Goal: Information Seeking & Learning: Learn about a topic

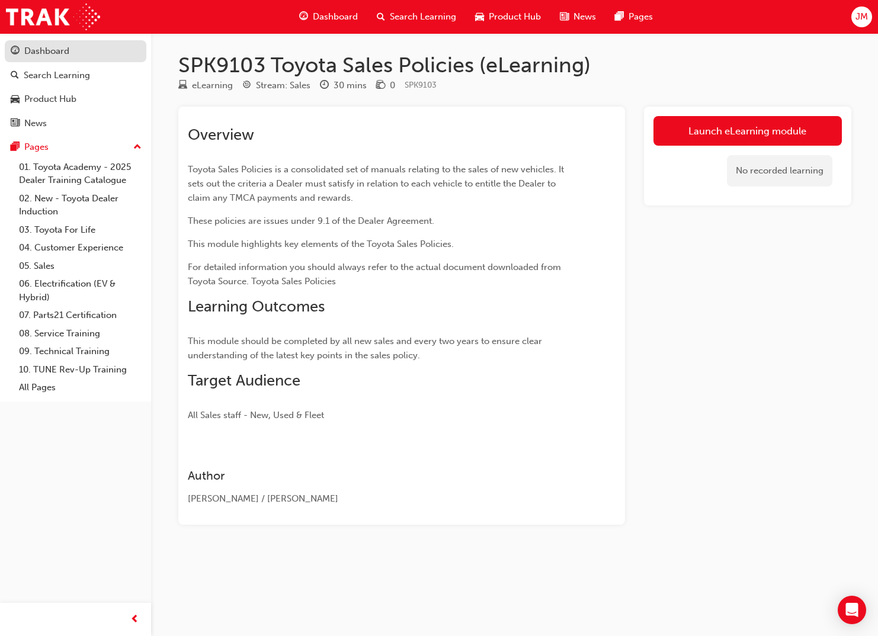
click at [52, 47] on div "Dashboard" at bounding box center [46, 51] width 45 height 14
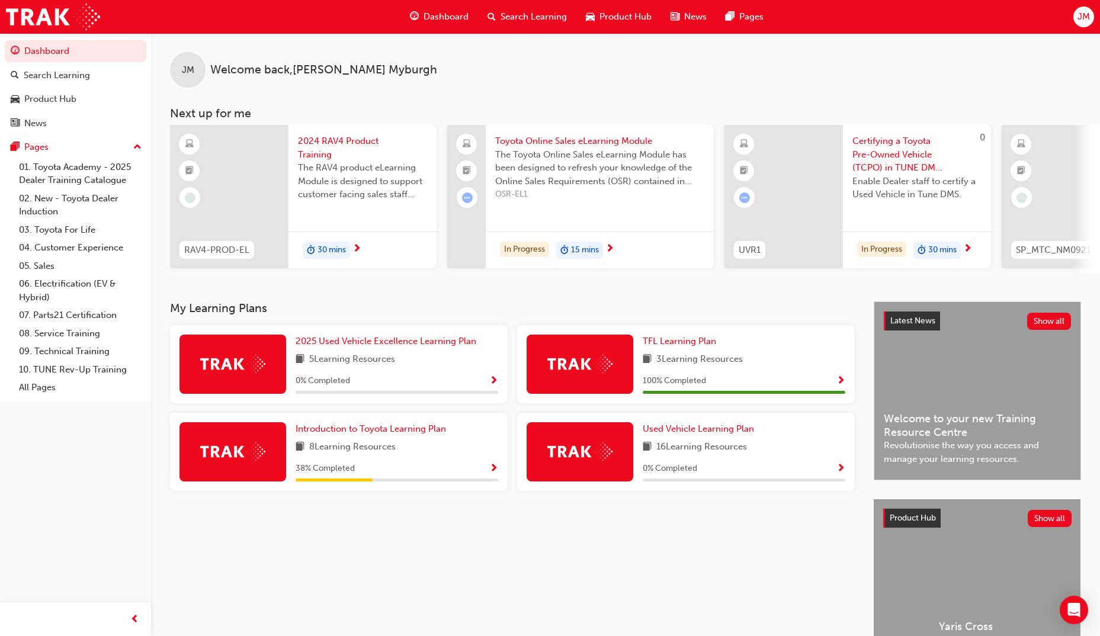
scroll to position [0, 4032]
click at [416, 385] on div "0 % Completed" at bounding box center [397, 381] width 203 height 15
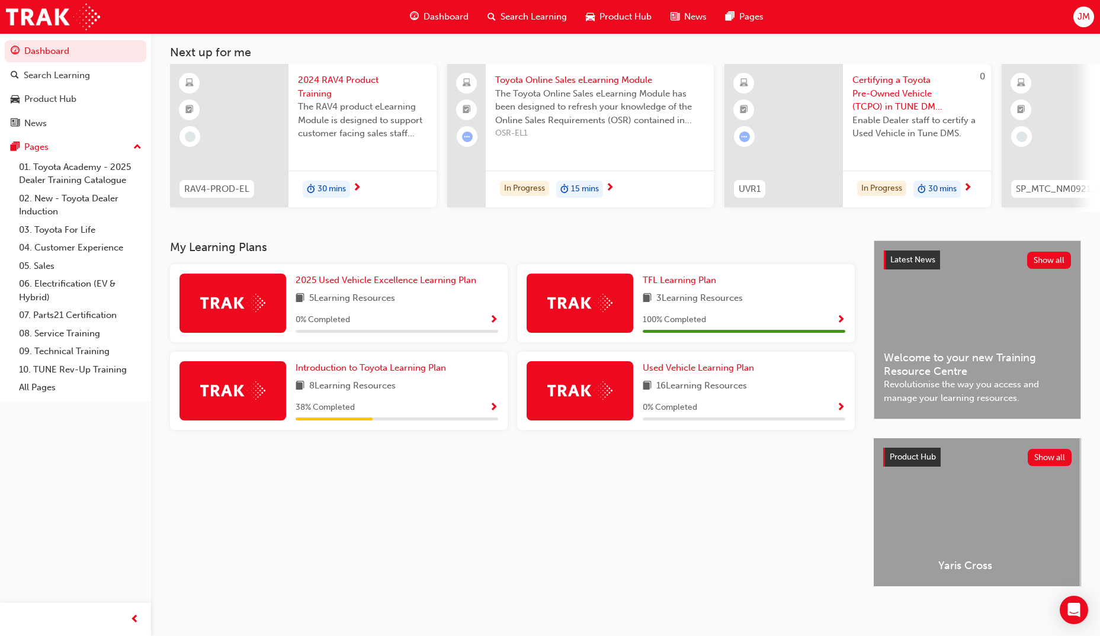
scroll to position [66, 0]
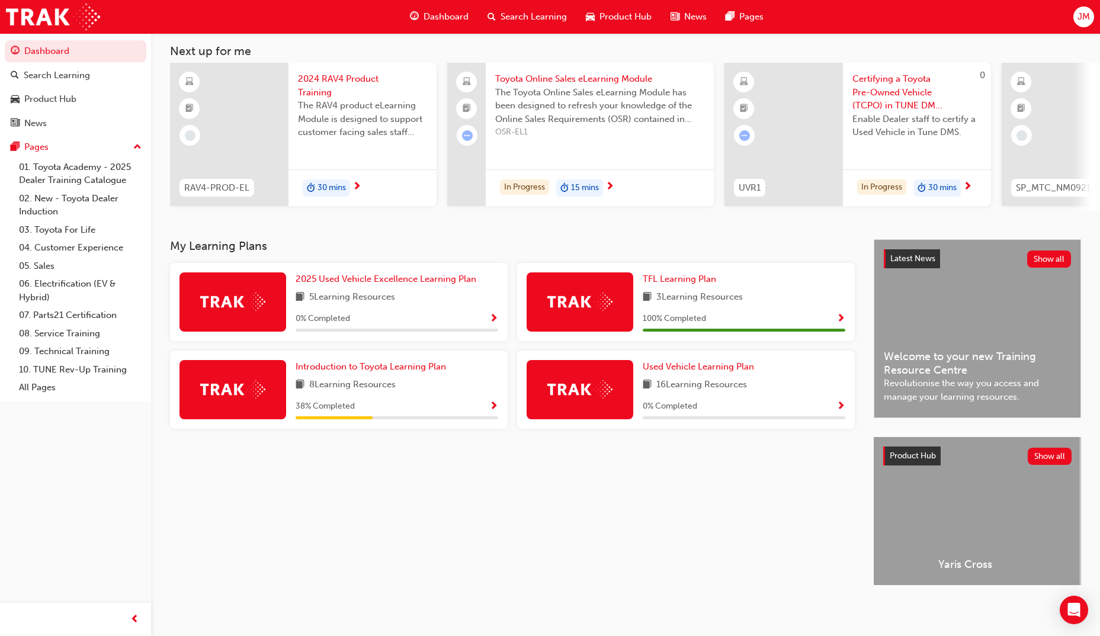
click at [226, 376] on div at bounding box center [233, 389] width 107 height 59
click at [666, 361] on span "Used Vehicle Learning Plan" at bounding box center [698, 366] width 111 height 11
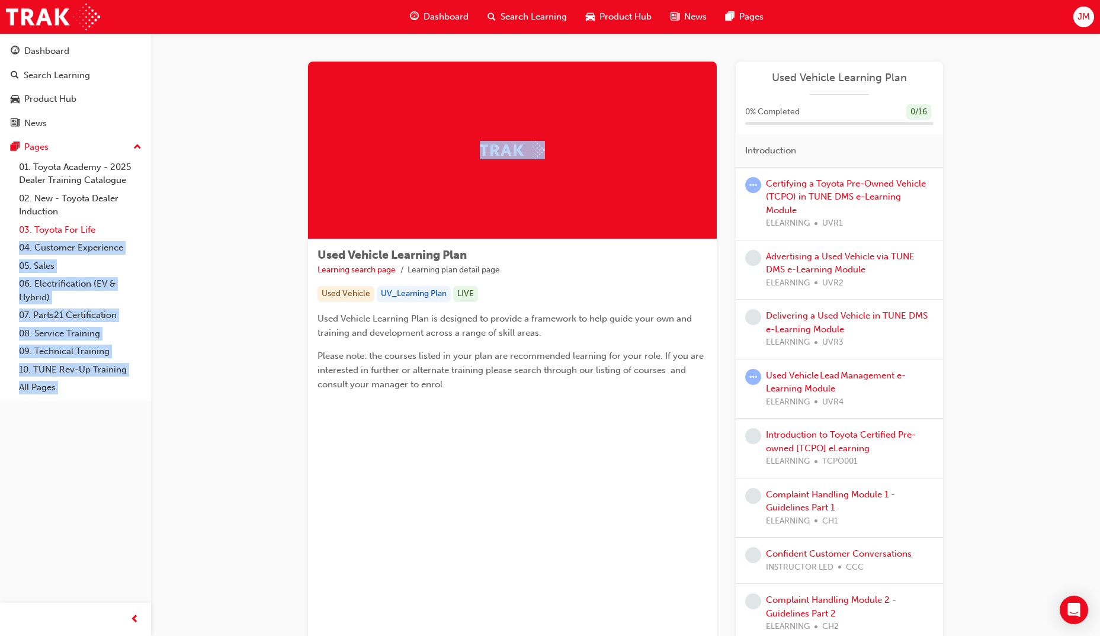
drag, startPoint x: 322, startPoint y: 203, endPoint x: 139, endPoint y: 233, distance: 185.6
click at [139, 233] on div "Dashboard Search Learning Product Hub News Pages Pages 01. Toyota Academy - 202…" at bounding box center [550, 576] width 1100 height 1153
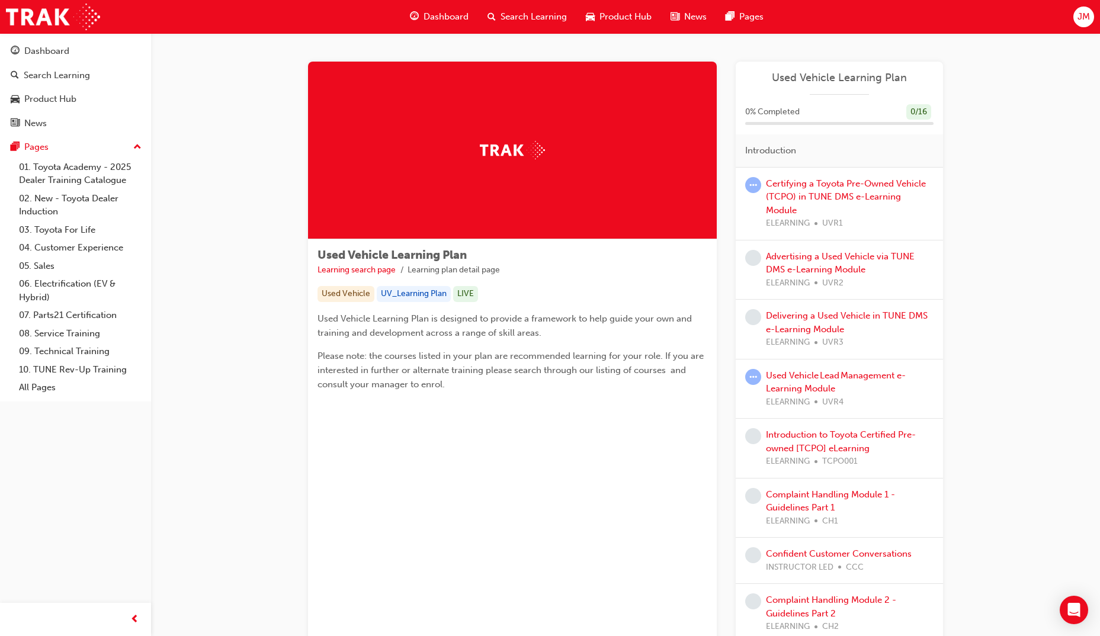
drag, startPoint x: 139, startPoint y: 233, endPoint x: 219, endPoint y: 363, distance: 151.9
click at [219, 363] on div "Used Vehicle Learning Plan Learning search page Learning plan detail page Used …" at bounding box center [625, 578] width 949 height 1091
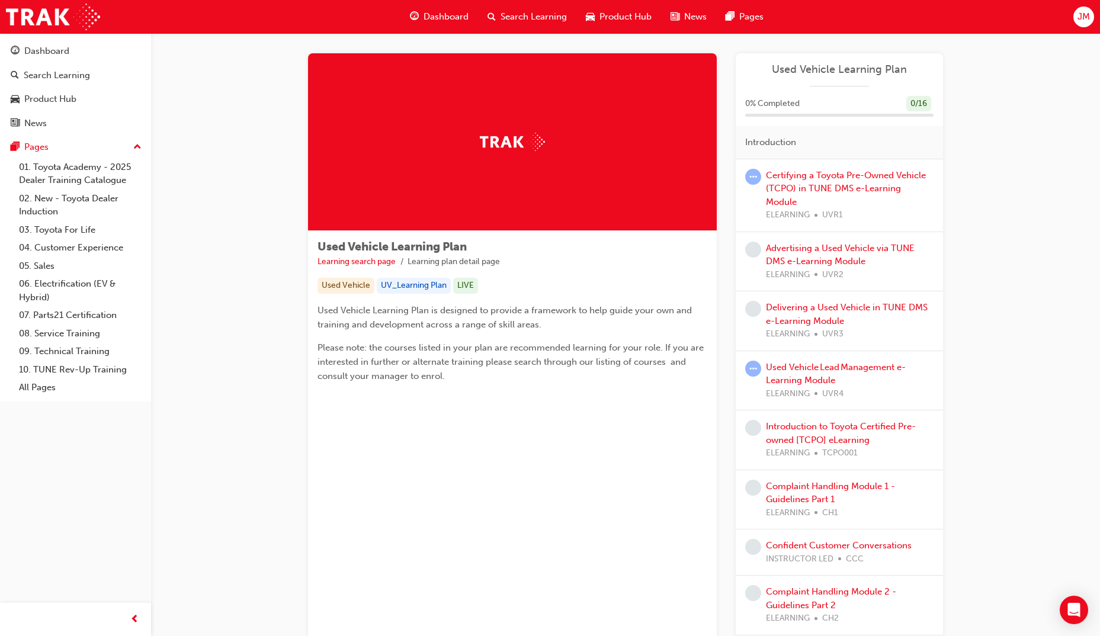
scroll to position [9, 0]
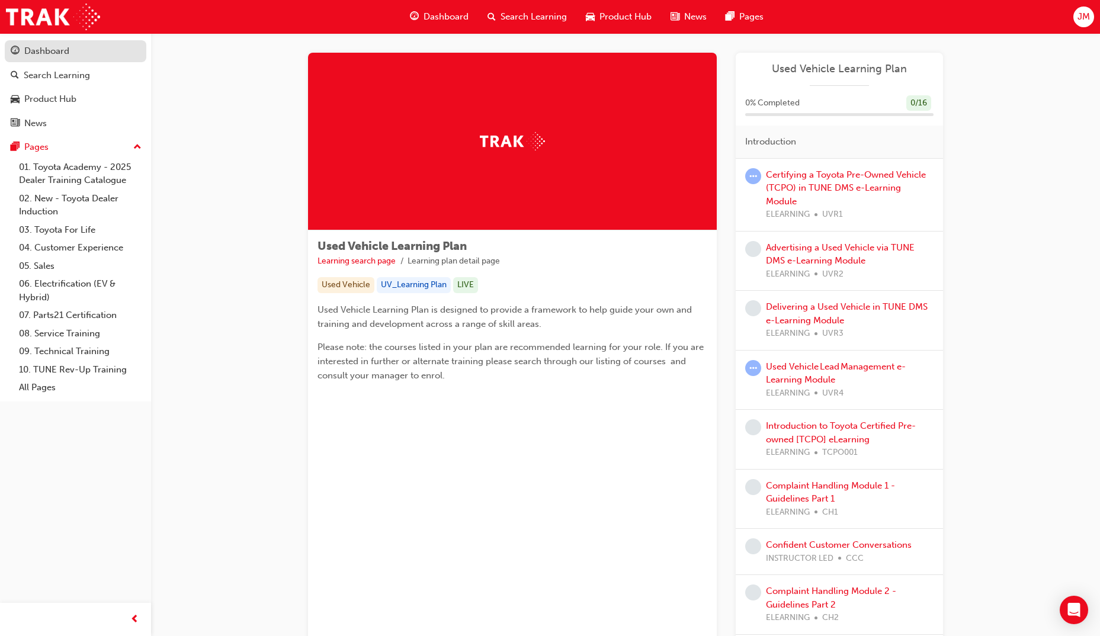
click at [27, 55] on div "Dashboard" at bounding box center [46, 51] width 45 height 14
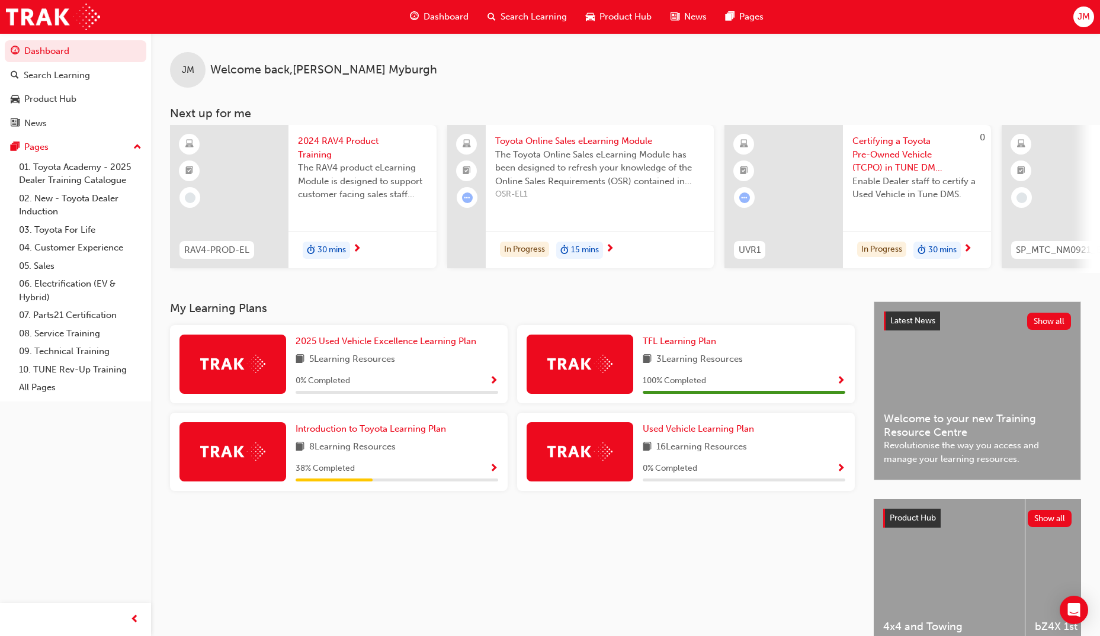
scroll to position [1, 0]
click at [413, 431] on span "Introduction to Toyota Learning Plan" at bounding box center [371, 428] width 150 height 11
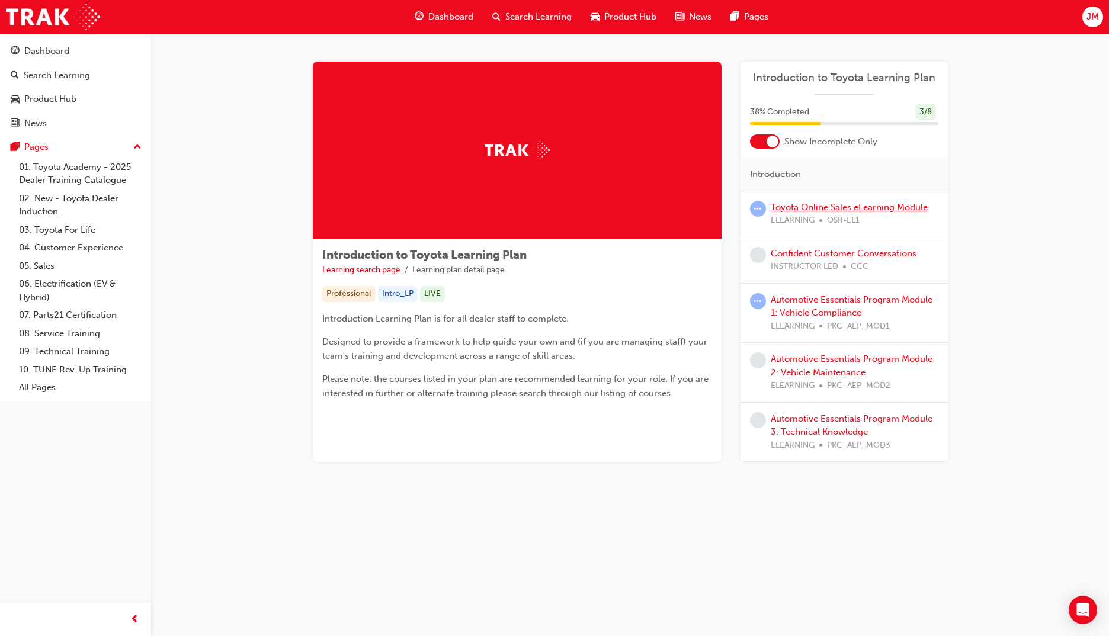
click at [821, 203] on link "Toyota Online Sales eLearning Module" at bounding box center [849, 207] width 157 height 11
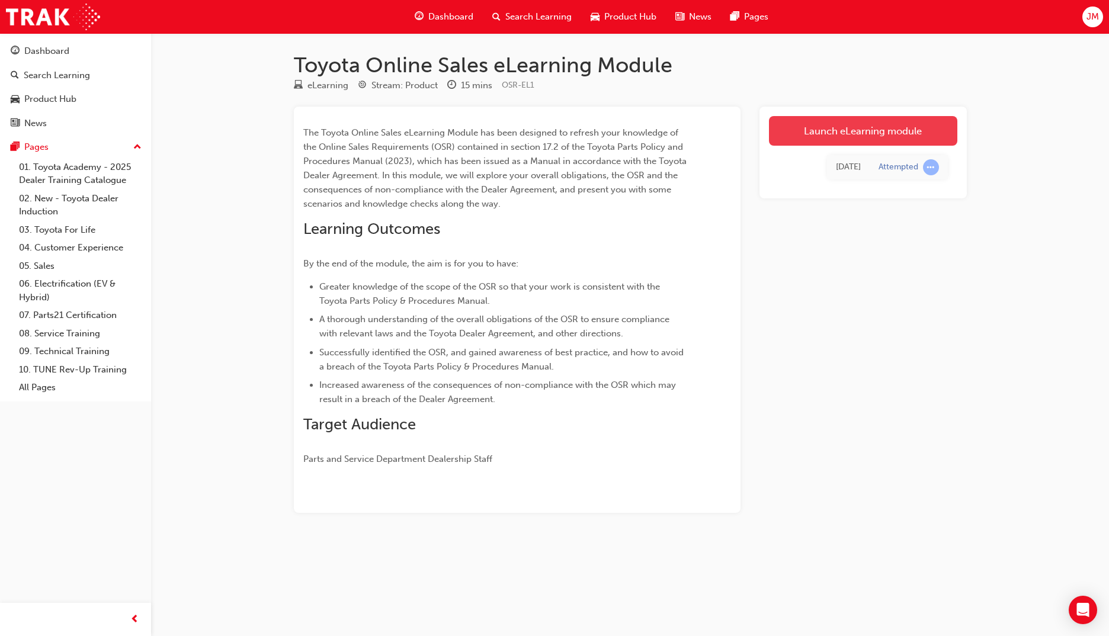
click at [788, 136] on link "Launch eLearning module" at bounding box center [863, 131] width 188 height 30
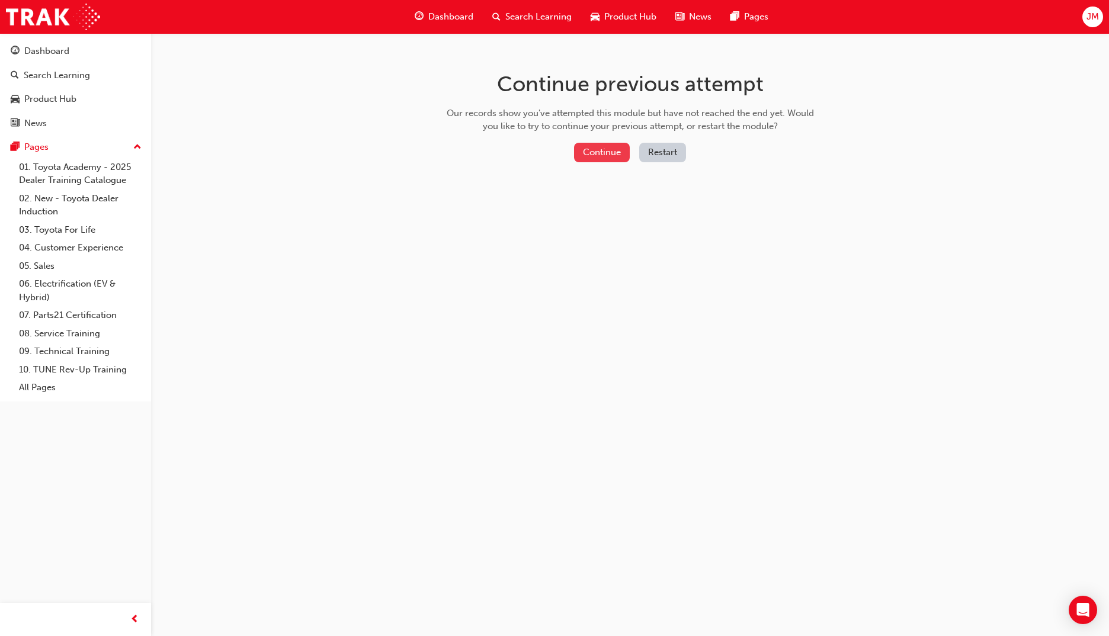
click at [610, 143] on button "Continue" at bounding box center [602, 153] width 56 height 20
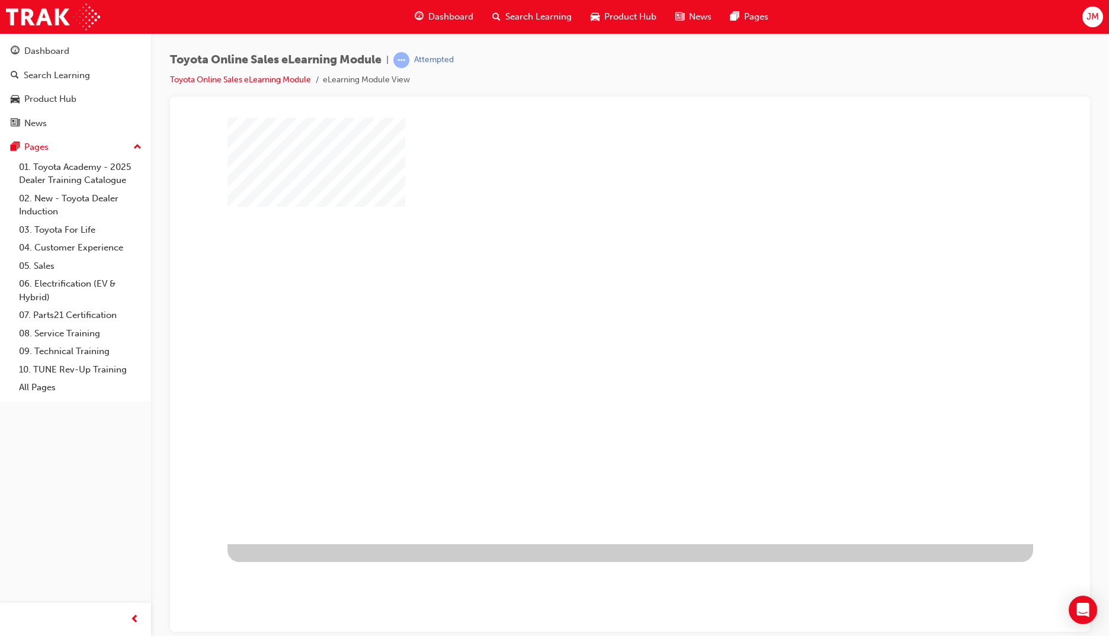
click at [596, 296] on div "play" at bounding box center [596, 296] width 0 height 0
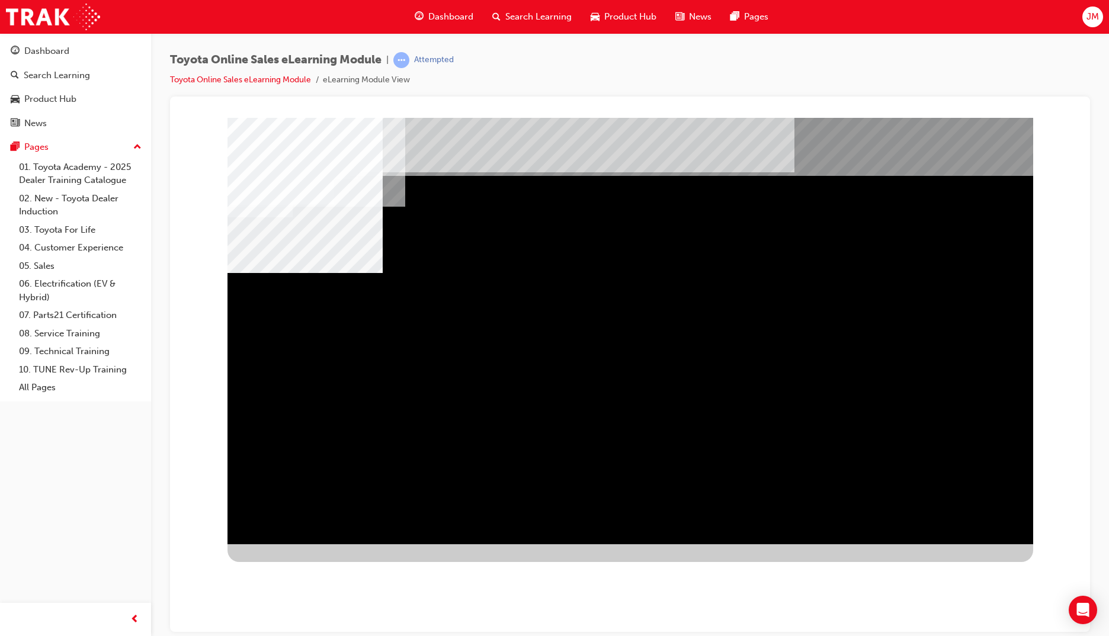
click at [383, 565] on div "slidename" at bounding box center [304, 642] width 155 height 155
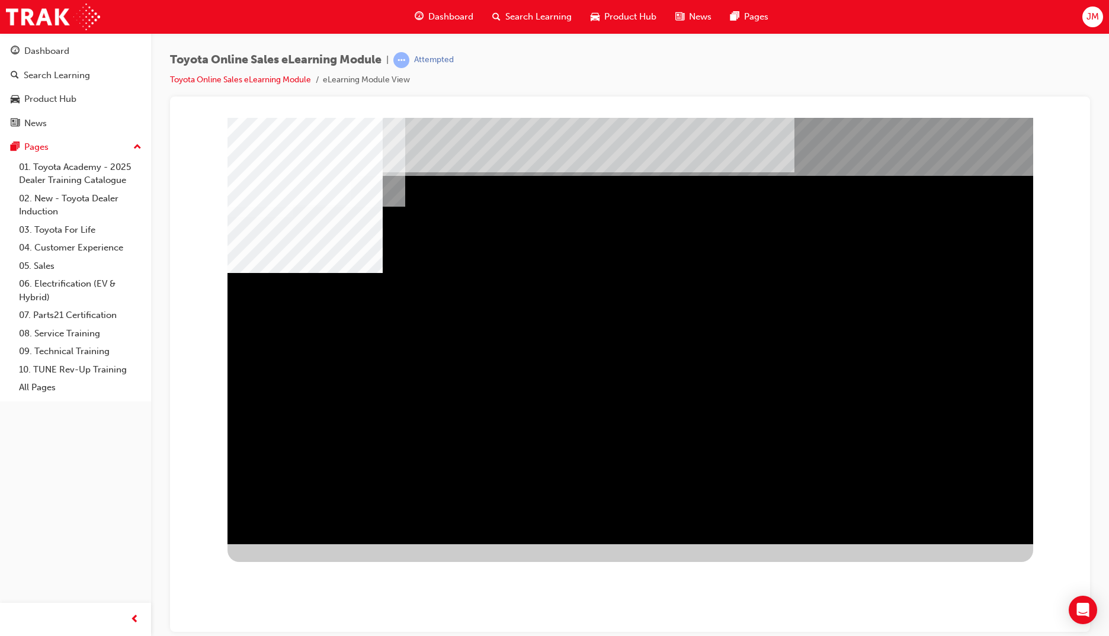
click at [877, 496] on div "multistate" at bounding box center [630, 330] width 806 height 427
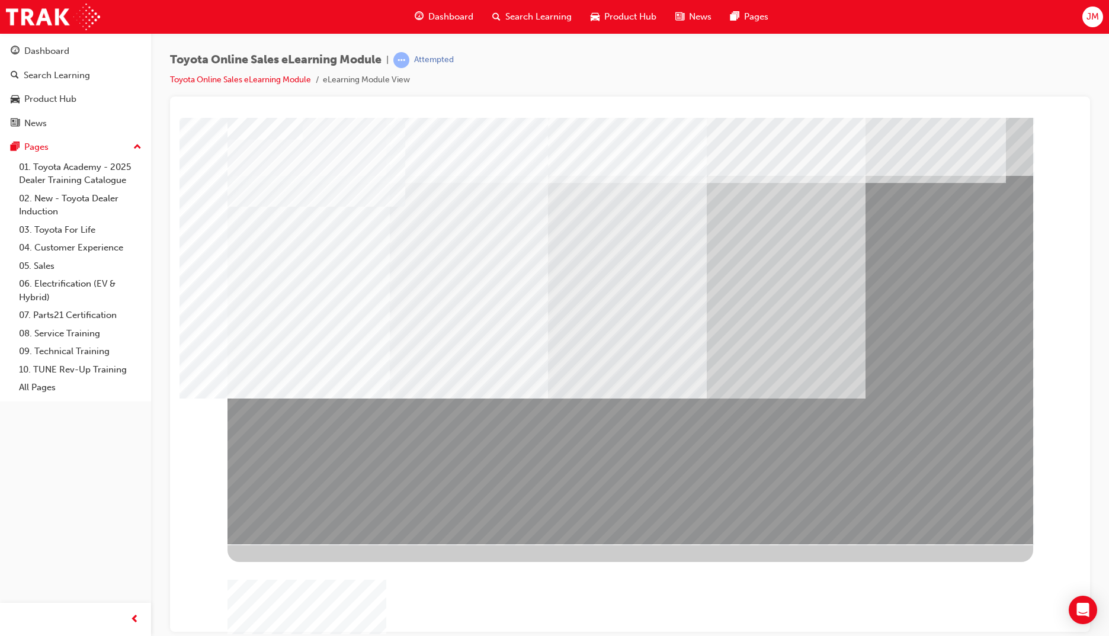
drag, startPoint x: 679, startPoint y: 475, endPoint x: 472, endPoint y: 430, distance: 211.7
click at [472, 430] on div at bounding box center [630, 330] width 806 height 427
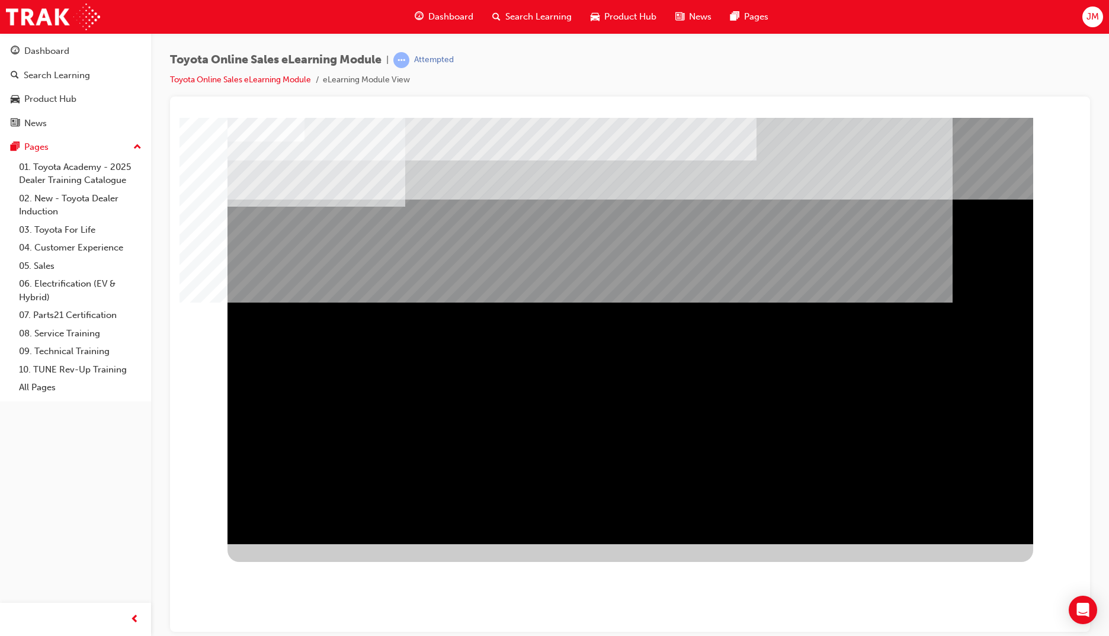
click at [685, 565] on div "Test your knowledge" at bounding box center [630, 606] width 806 height 82
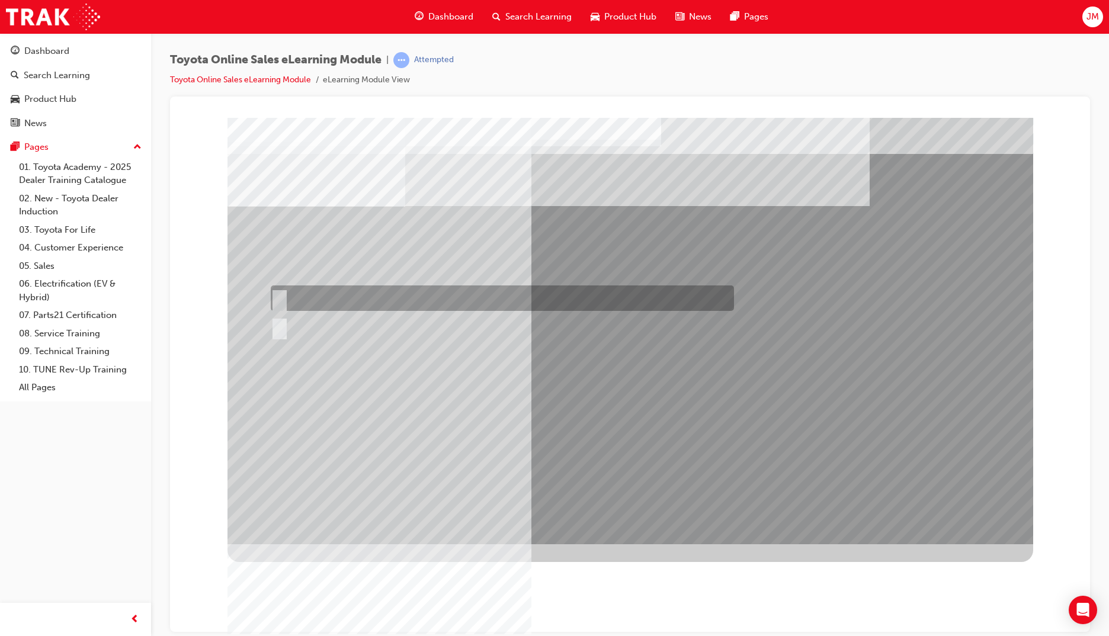
click at [282, 290] on div at bounding box center [499, 298] width 463 height 25
radio input "true"
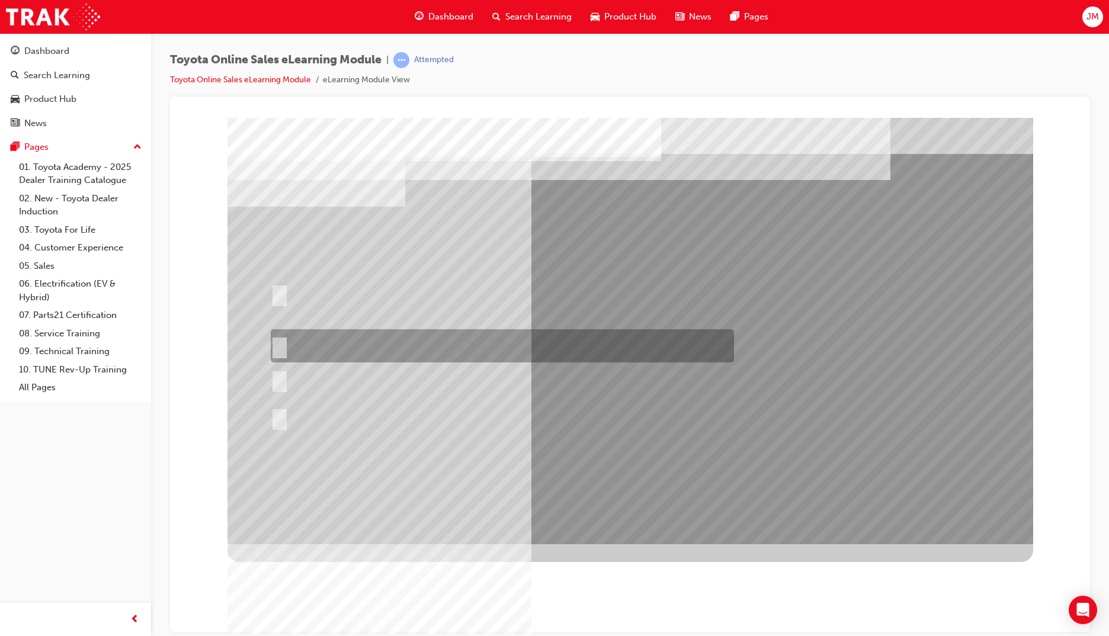
click at [348, 347] on div at bounding box center [499, 345] width 463 height 33
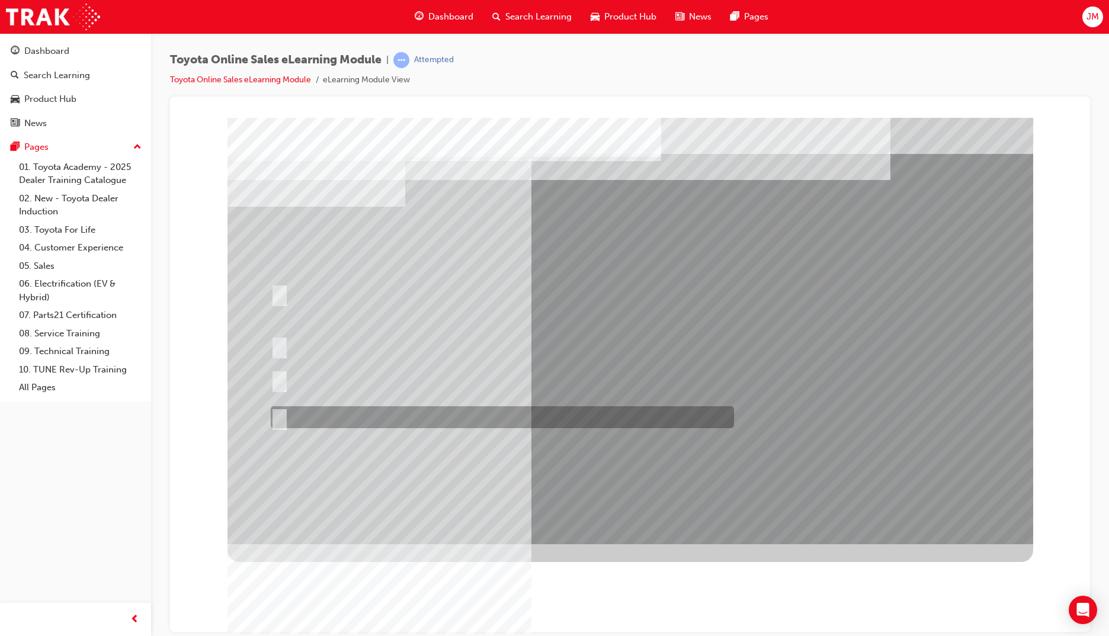
click at [284, 414] on div at bounding box center [499, 417] width 463 height 22
radio input "false"
radio input "true"
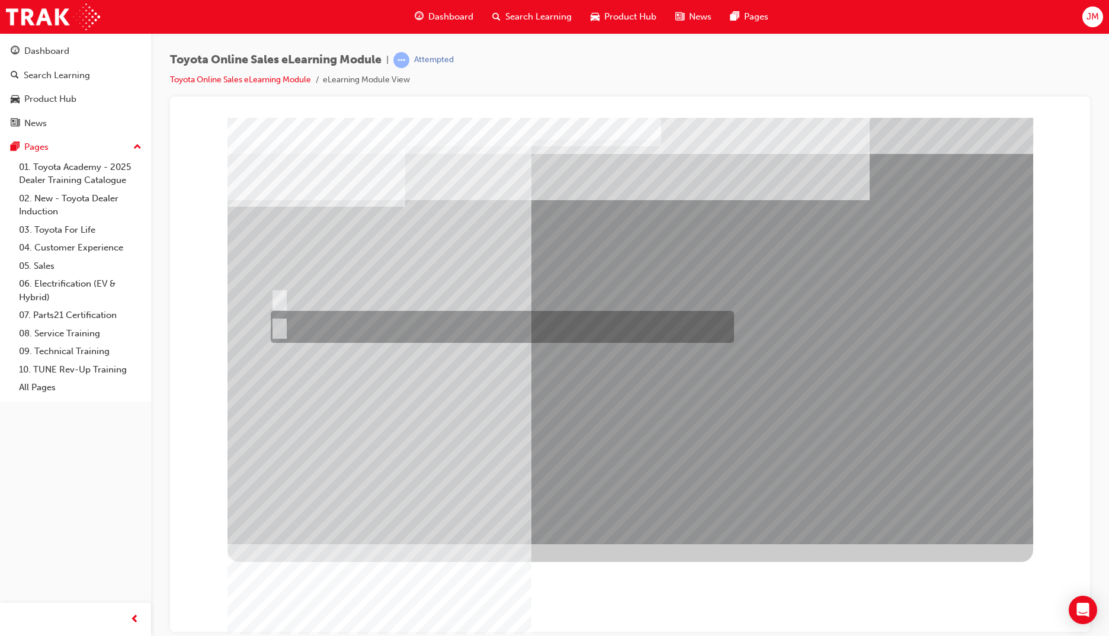
click at [305, 323] on div at bounding box center [499, 327] width 463 height 32
radio input "true"
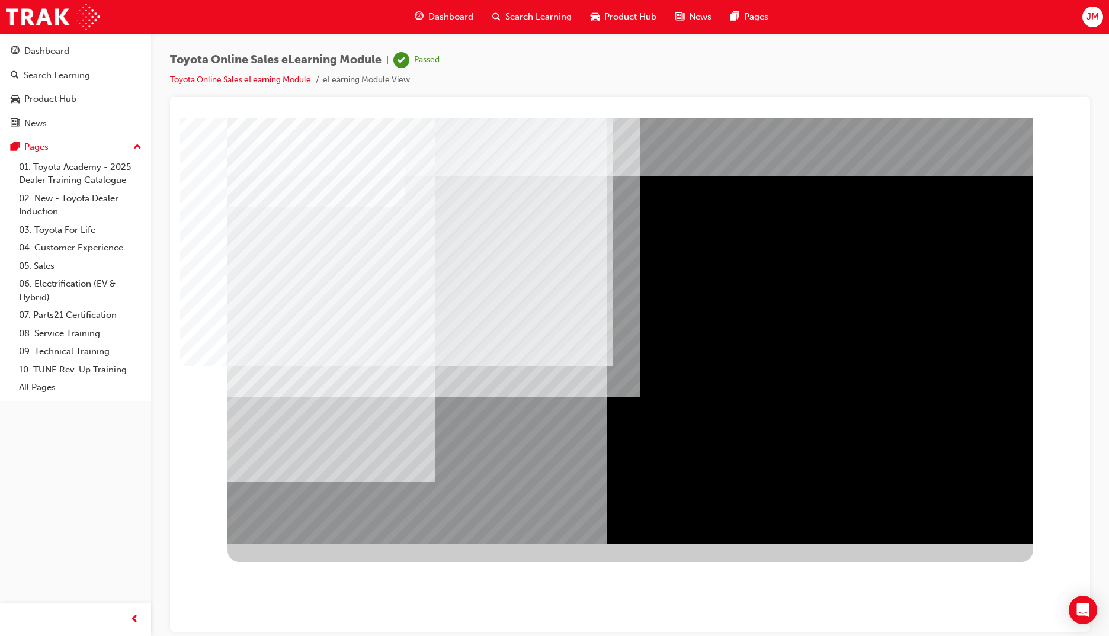
click at [735, 549] on div at bounding box center [630, 339] width 806 height 444
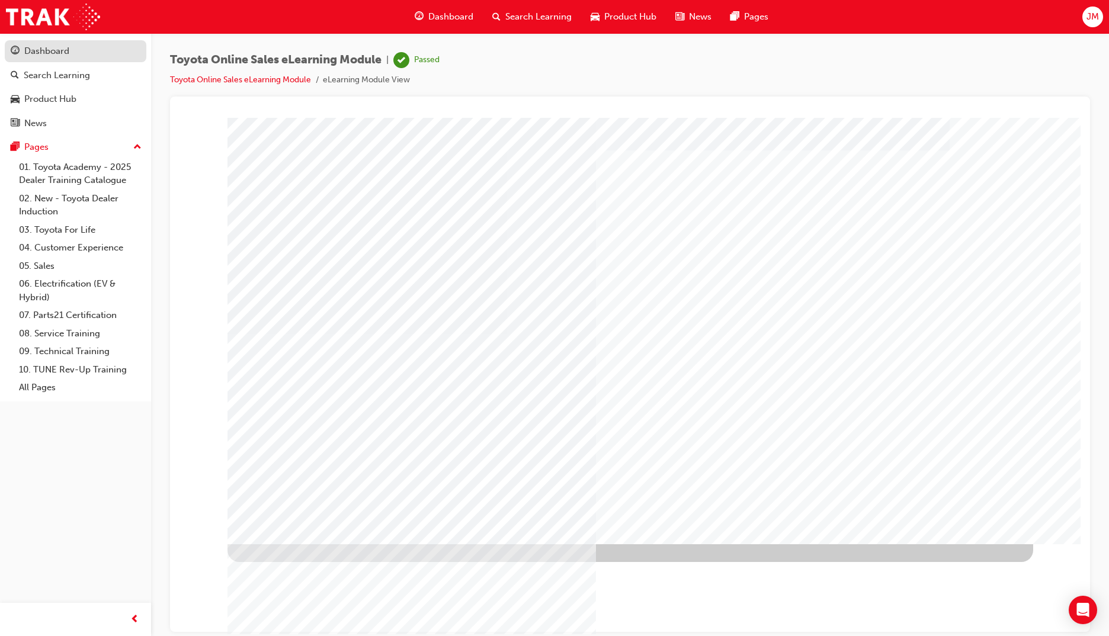
click at [48, 52] on div "Dashboard" at bounding box center [46, 51] width 45 height 14
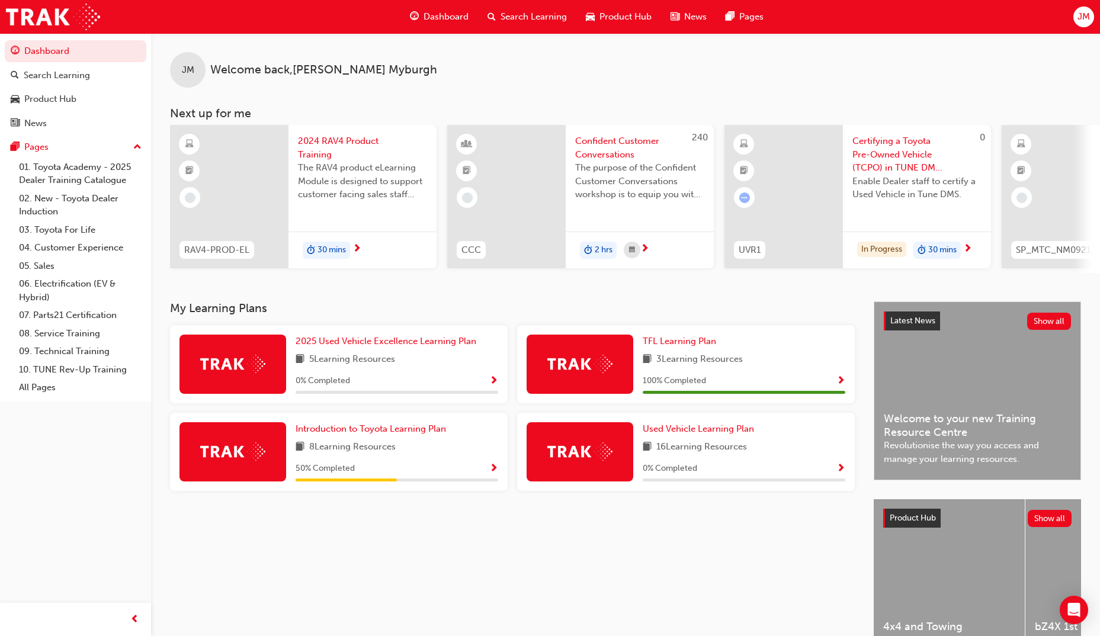
click at [233, 222] on div "Dashboard Search Learning Product Hub News Pages Pages 01. Toyota Academy - 202…" at bounding box center [550, 349] width 1100 height 698
click at [379, 430] on span "Introduction to Toyota Learning Plan" at bounding box center [371, 429] width 150 height 11
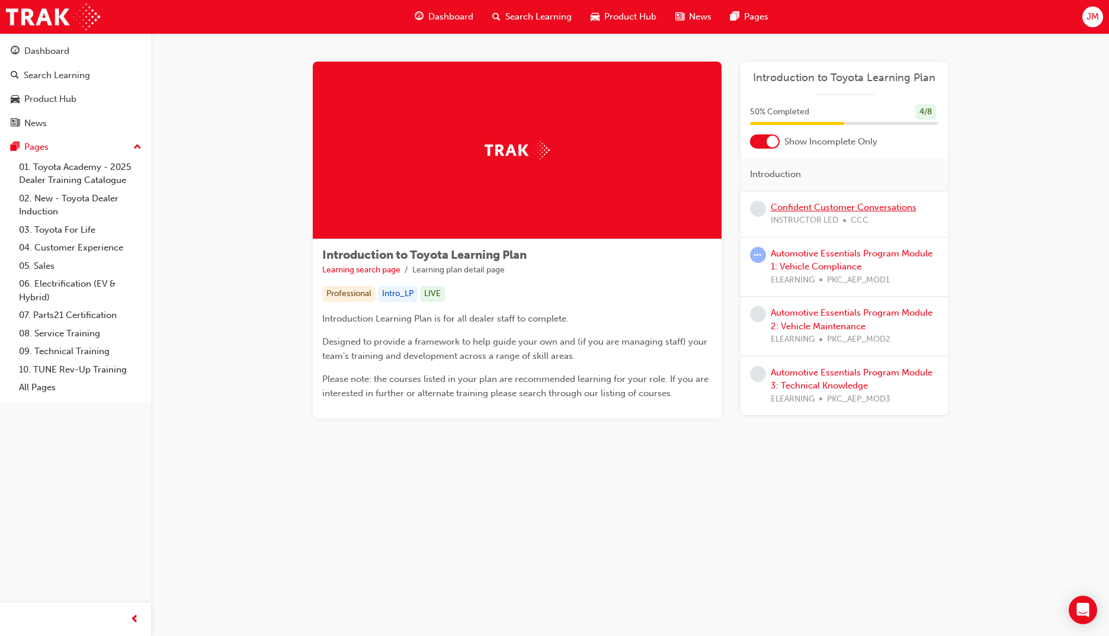
click at [837, 204] on link "Confident Customer Conversations" at bounding box center [844, 207] width 146 height 11
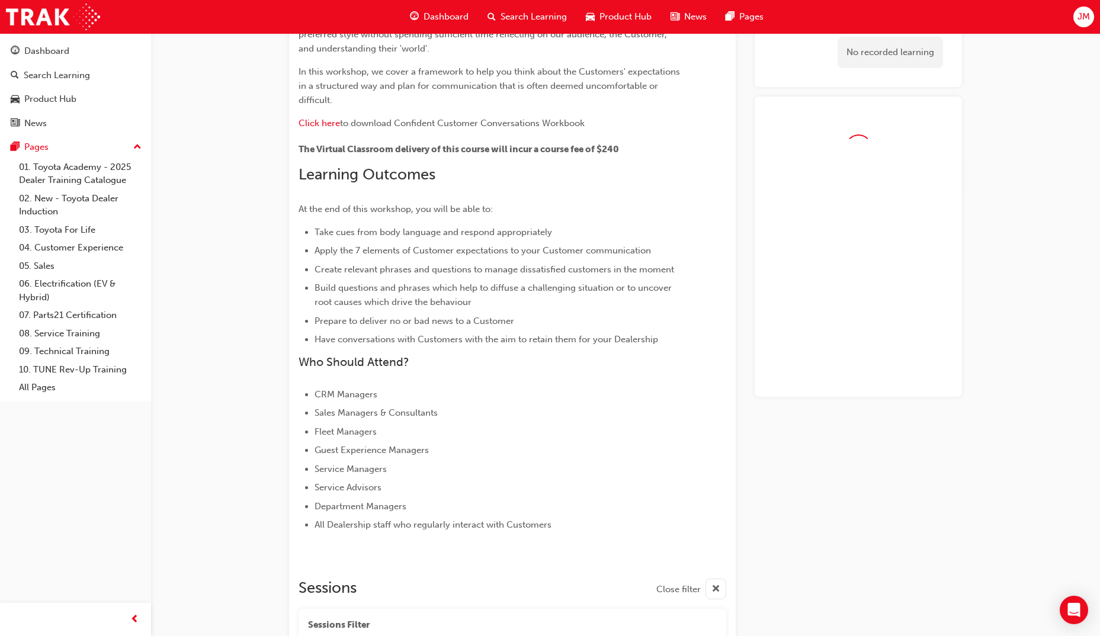
scroll to position [418, 0]
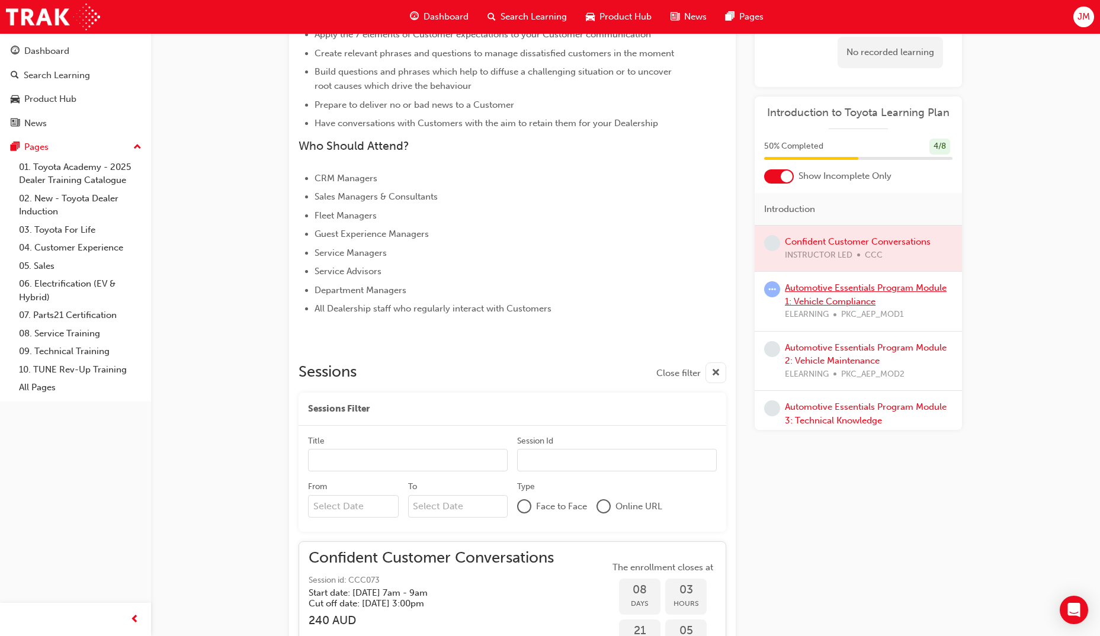
click at [821, 286] on link "Automotive Essentials Program Module 1: Vehicle Compliance" at bounding box center [866, 295] width 162 height 24
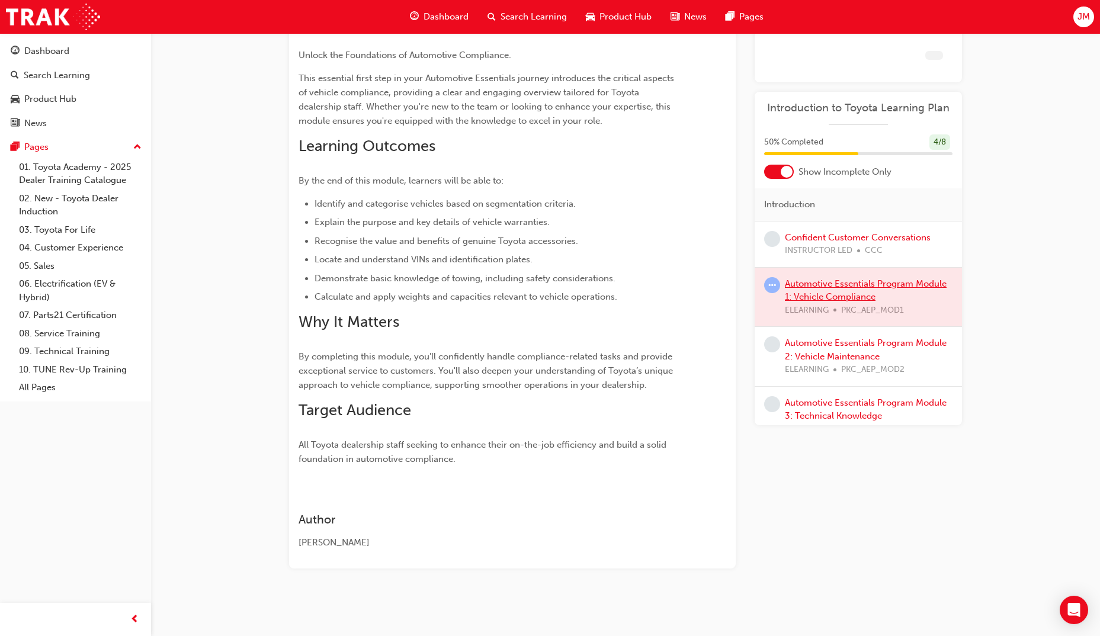
scroll to position [114, 0]
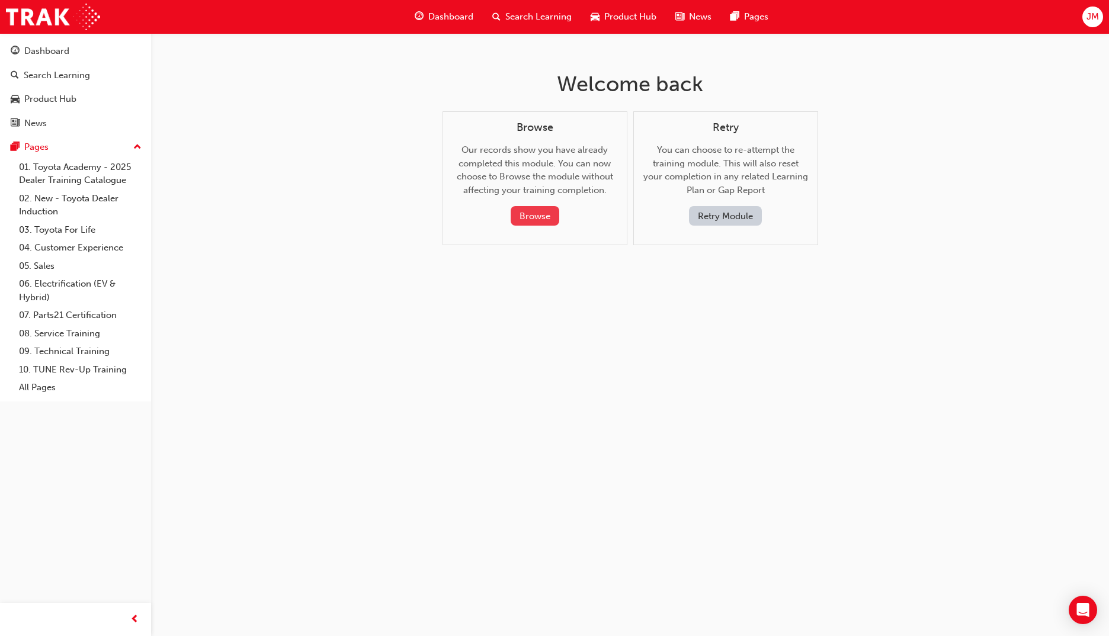
click at [549, 213] on button "Browse" at bounding box center [535, 216] width 49 height 20
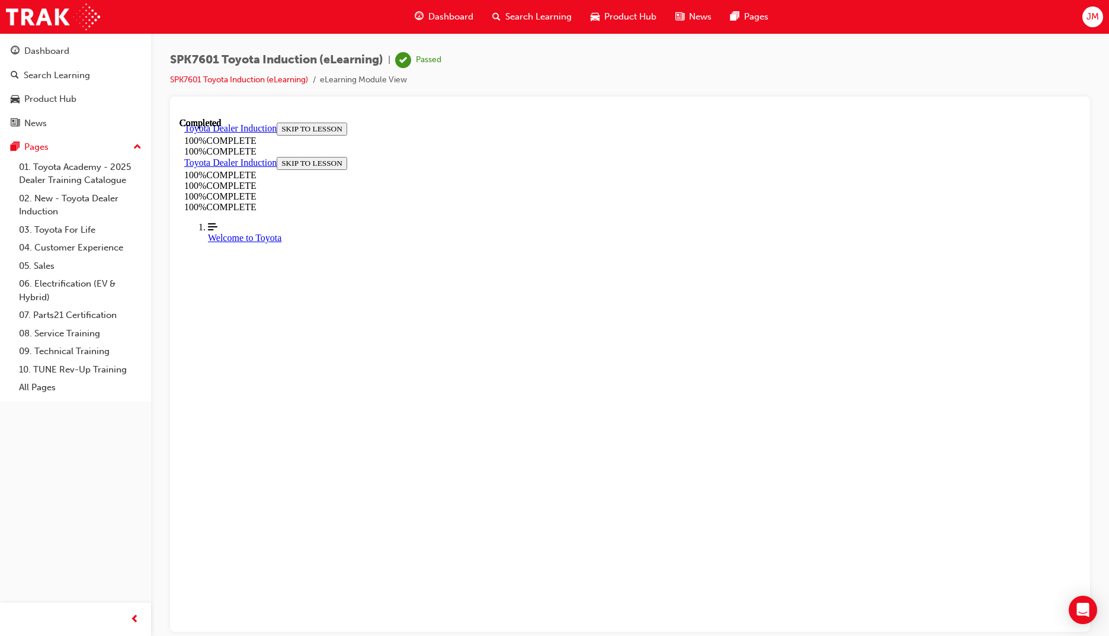
scroll to position [96, 0]
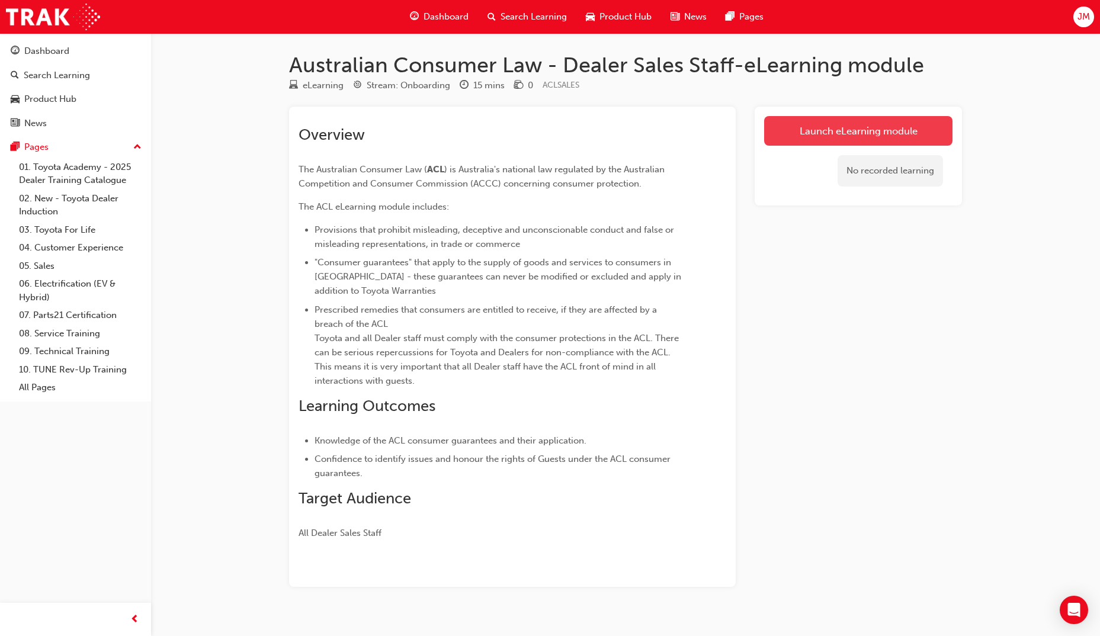
click at [847, 132] on link "Launch eLearning module" at bounding box center [858, 131] width 188 height 30
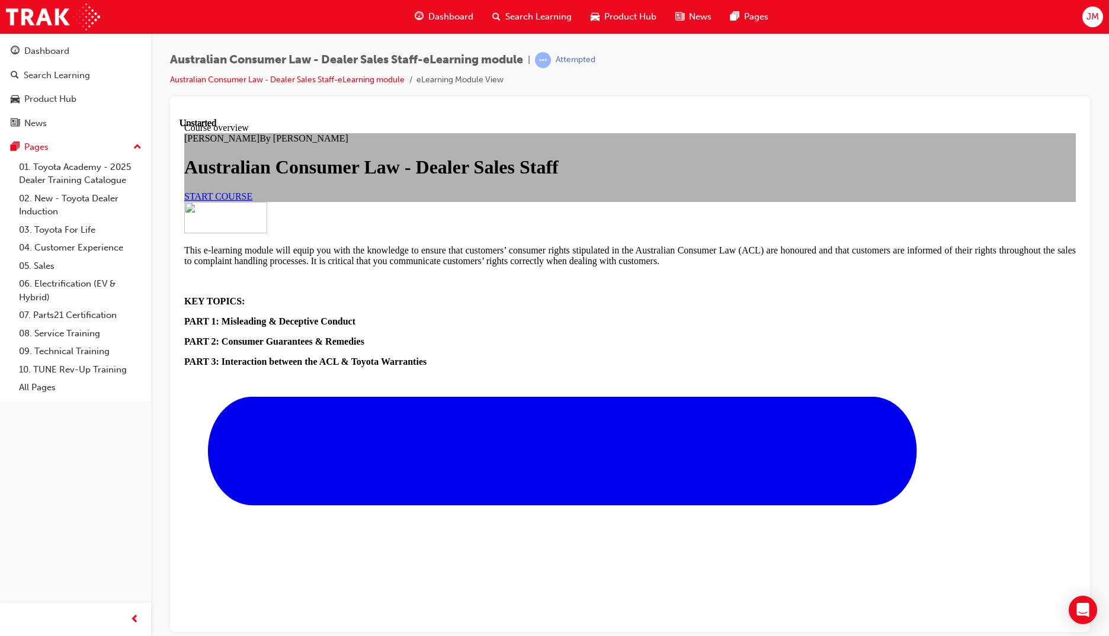
scroll to position [40, 0]
click at [252, 201] on link "START COURSE" at bounding box center [218, 196] width 68 height 10
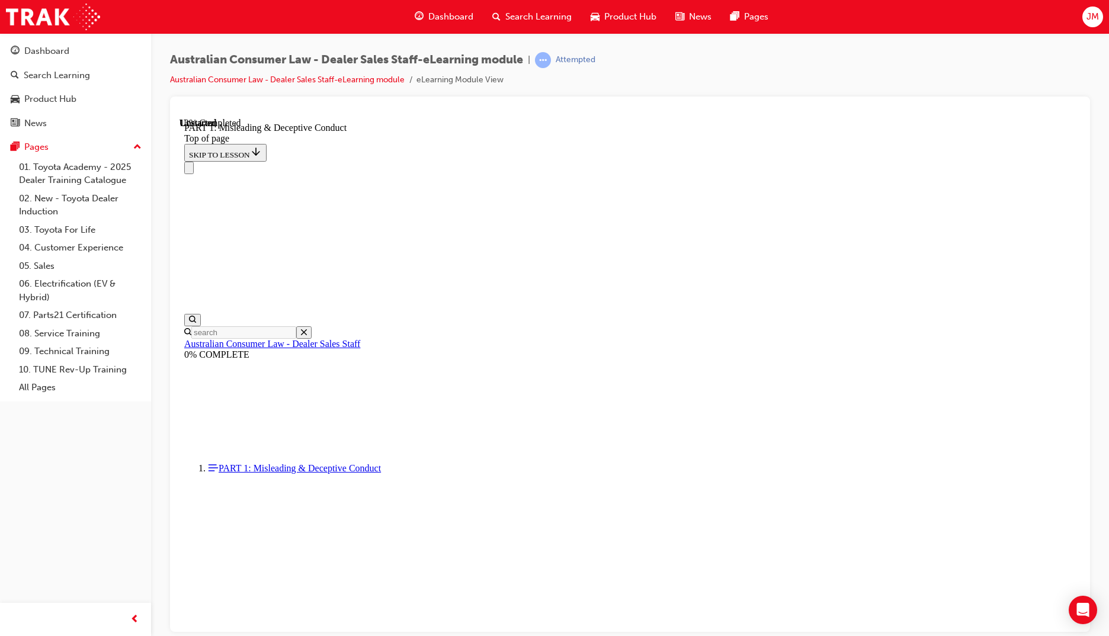
scroll to position [789, 0]
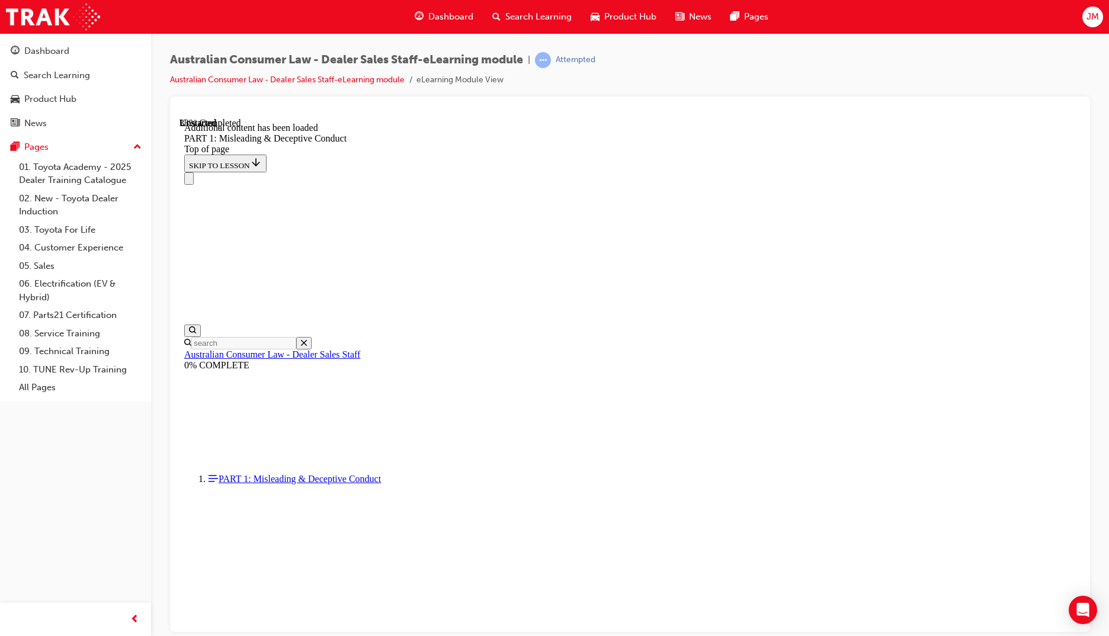
scroll to position [1260, 0]
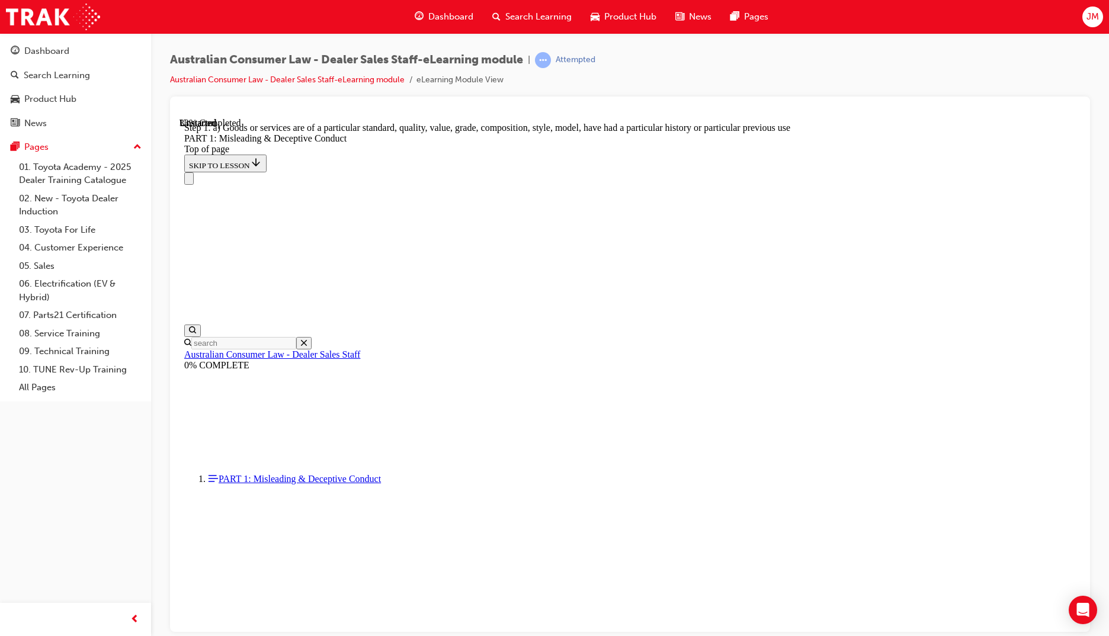
scroll to position [1316, 0]
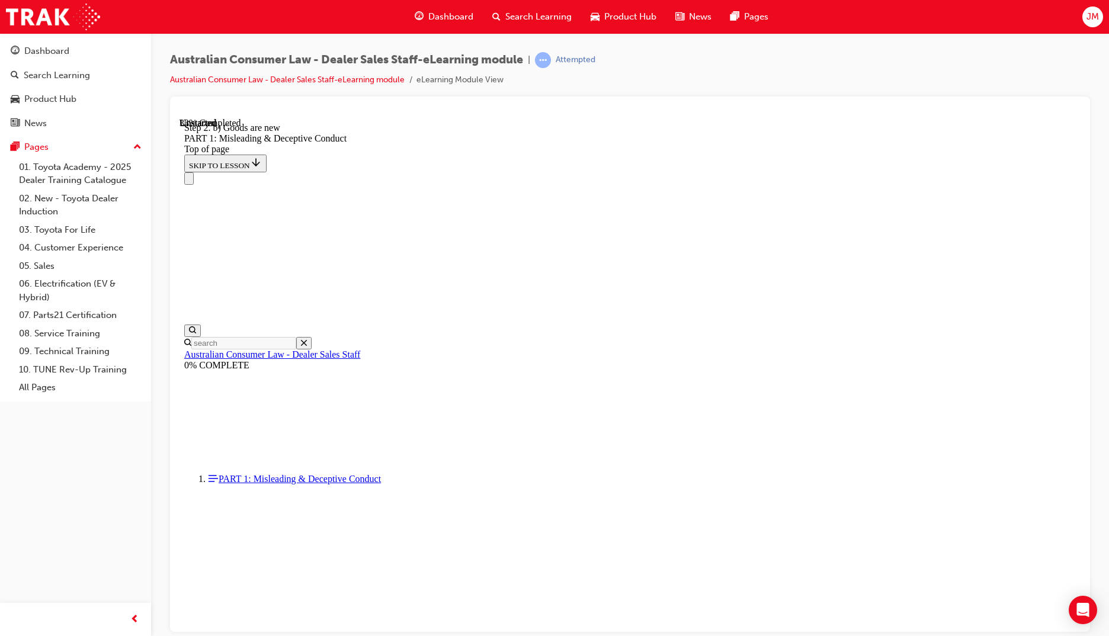
scroll to position [1280, 0]
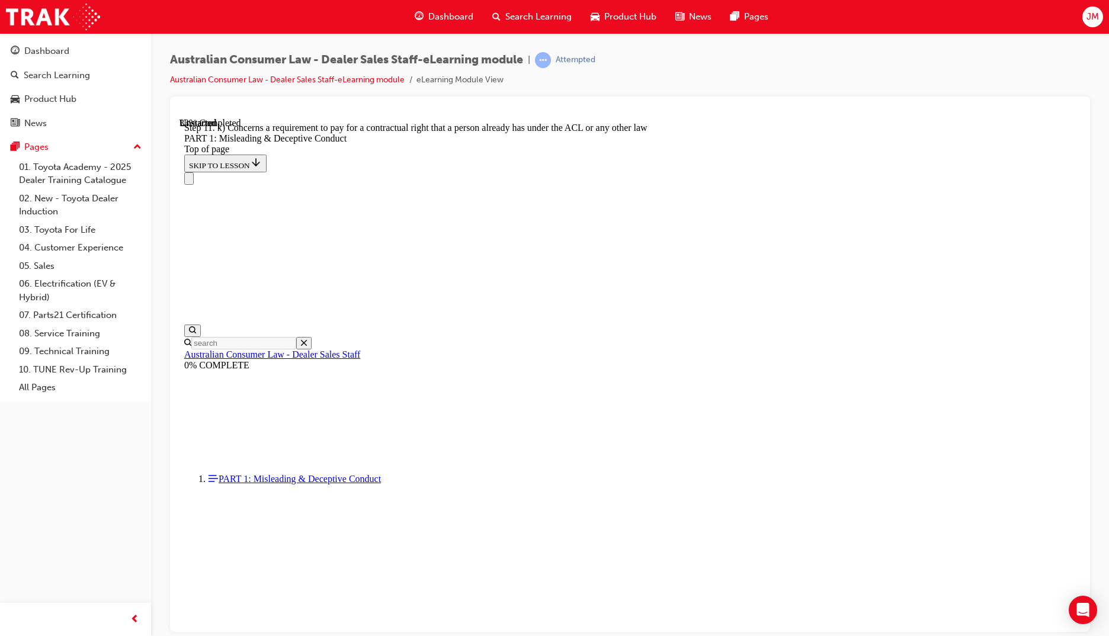
scroll to position [1294, 0]
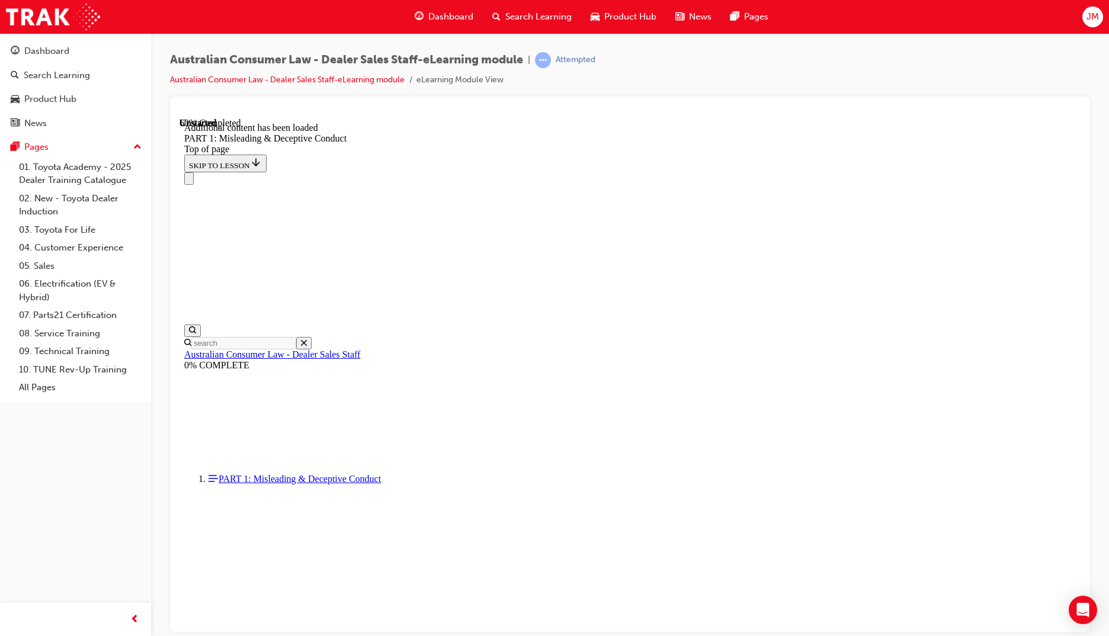
scroll to position [2326, 0]
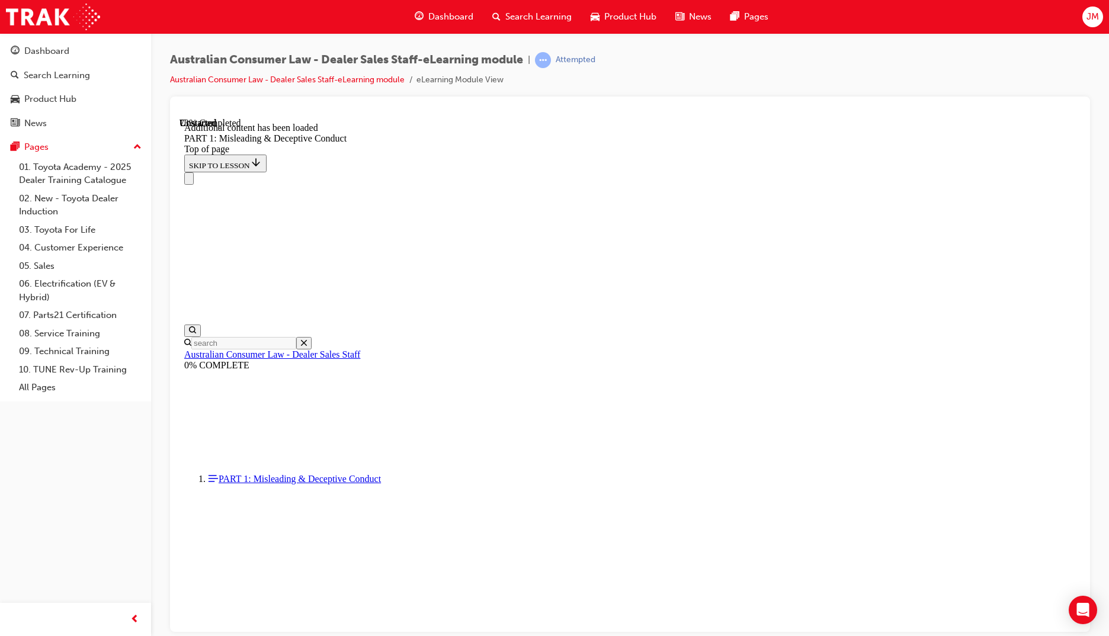
scroll to position [2825, 0]
click button "START"
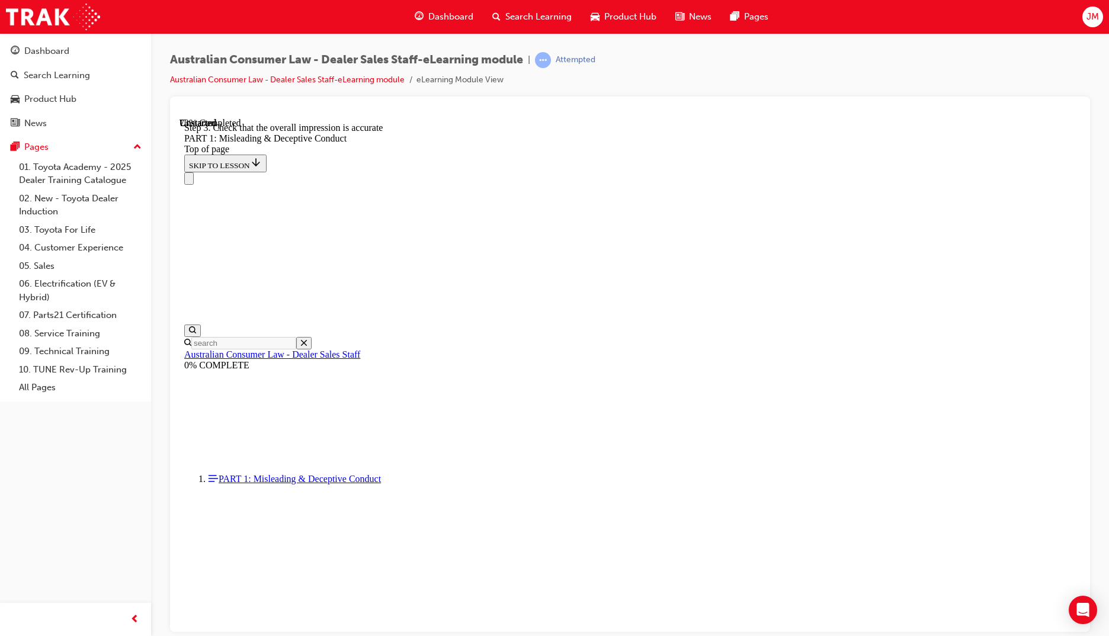
scroll to position [2835, 0]
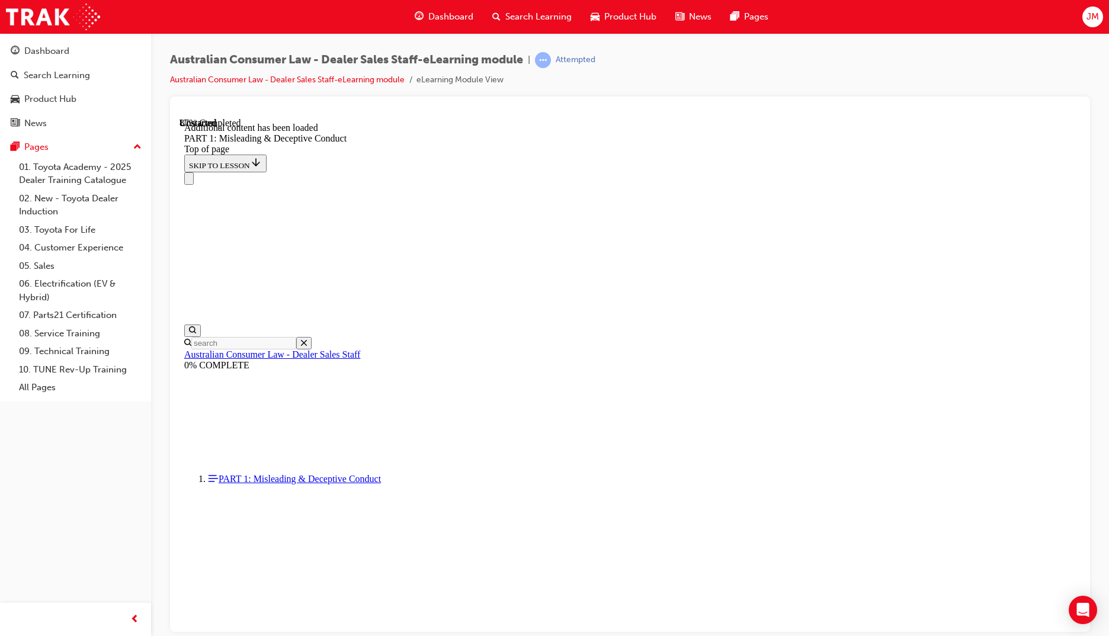
click button "START"
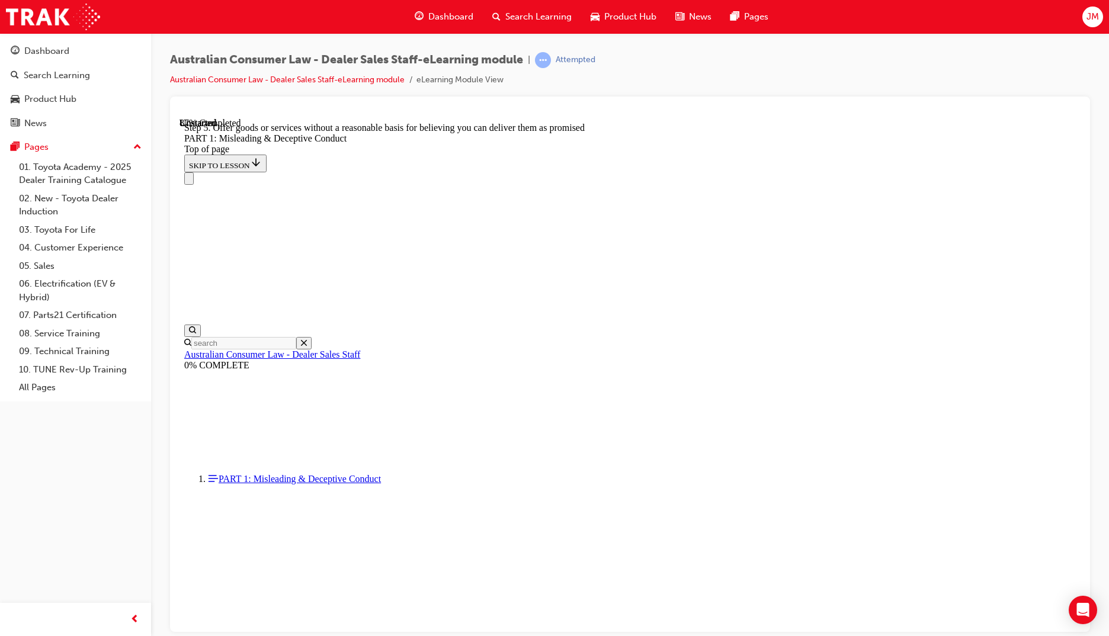
scroll to position [3164, 0]
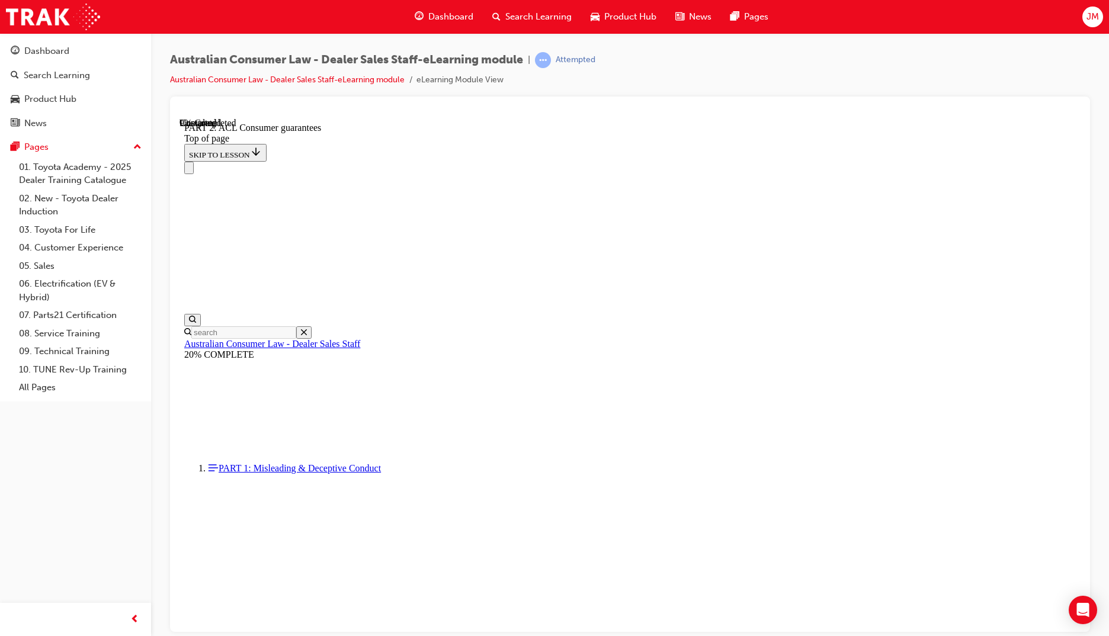
scroll to position [1572, 0]
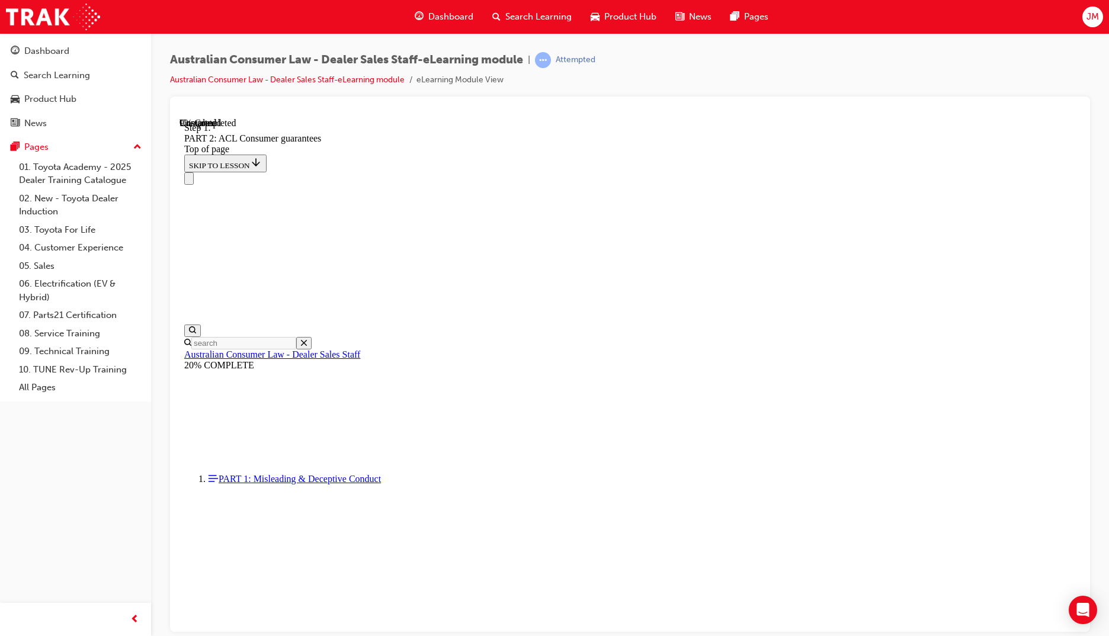
scroll to position [1565, 0]
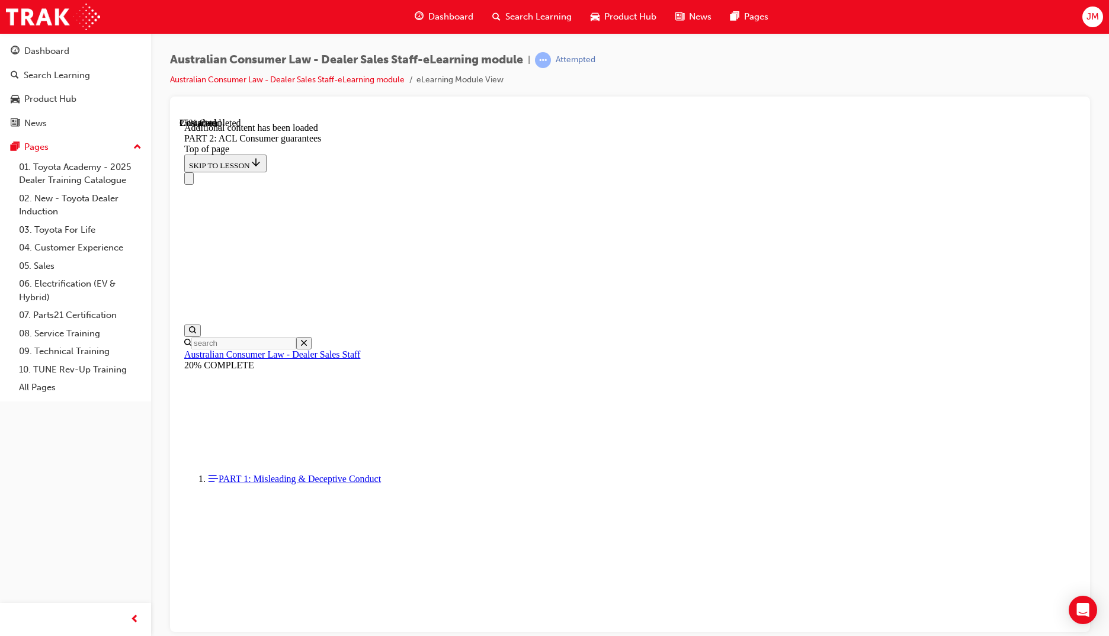
scroll to position [3105, 0]
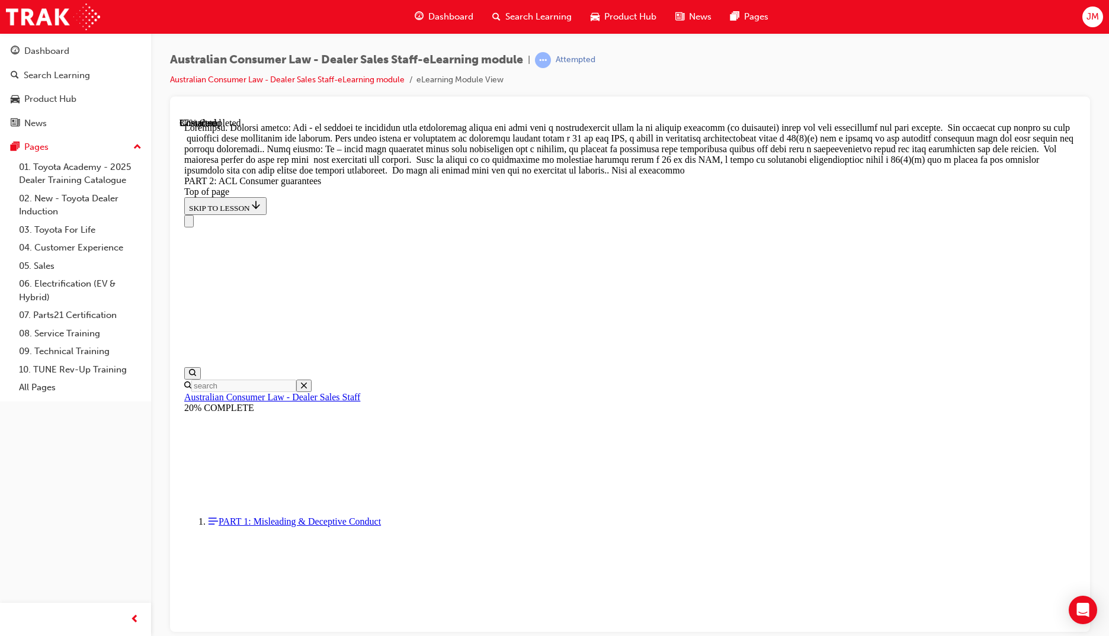
scroll to position [4773, 0]
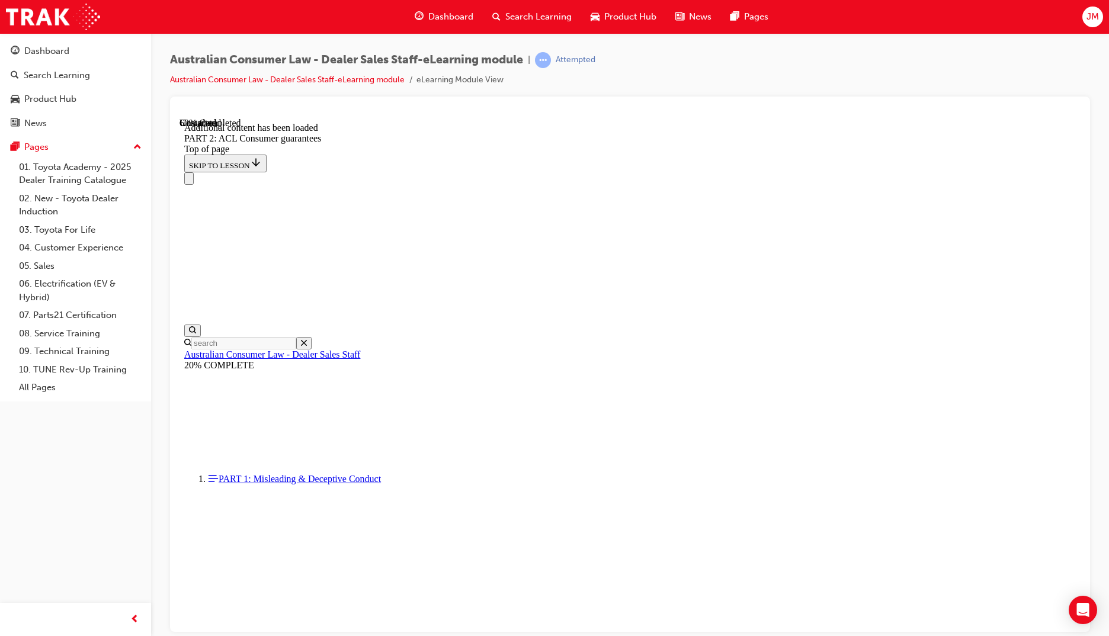
scroll to position [7026, 0]
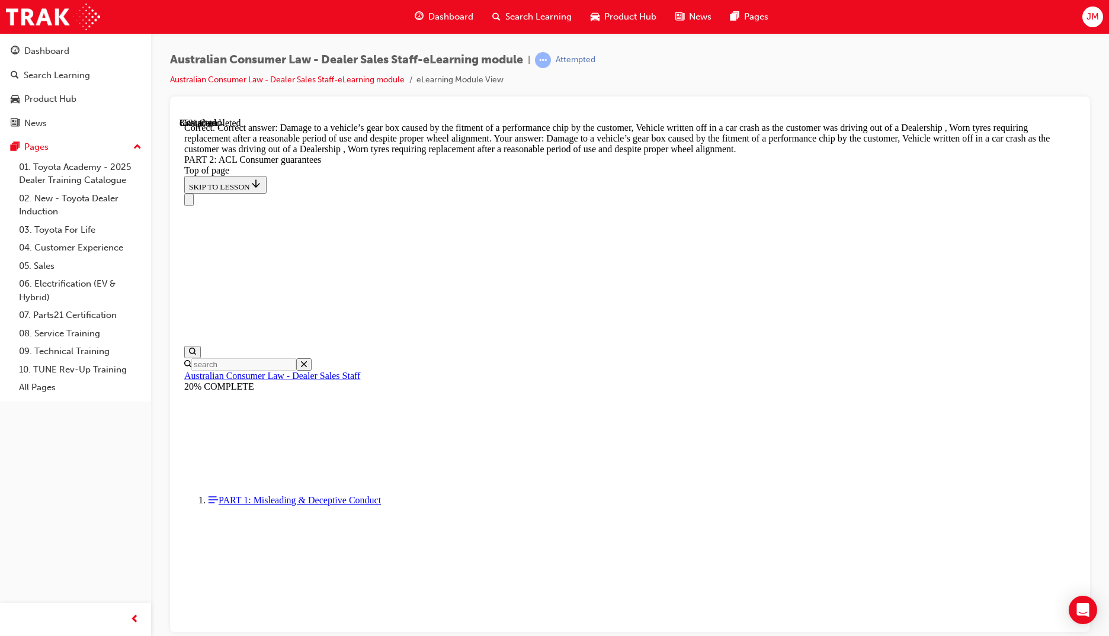
scroll to position [11496, 0]
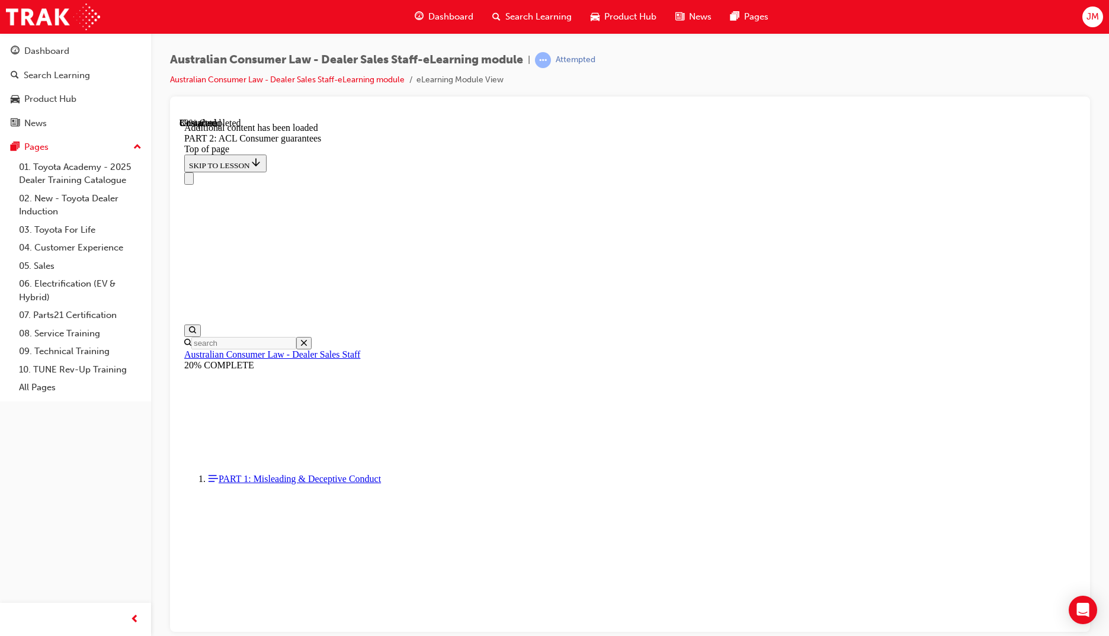
scroll to position [12628, 0]
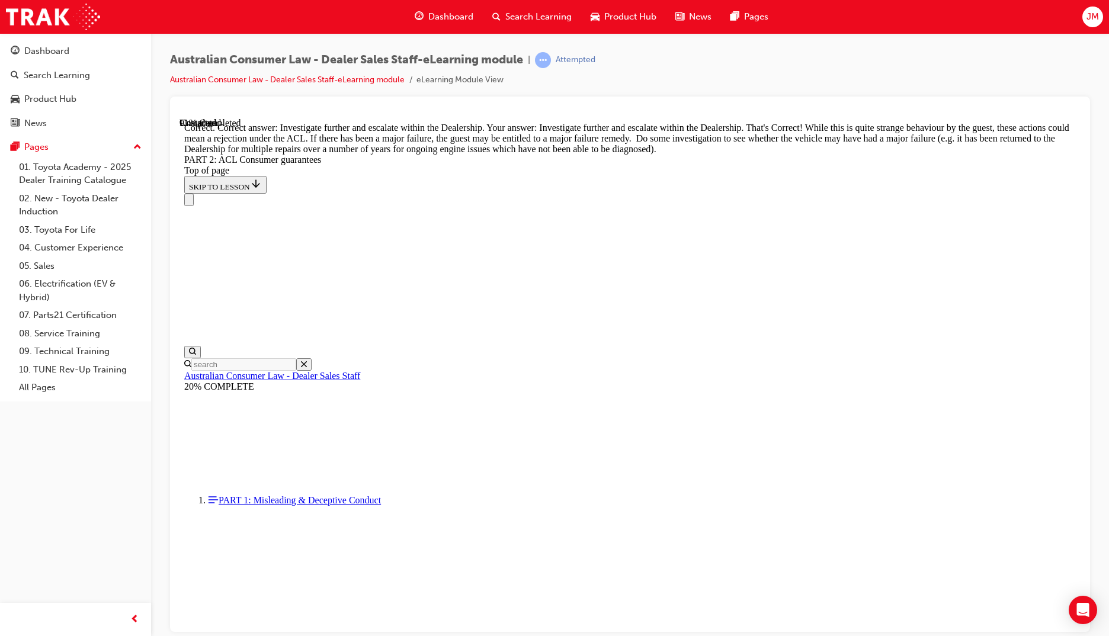
scroll to position [12848, 0]
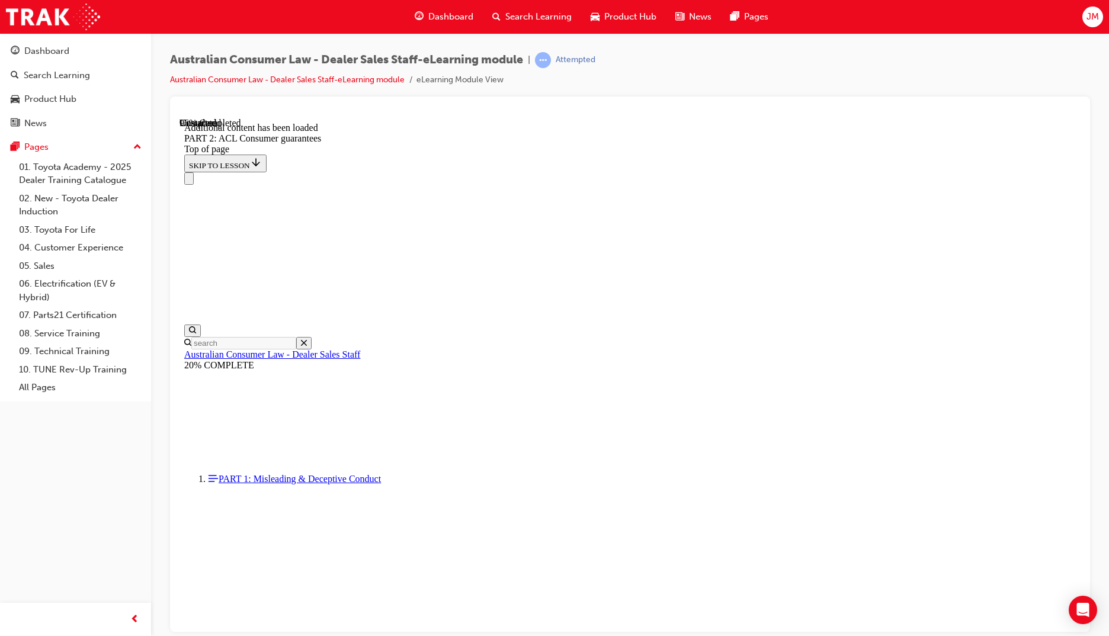
scroll to position [13877, 0]
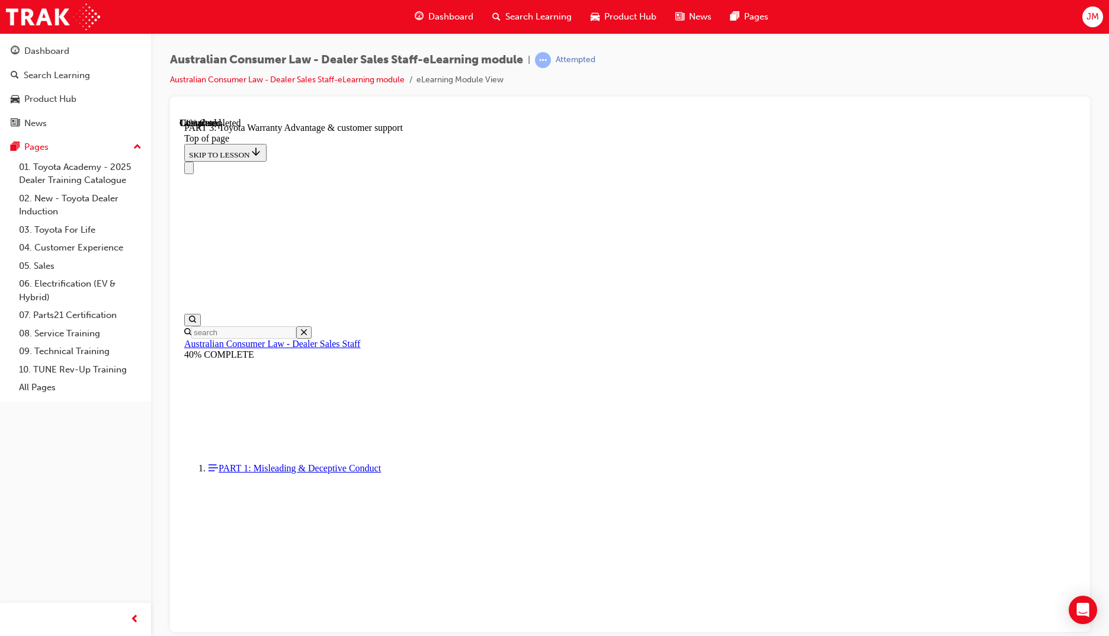
scroll to position [684, 0]
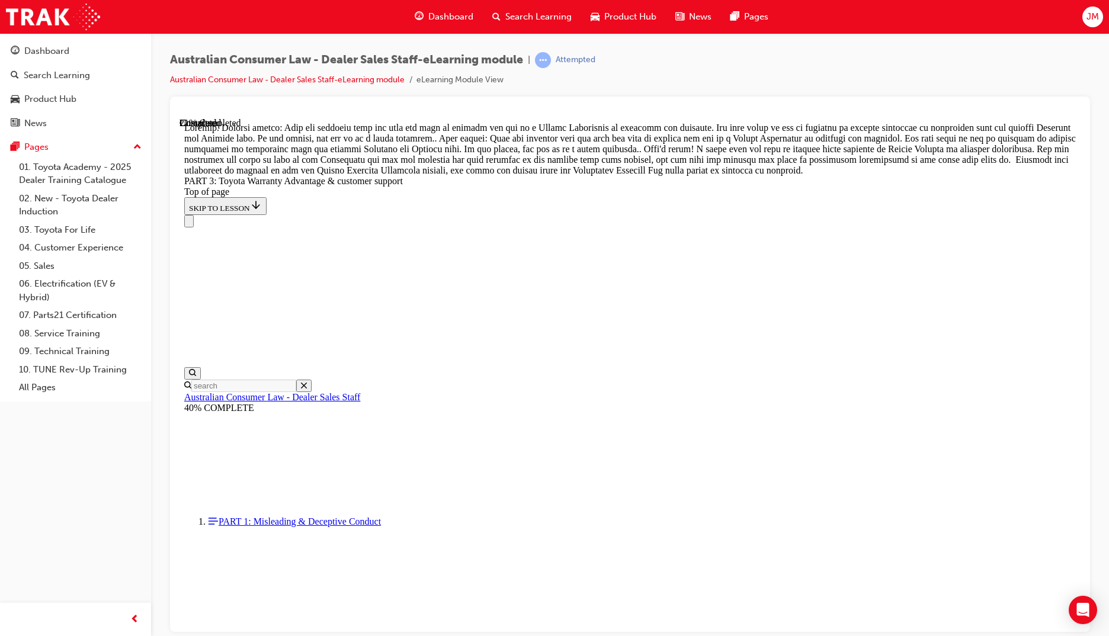
scroll to position [992, 0]
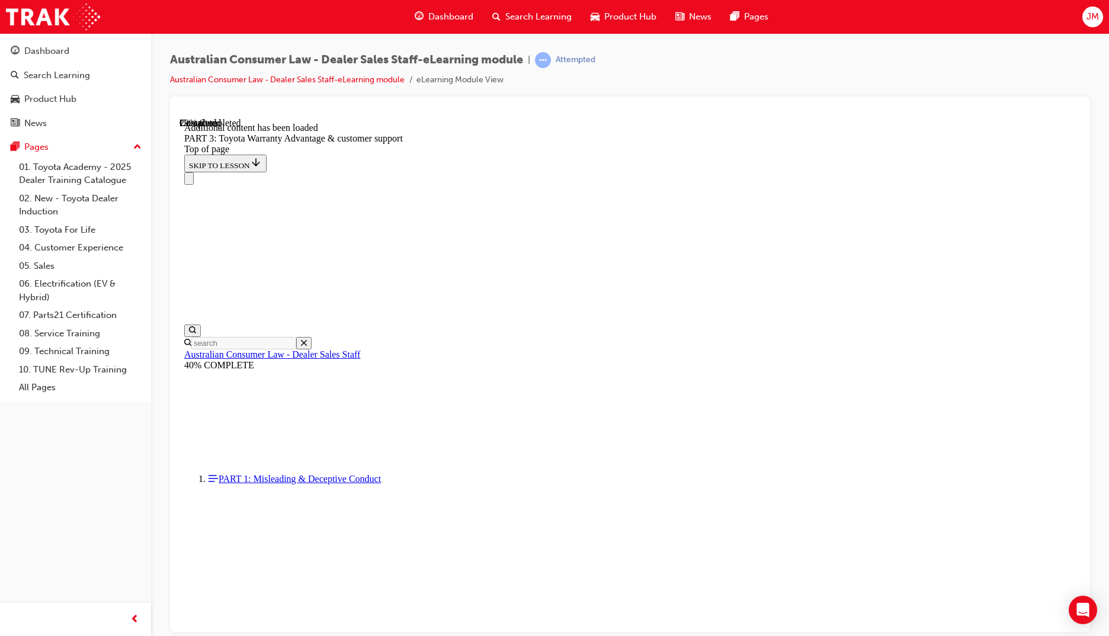
scroll to position [1383, 0]
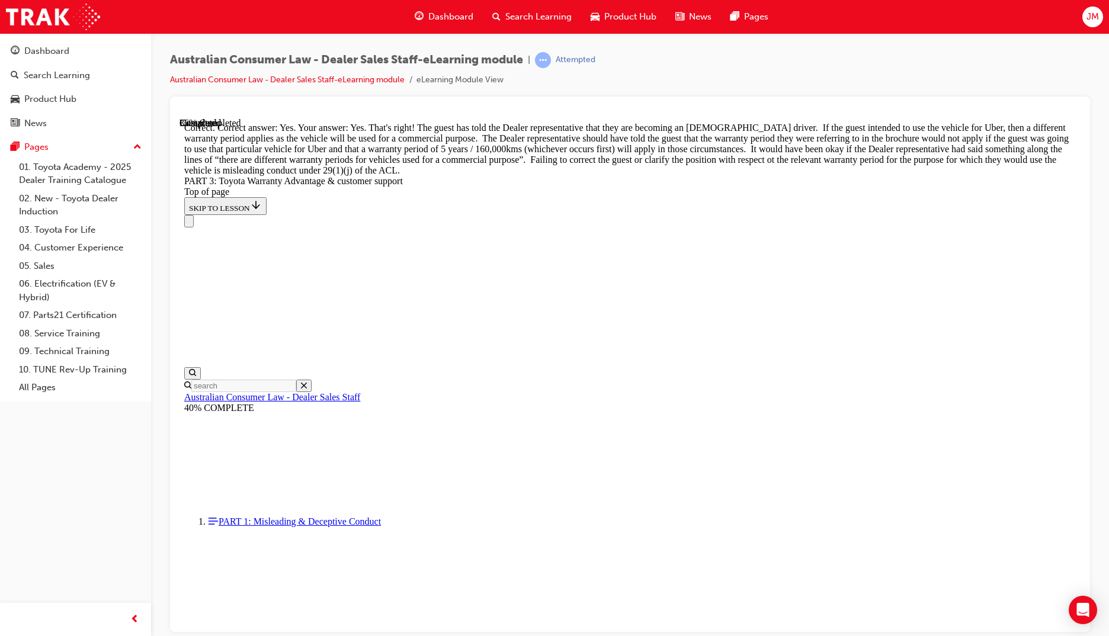
scroll to position [1696, 0]
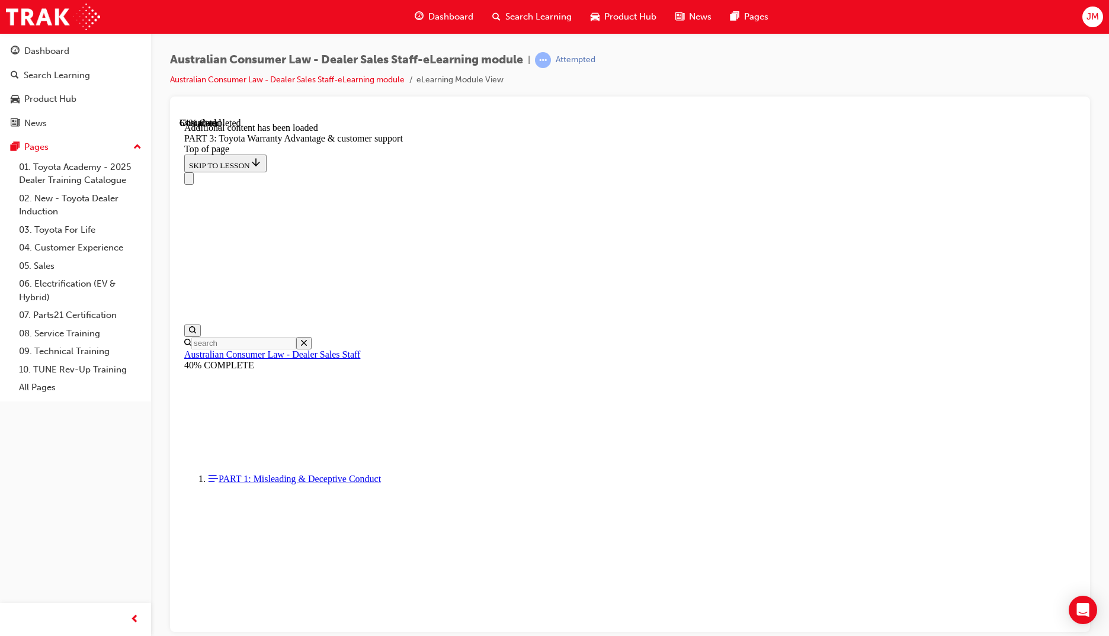
scroll to position [2803, 0]
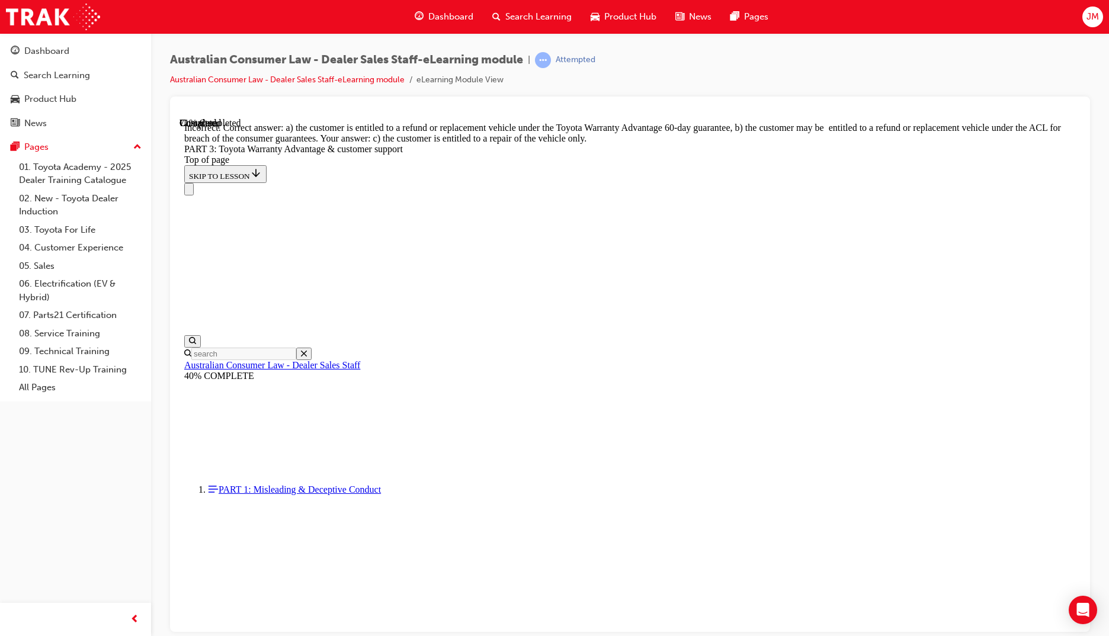
scroll to position [2928, 0]
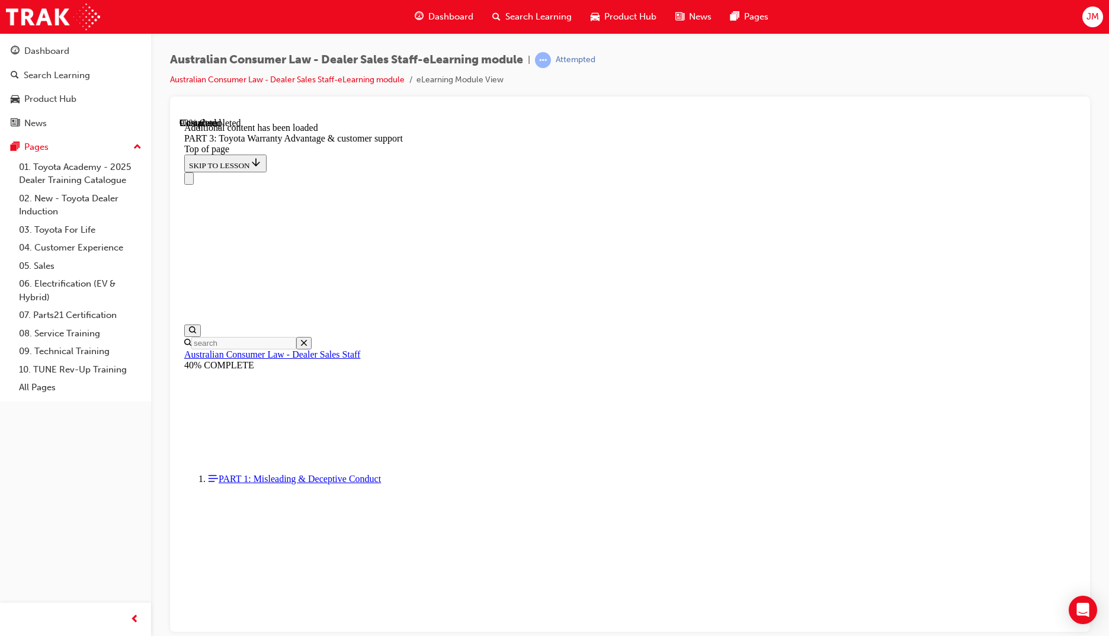
scroll to position [3230, 0]
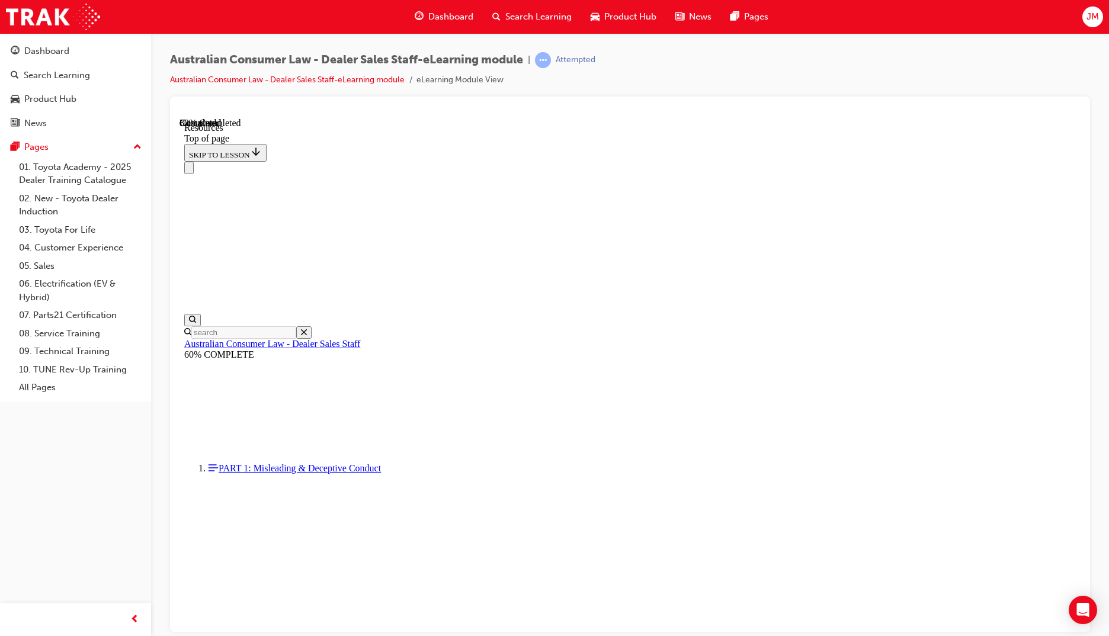
scroll to position [510, 0]
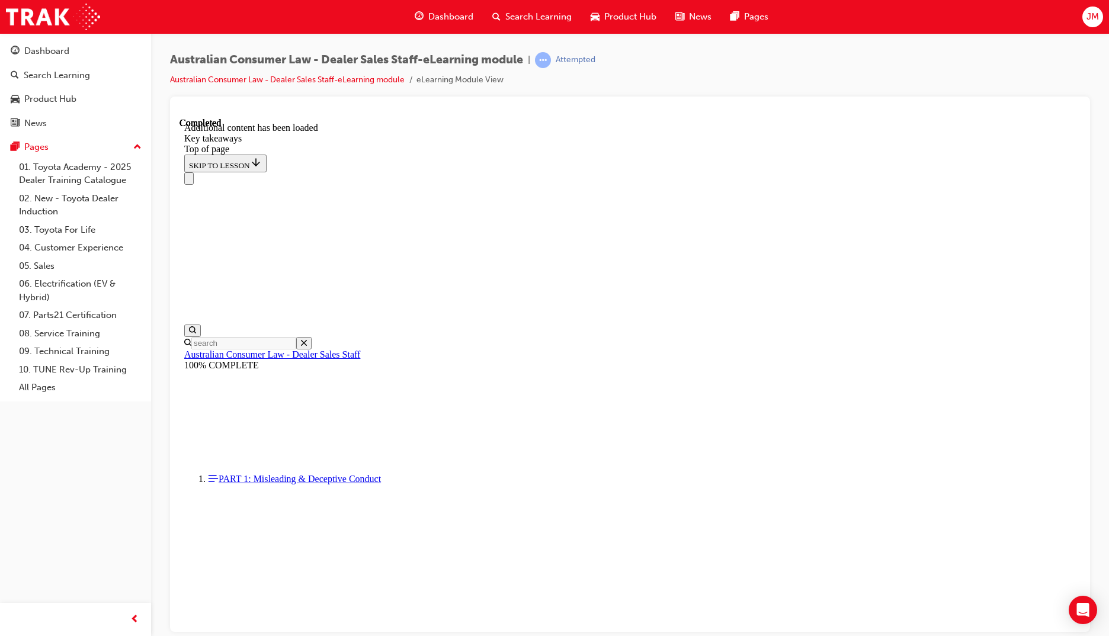
scroll to position [177, 0]
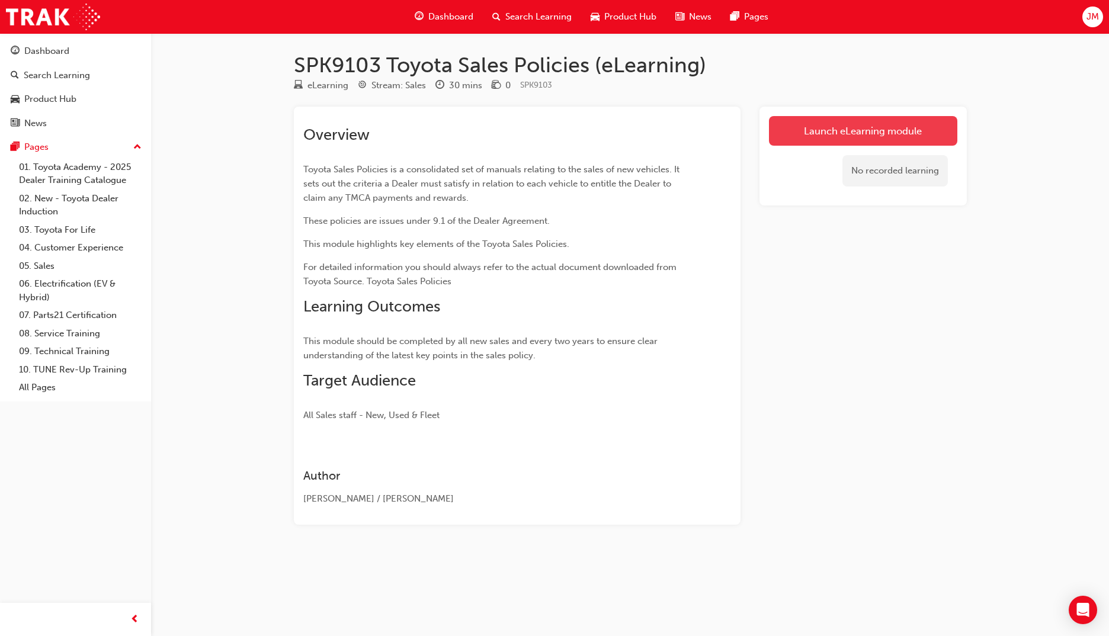
click at [817, 132] on link "Launch eLearning module" at bounding box center [863, 131] width 188 height 30
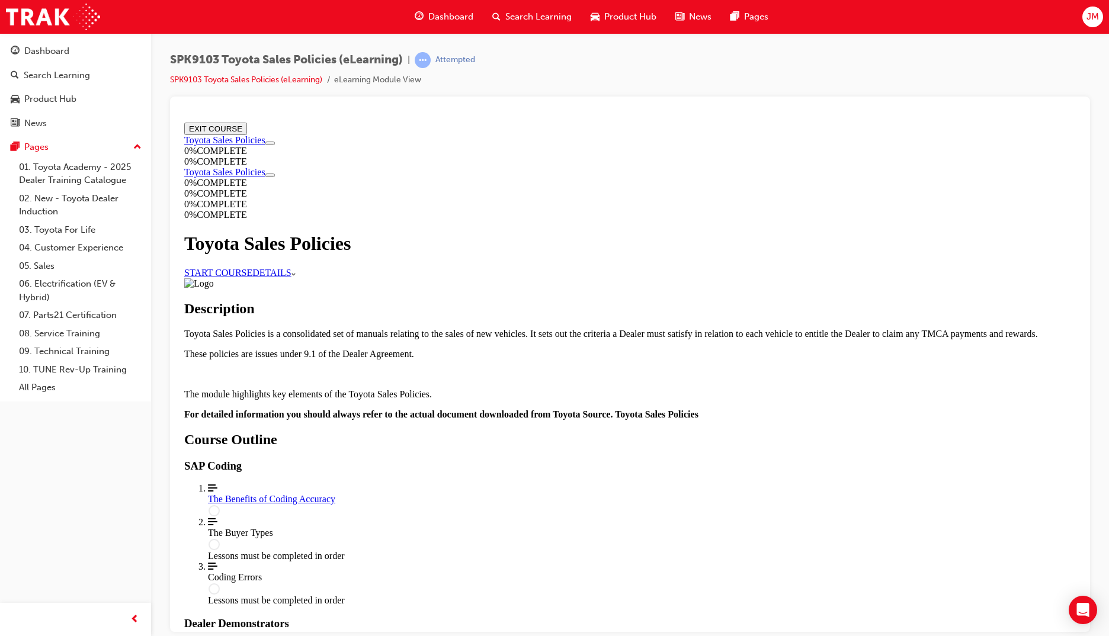
click at [252, 267] on link "START COURSE" at bounding box center [218, 272] width 68 height 10
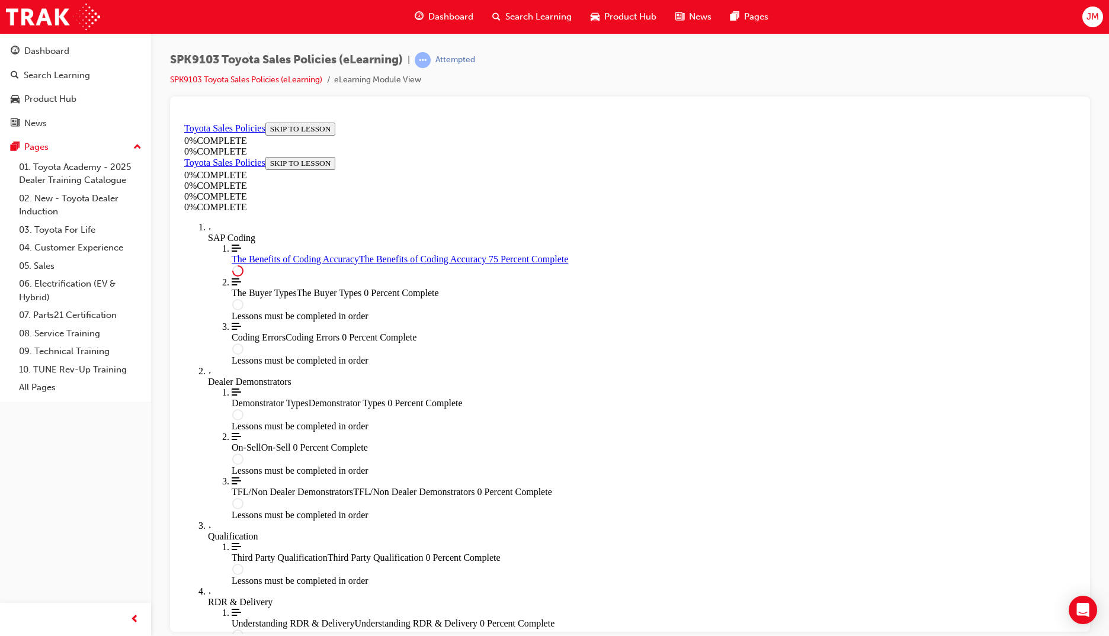
scroll to position [483, 0]
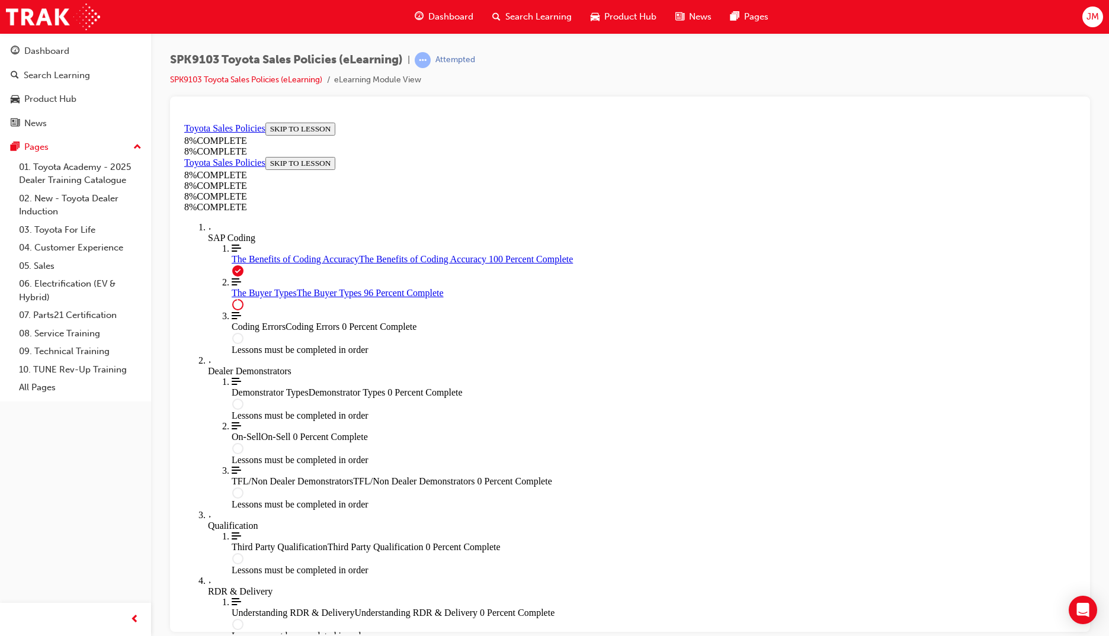
scroll to position [4776, 0]
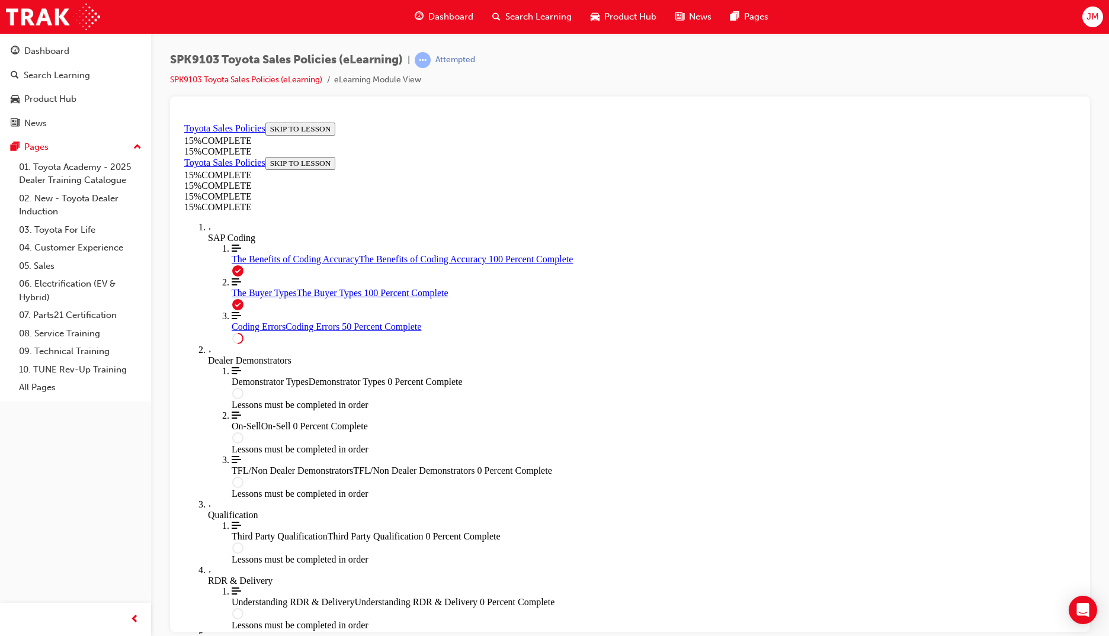
scroll to position [405, 0]
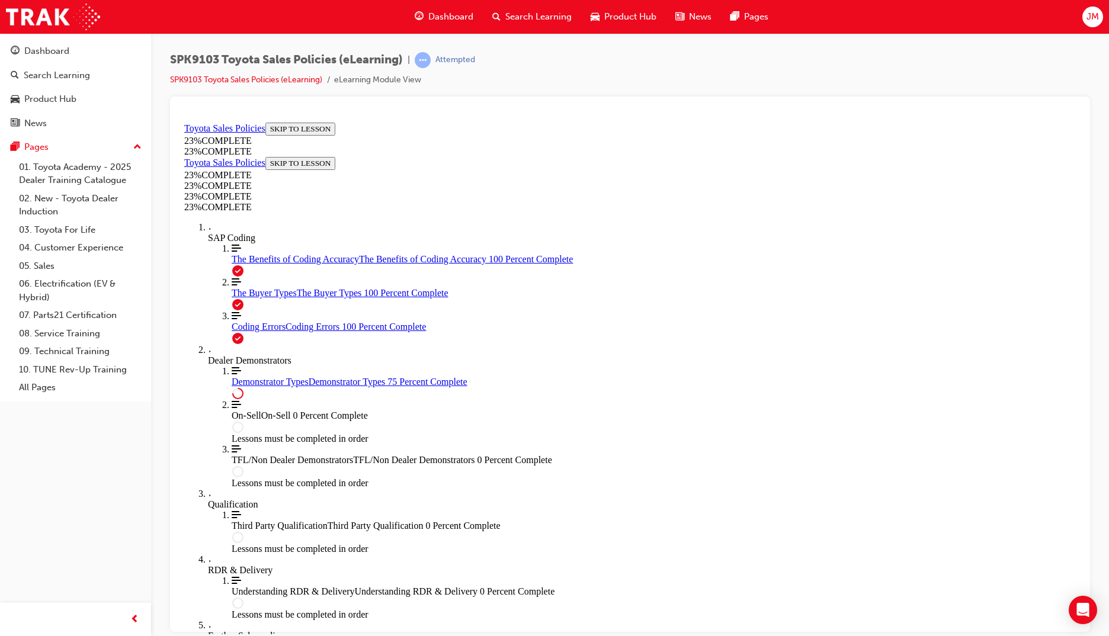
scroll to position [396, 0]
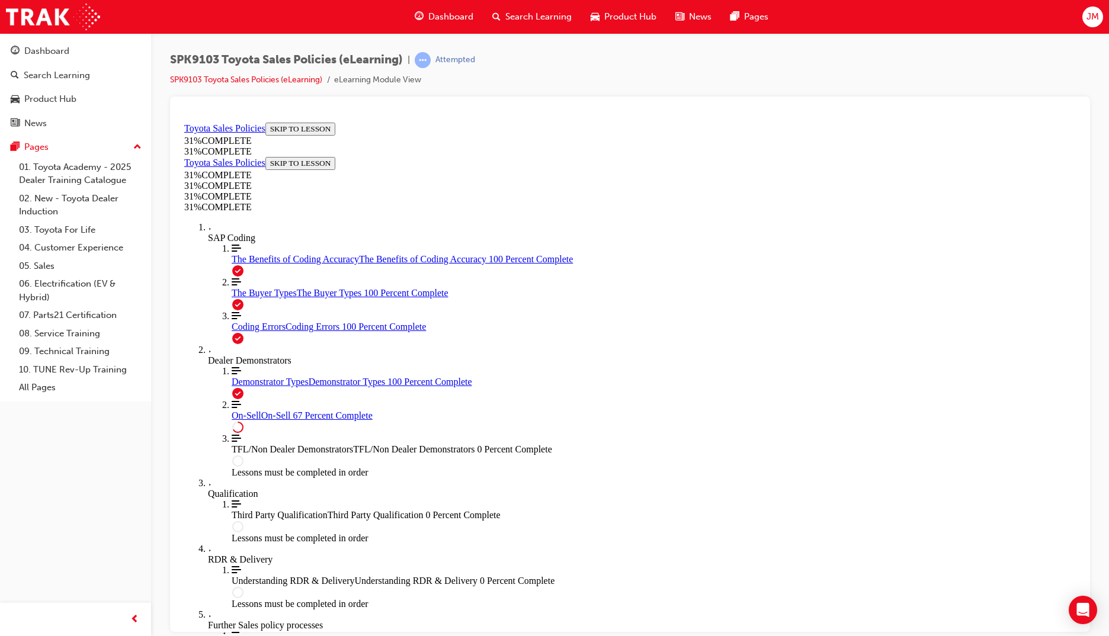
scroll to position [568, 0]
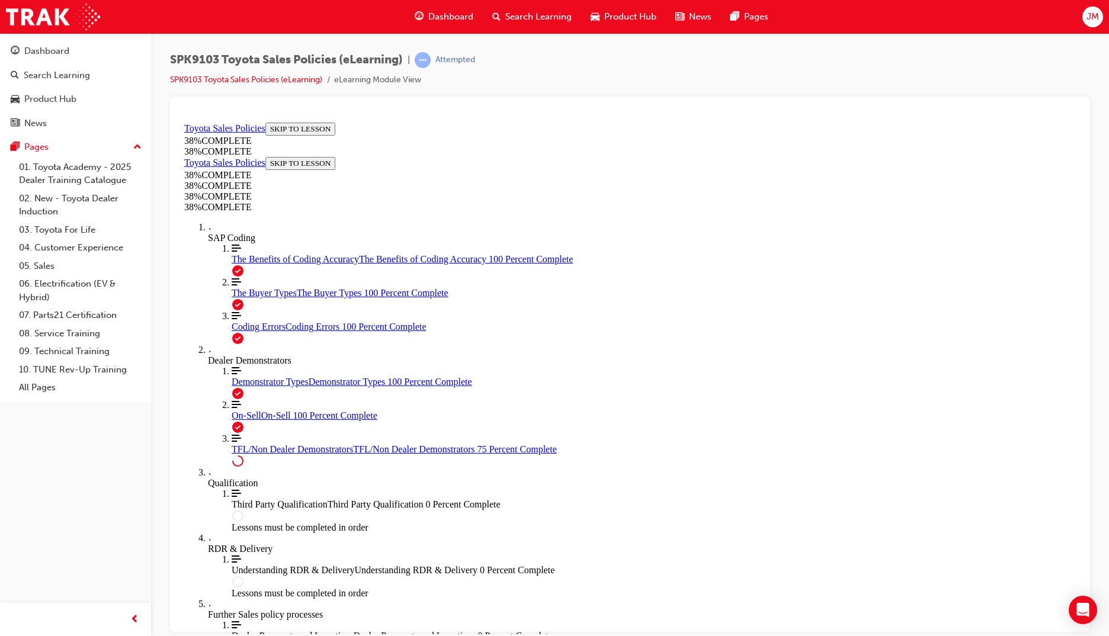
scroll to position [512, 0]
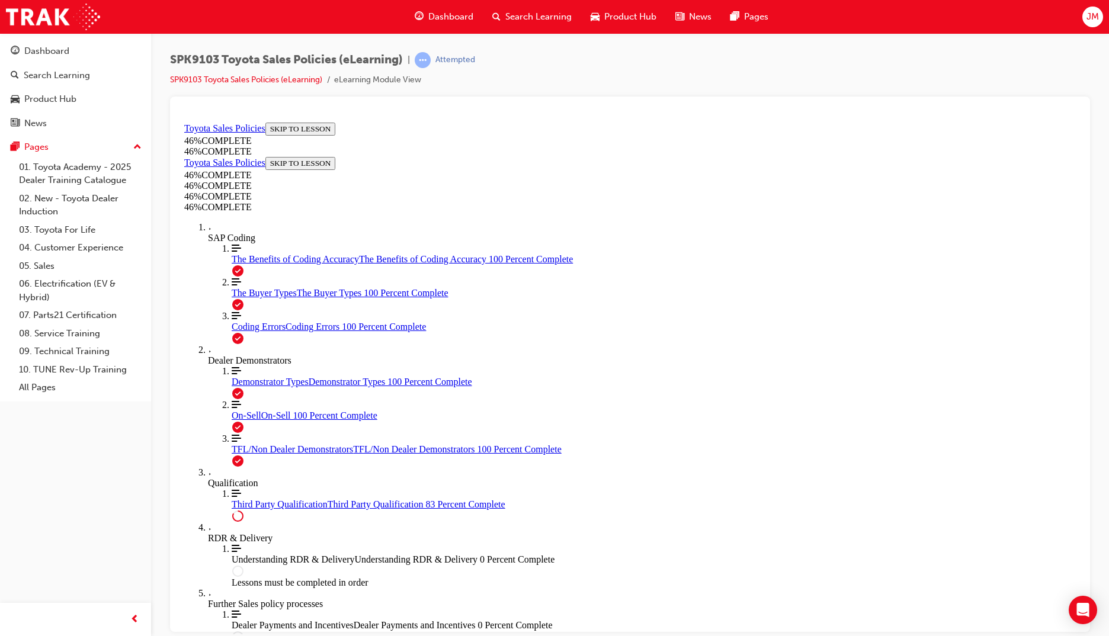
scroll to position [883, 0]
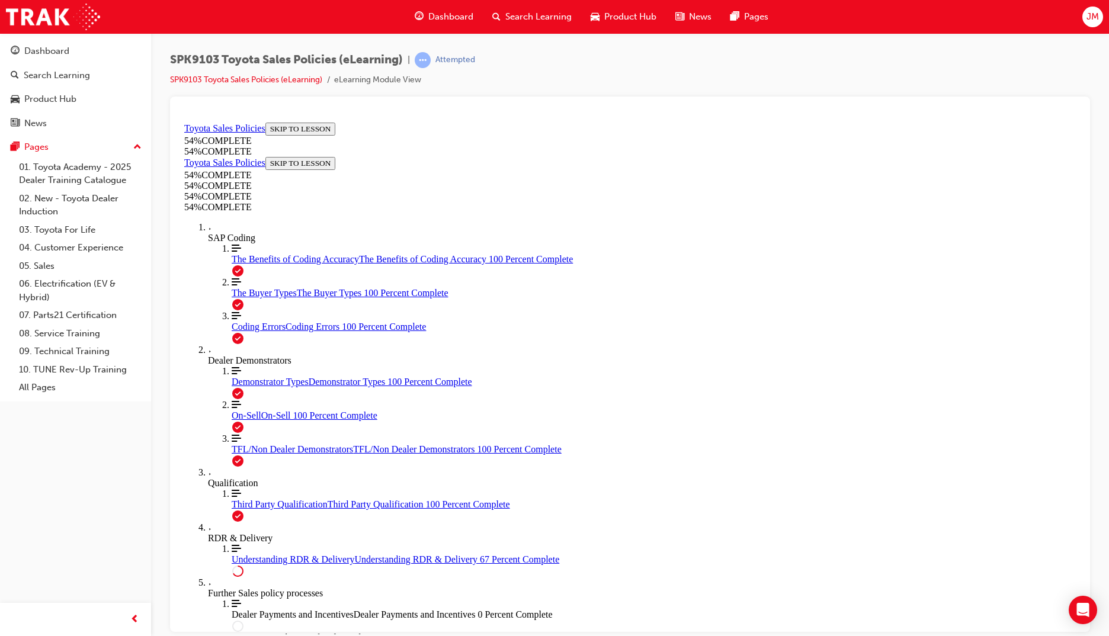
scroll to position [249, 0]
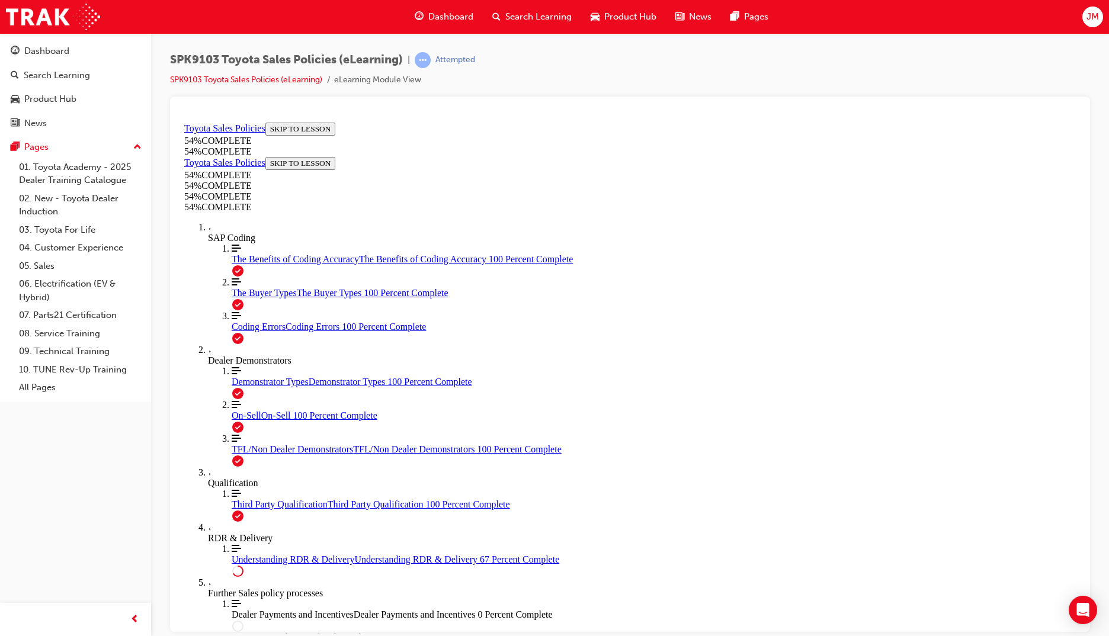
scroll to position [280, 0]
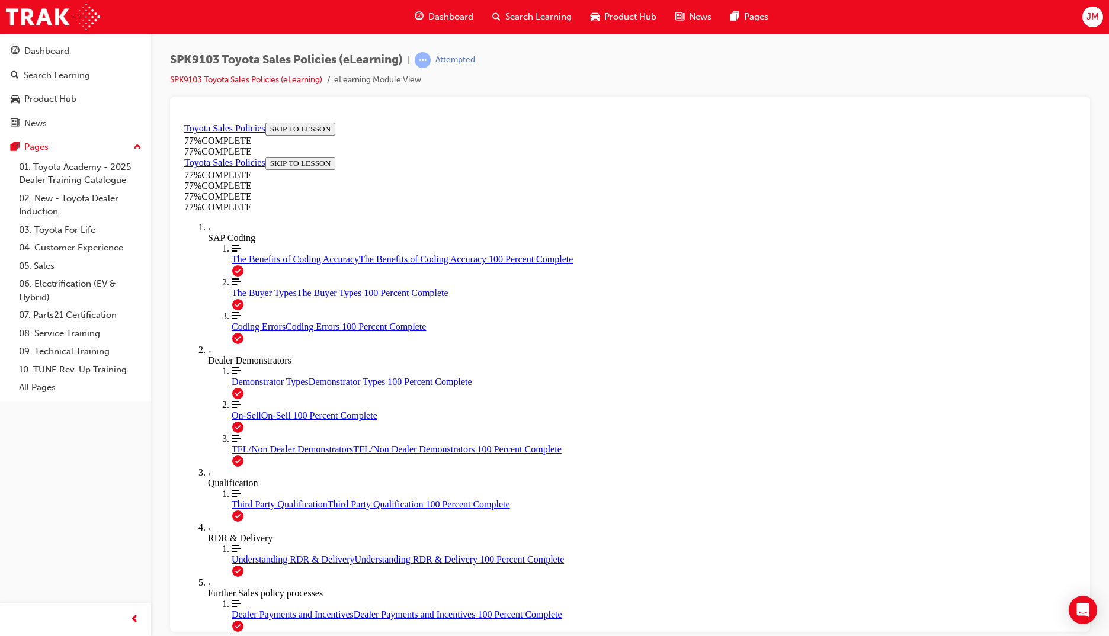
scroll to position [579, 0]
click at [255, 454] on span "TFL/Non Dealer Demonstrators" at bounding box center [292, 449] width 121 height 10
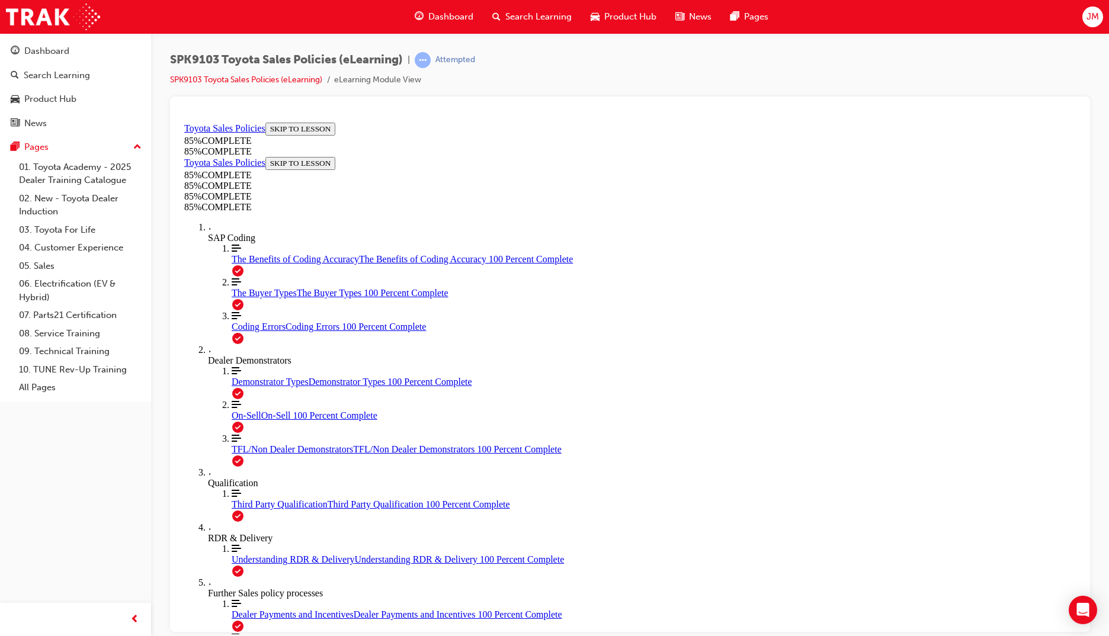
scroll to position [456, 0]
click at [256, 421] on div "On-Sell On-Sell 100 Percent Complete" at bounding box center [654, 415] width 844 height 11
click at [270, 454] on div "TFL/Non Dealer Demonstrators TFL/Non Dealer Demonstrators 100 Percent Complete" at bounding box center [654, 449] width 844 height 11
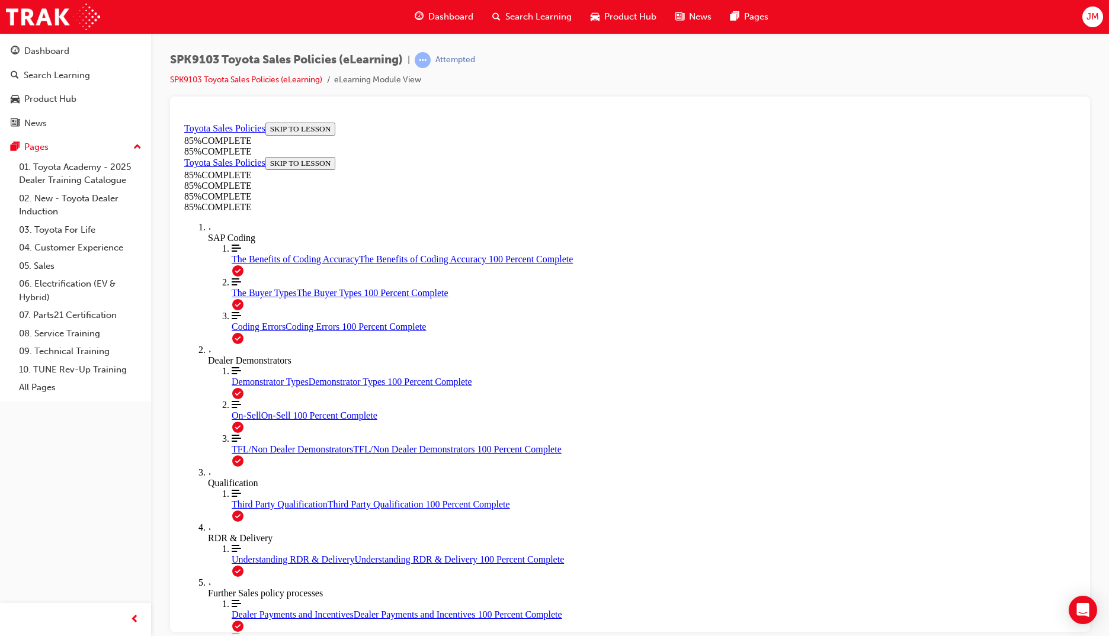
scroll to position [452, 0]
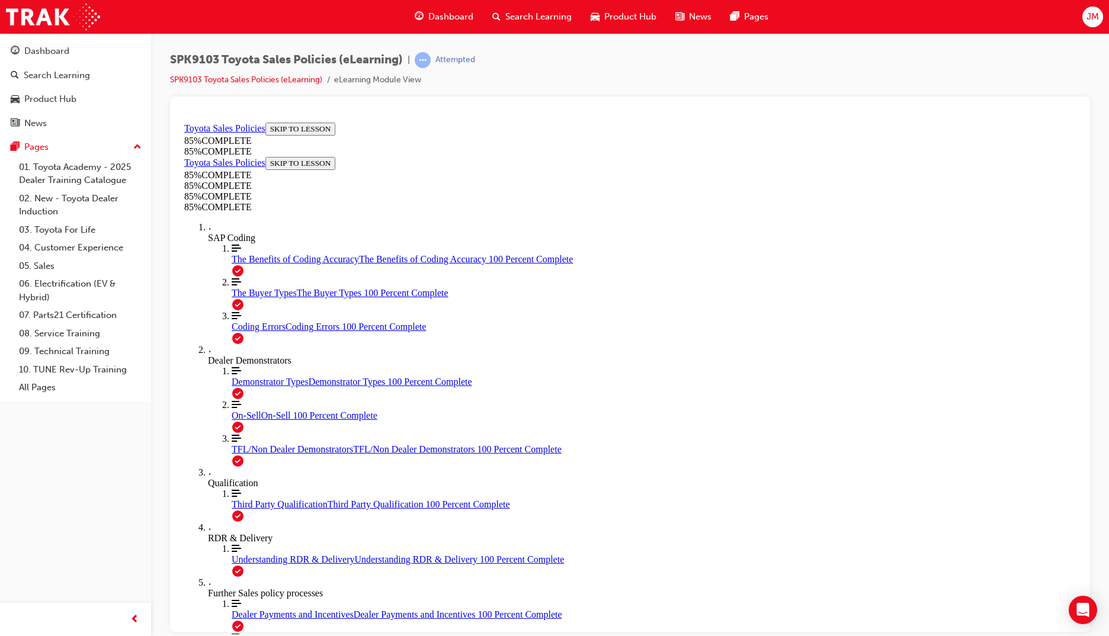
scroll to position [485, 0]
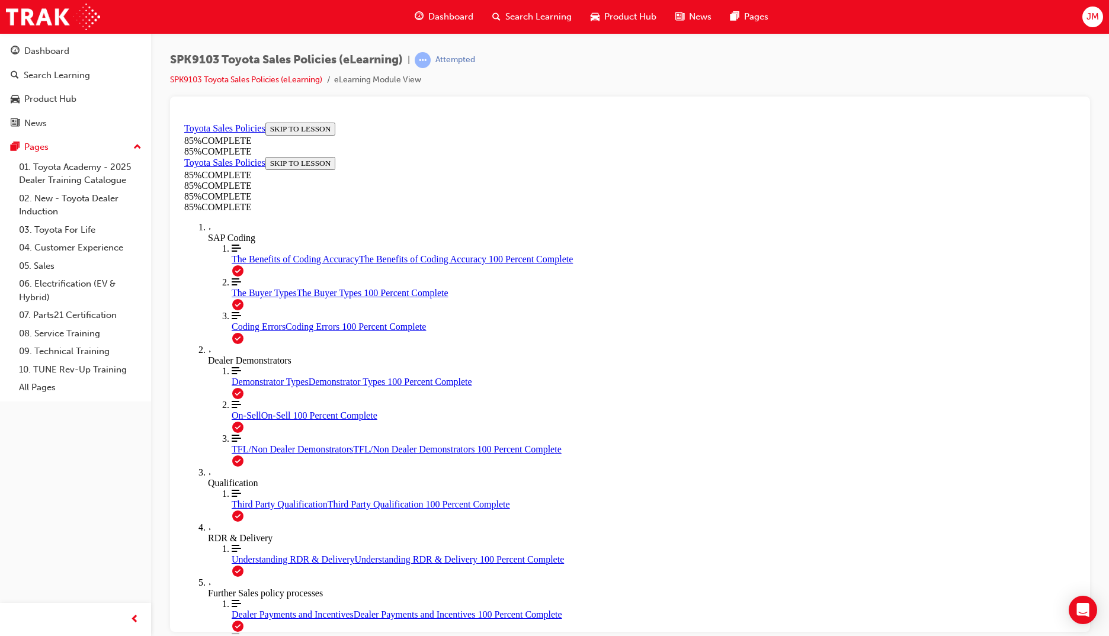
click at [219, 522] on div "More Filled caret pointing right RDR & Delivery" at bounding box center [642, 532] width 868 height 21
click at [232, 554] on span "Understanding RDR & Delivery" at bounding box center [293, 559] width 123 height 10
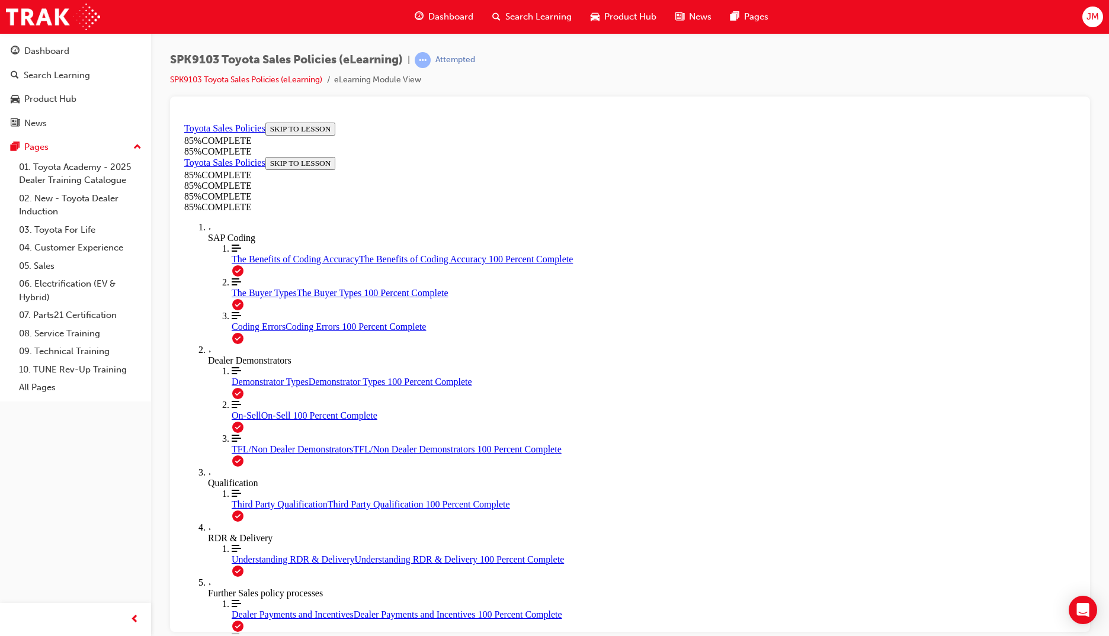
scroll to position [283, 0]
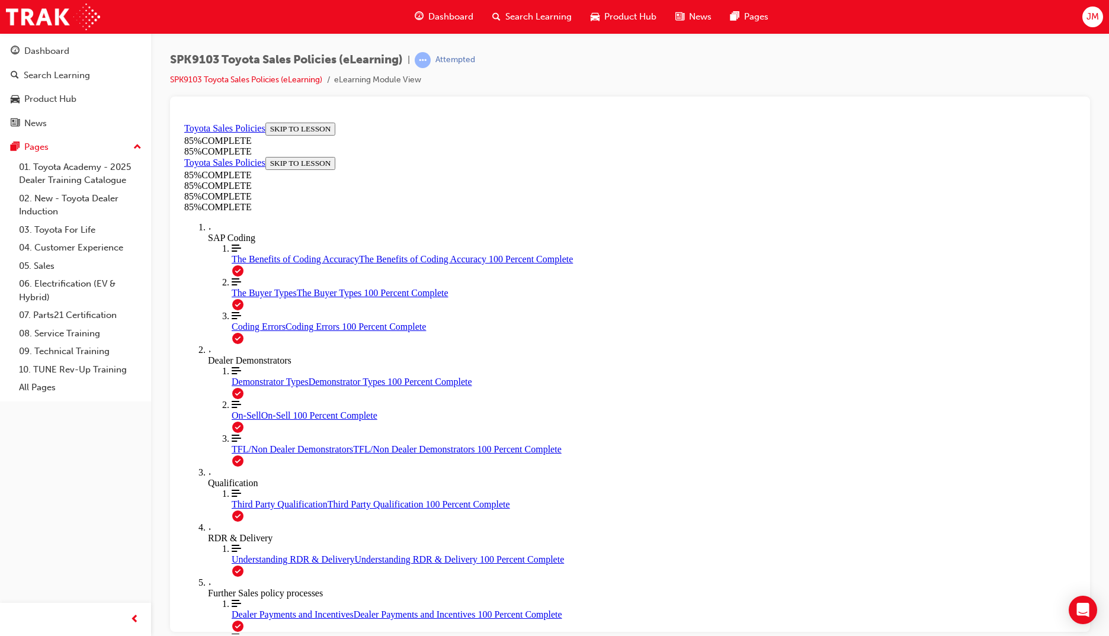
scroll to position [0, 0]
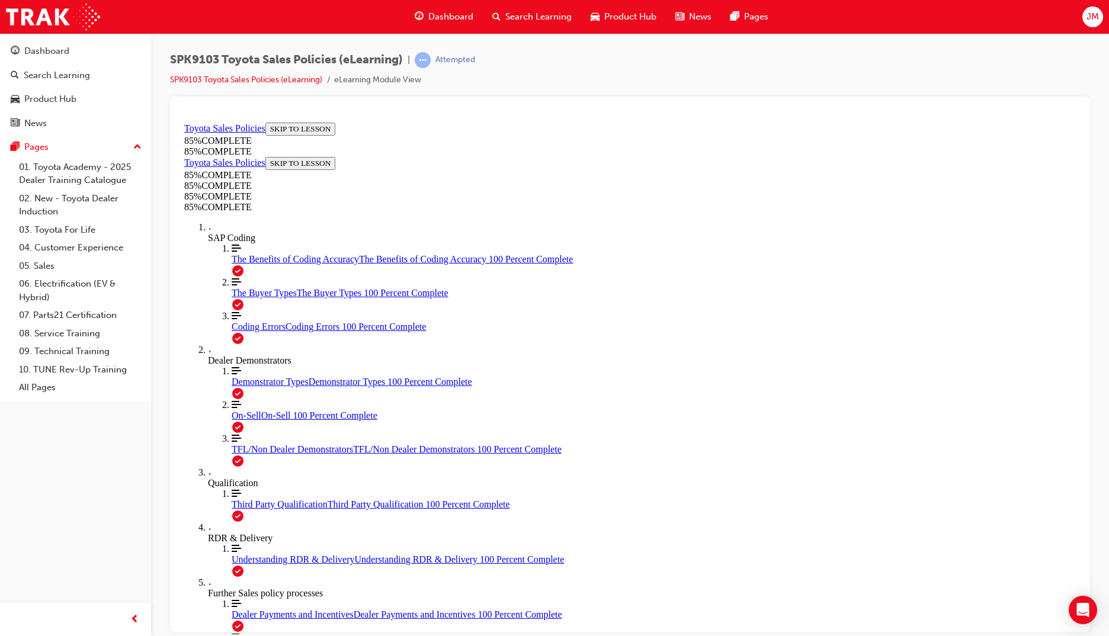
drag, startPoint x: 712, startPoint y: 300, endPoint x: 575, endPoint y: 451, distance: 204.3
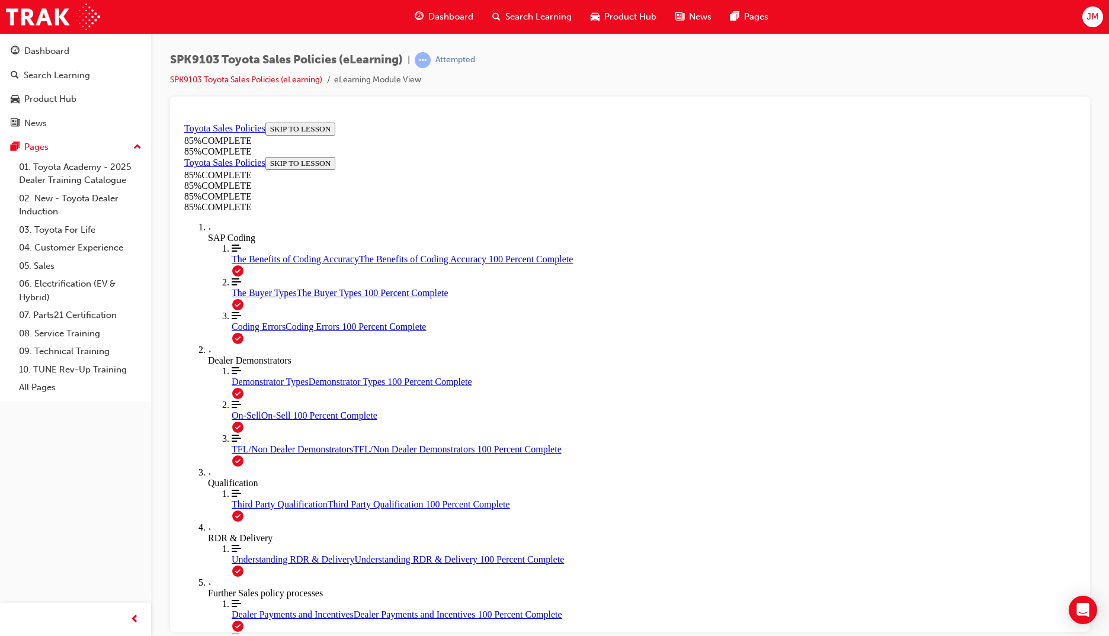
scroll to position [1834, 0]
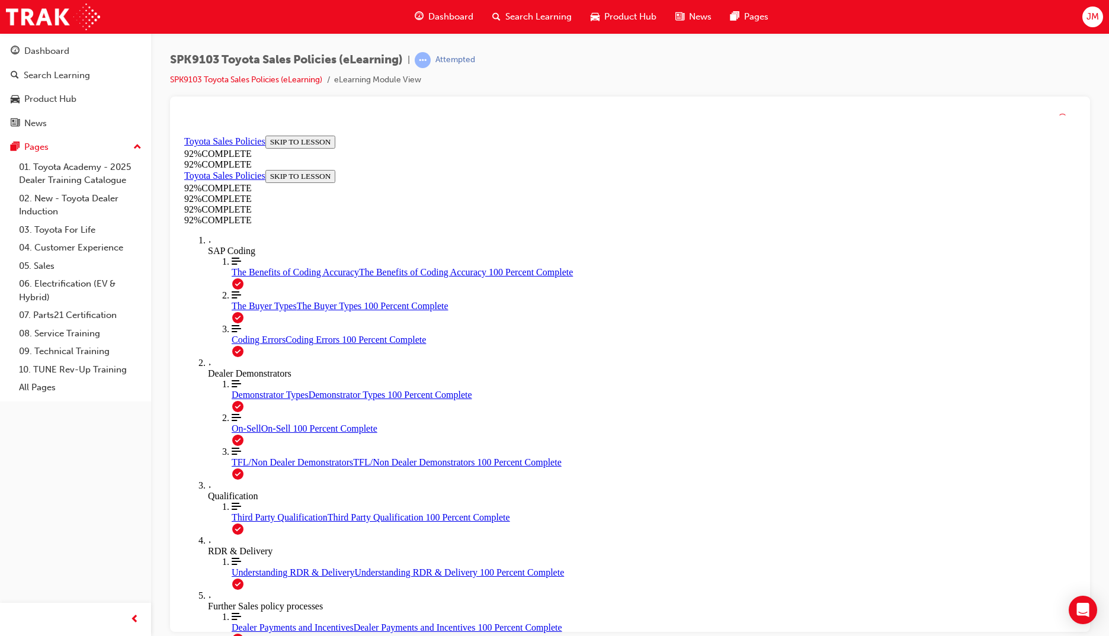
scroll to position [63, 0]
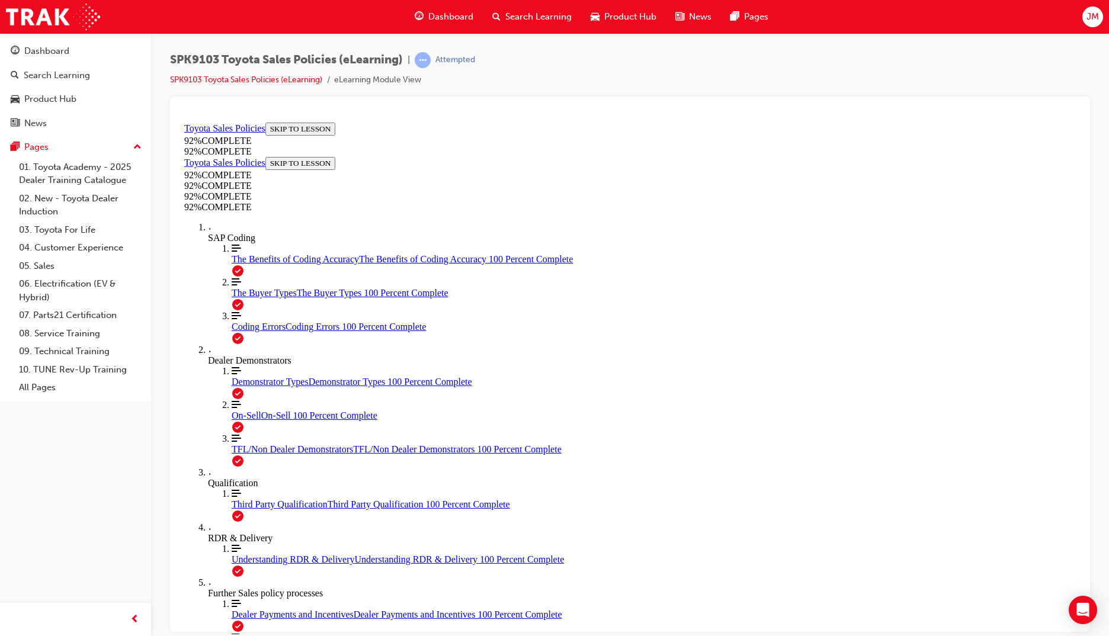
scroll to position [43, 0]
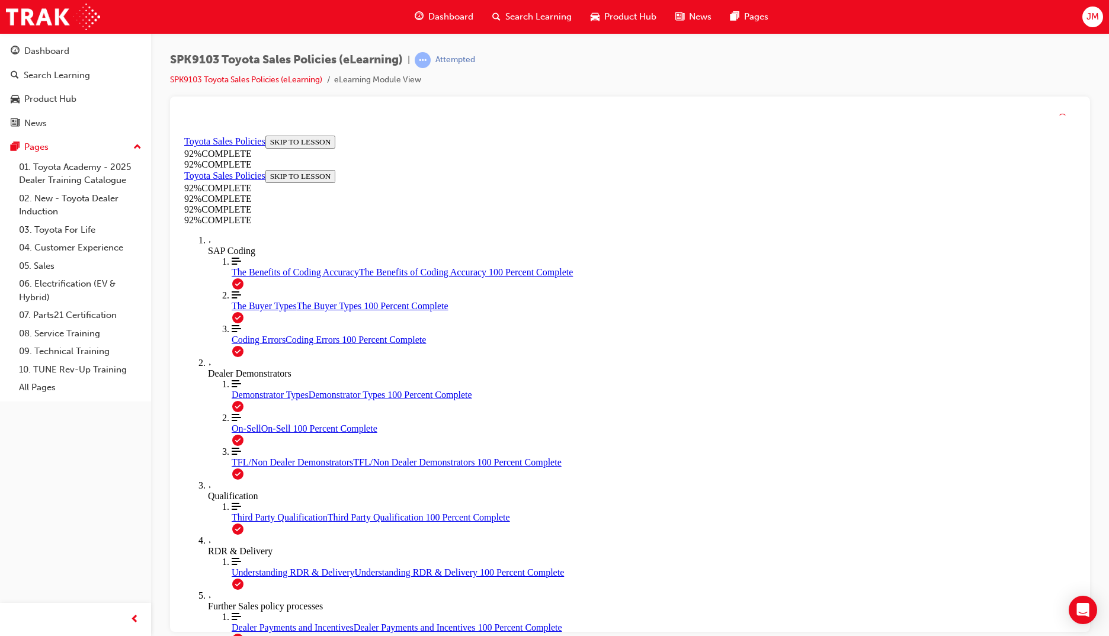
scroll to position [63, 0]
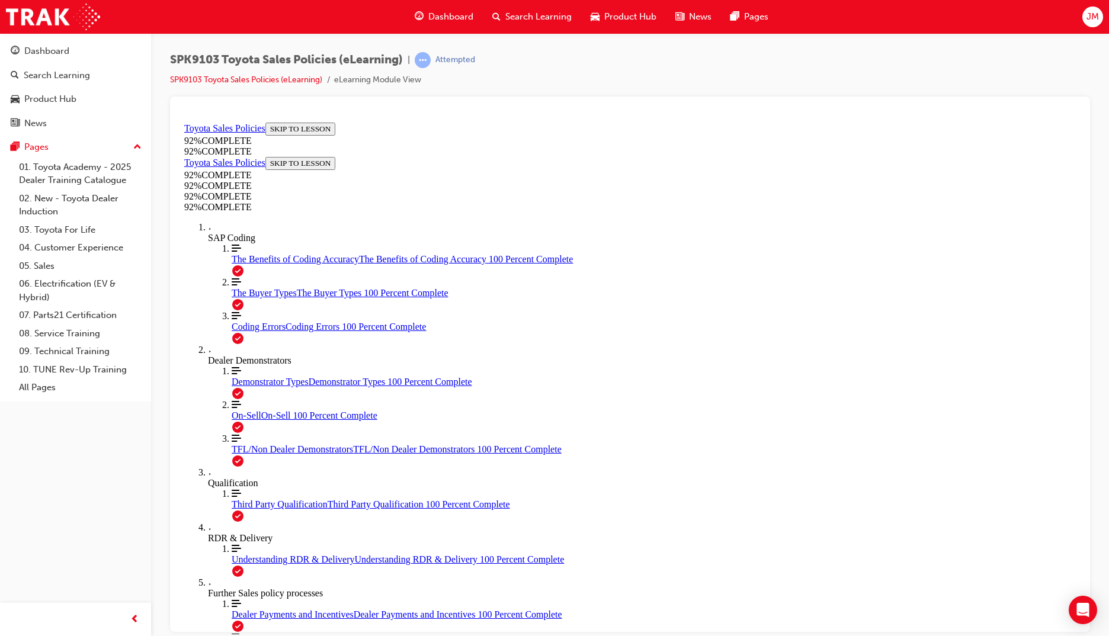
scroll to position [169, 0]
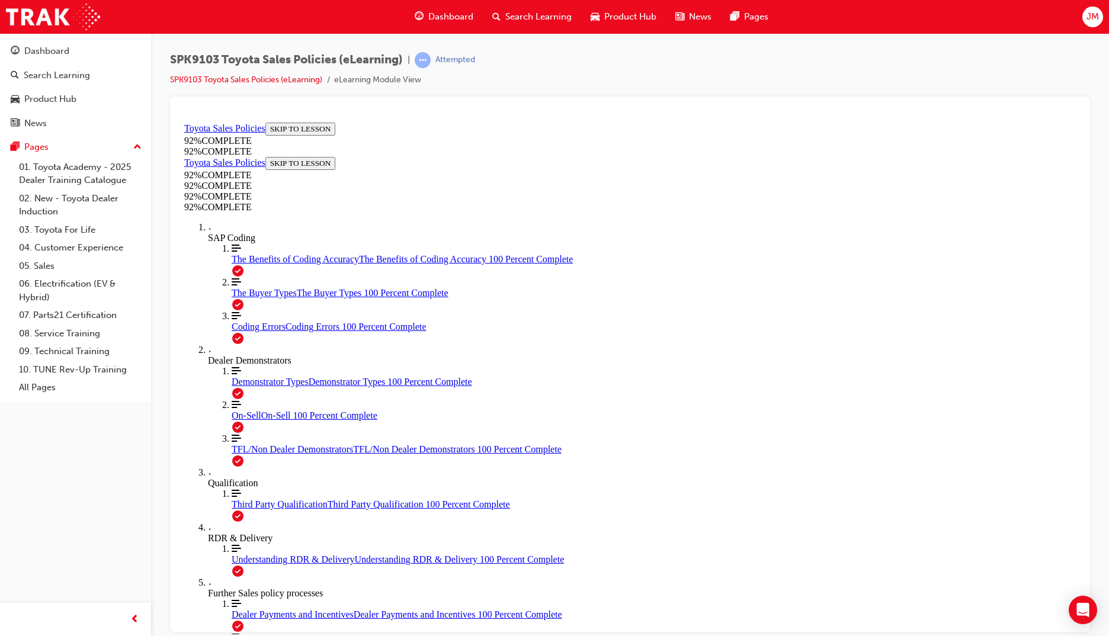
scroll to position [110, 0]
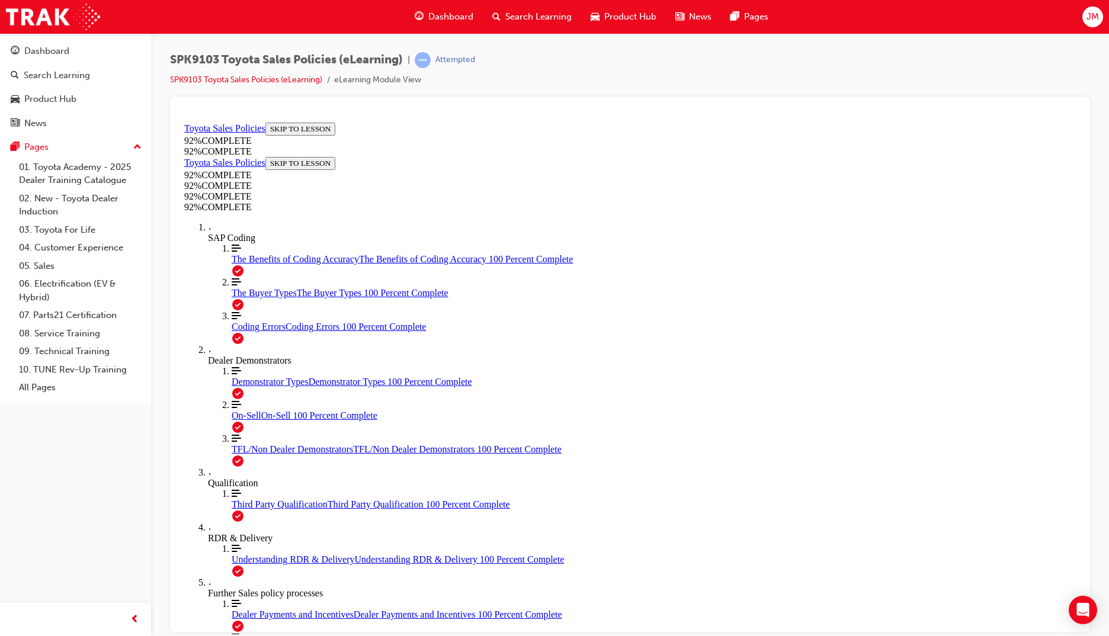
scroll to position [110, 0]
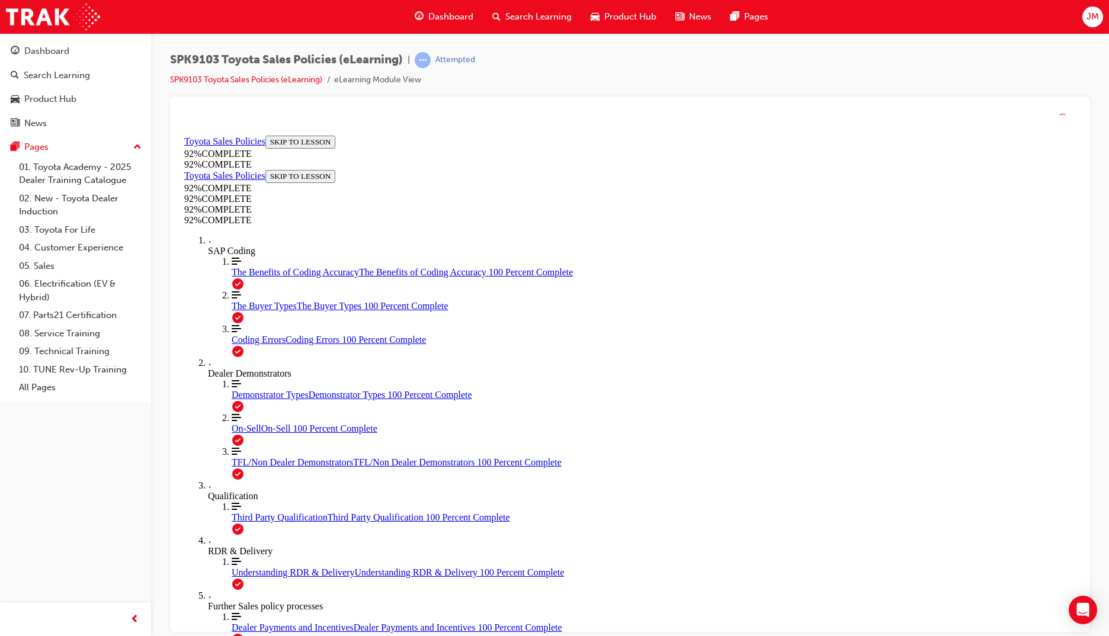
scroll to position [63, 0]
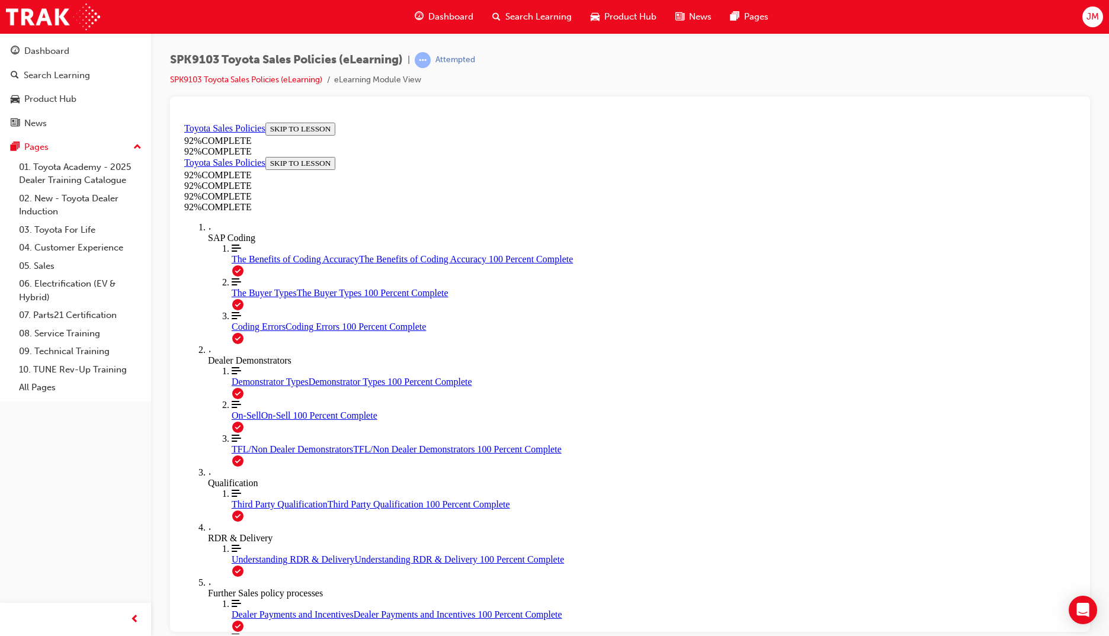
scroll to position [43, 0]
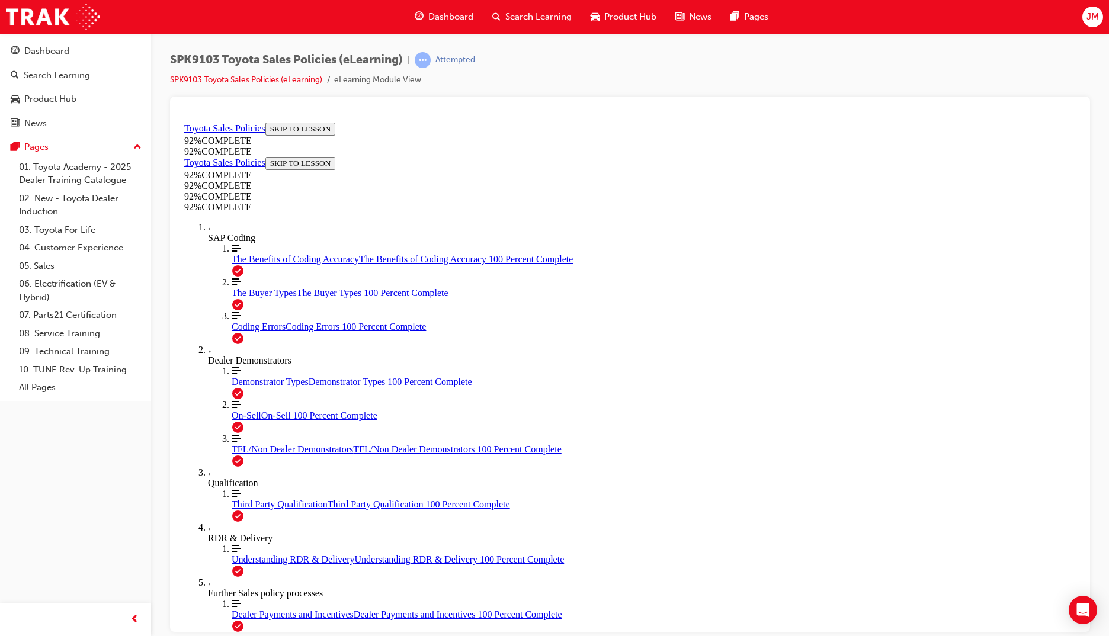
scroll to position [169, 0]
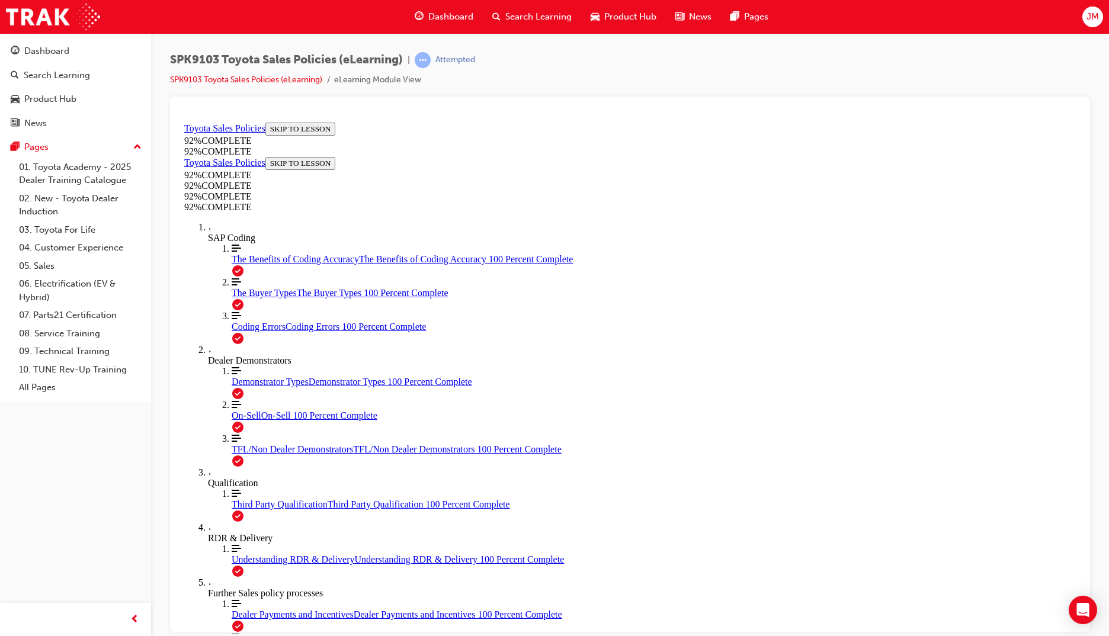
scroll to position [110, 0]
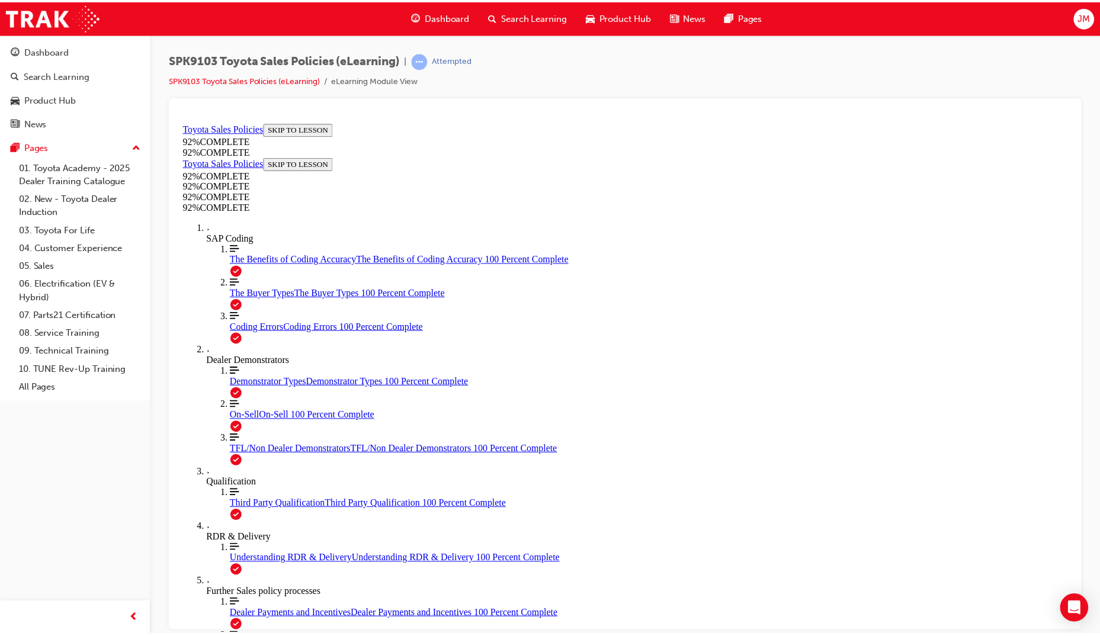
scroll to position [43, 0]
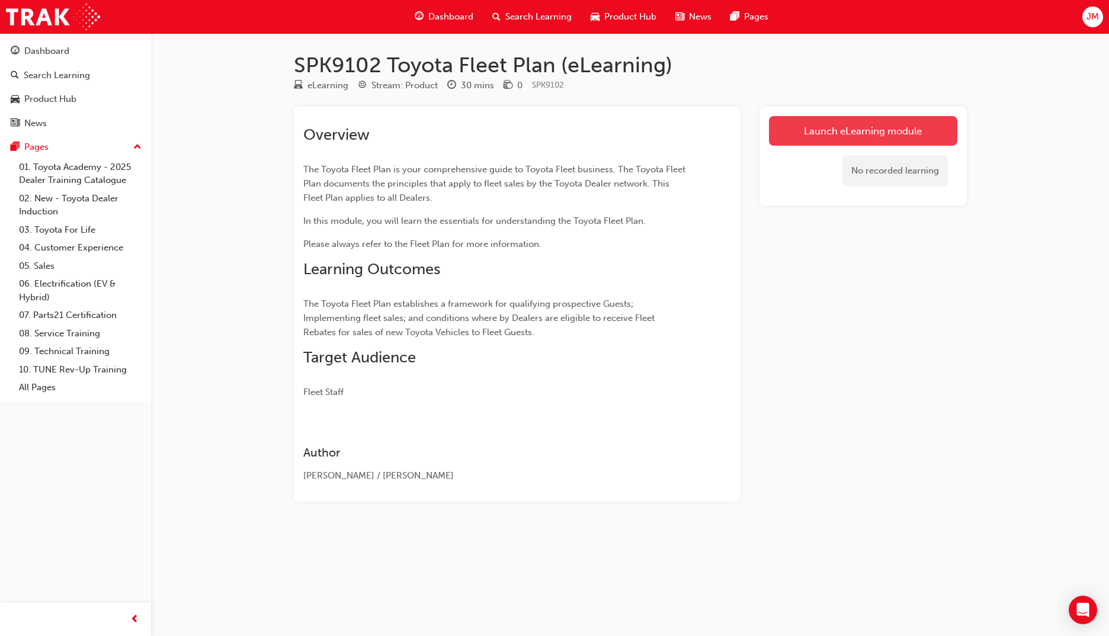
click at [824, 132] on link "Launch eLearning module" at bounding box center [863, 131] width 188 height 30
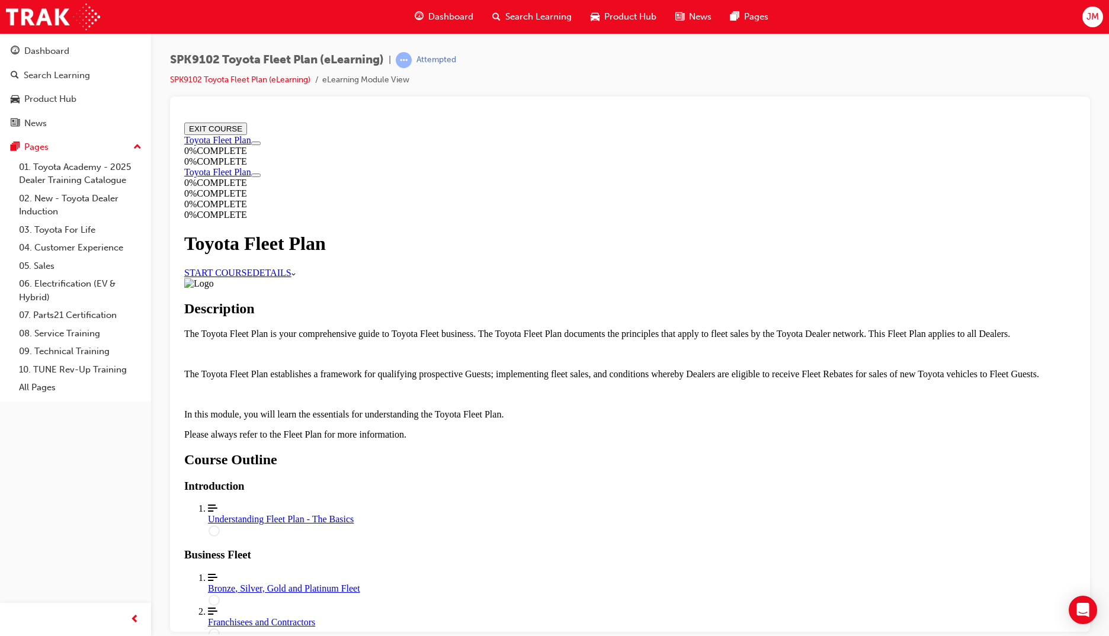
scroll to position [581, 0]
click at [710, 514] on div "Understanding Fleet Plan - The Basics" at bounding box center [642, 519] width 868 height 11
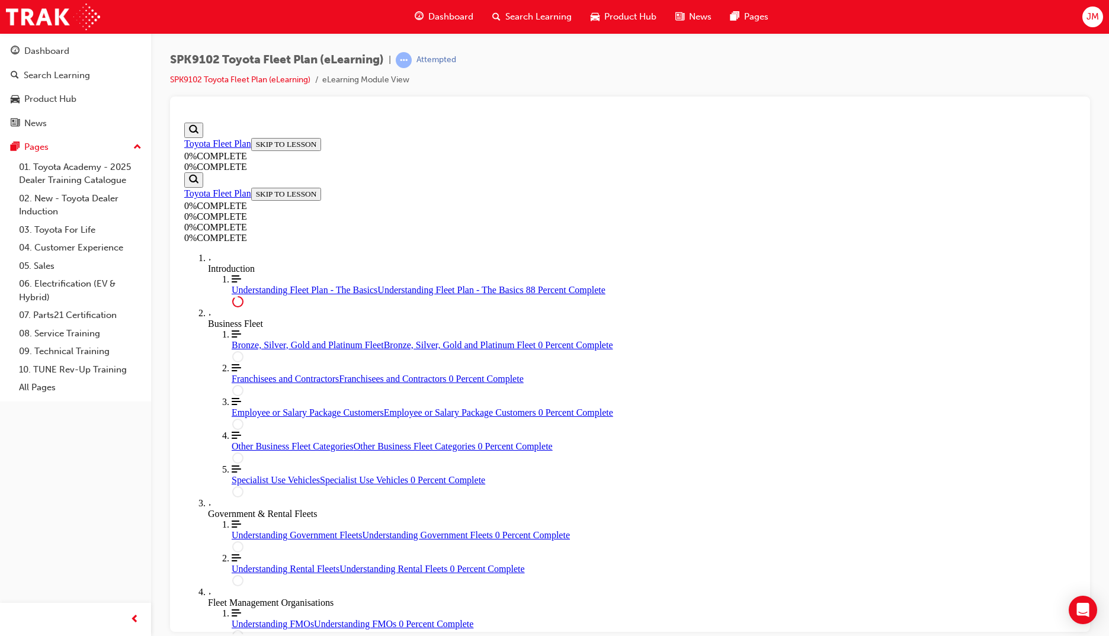
scroll to position [0, 0]
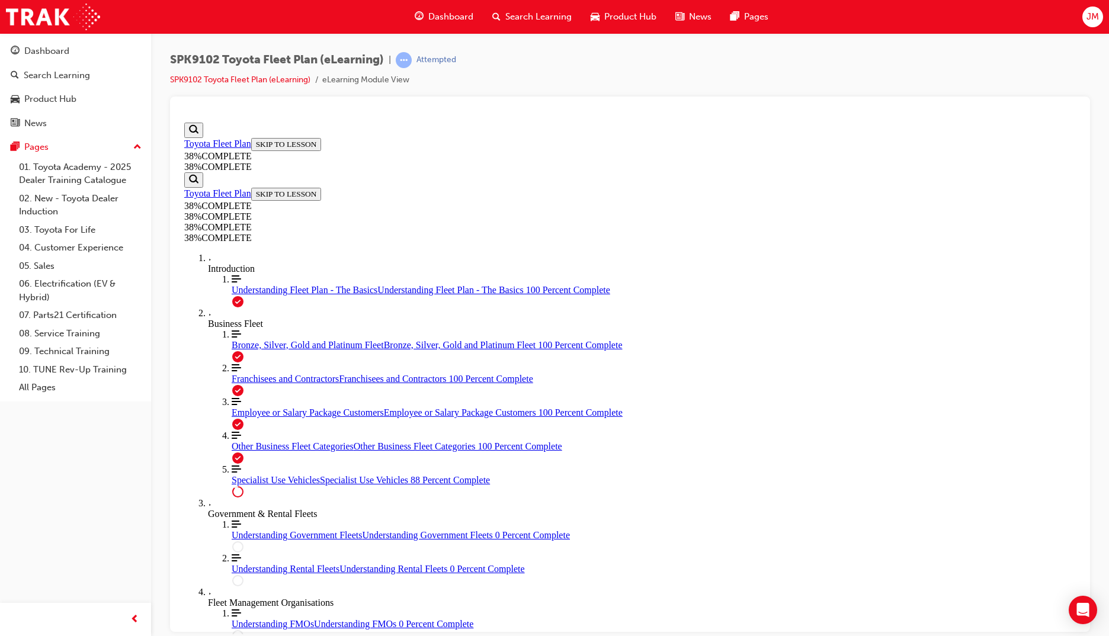
scroll to position [2207, 0]
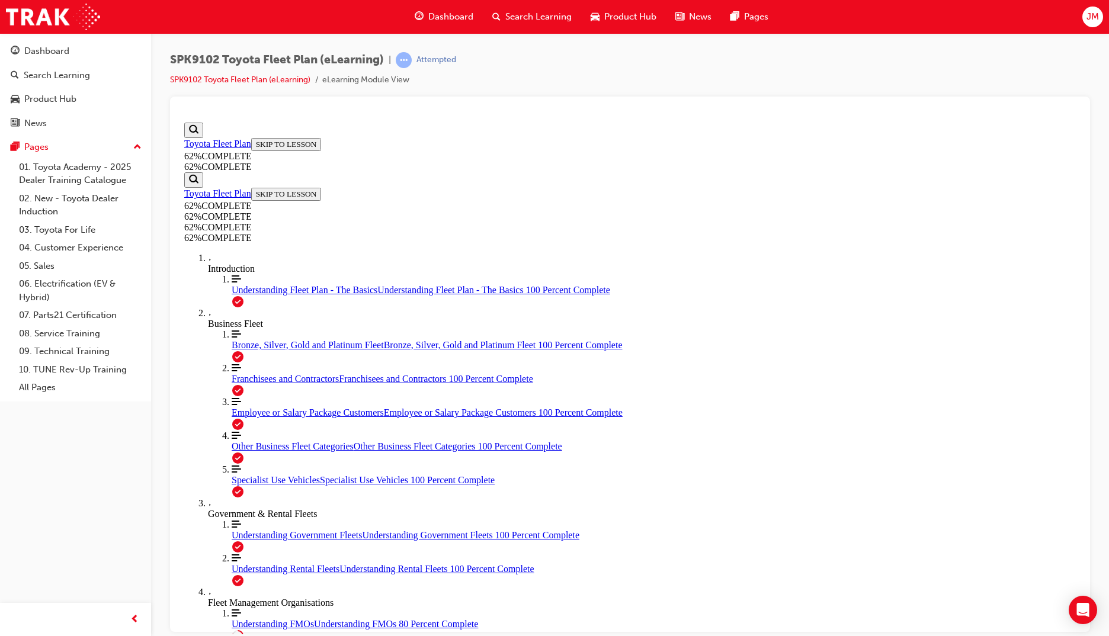
click at [232, 350] on span "Bronze, Silver, Gold and Platinum Fleet" at bounding box center [308, 344] width 152 height 10
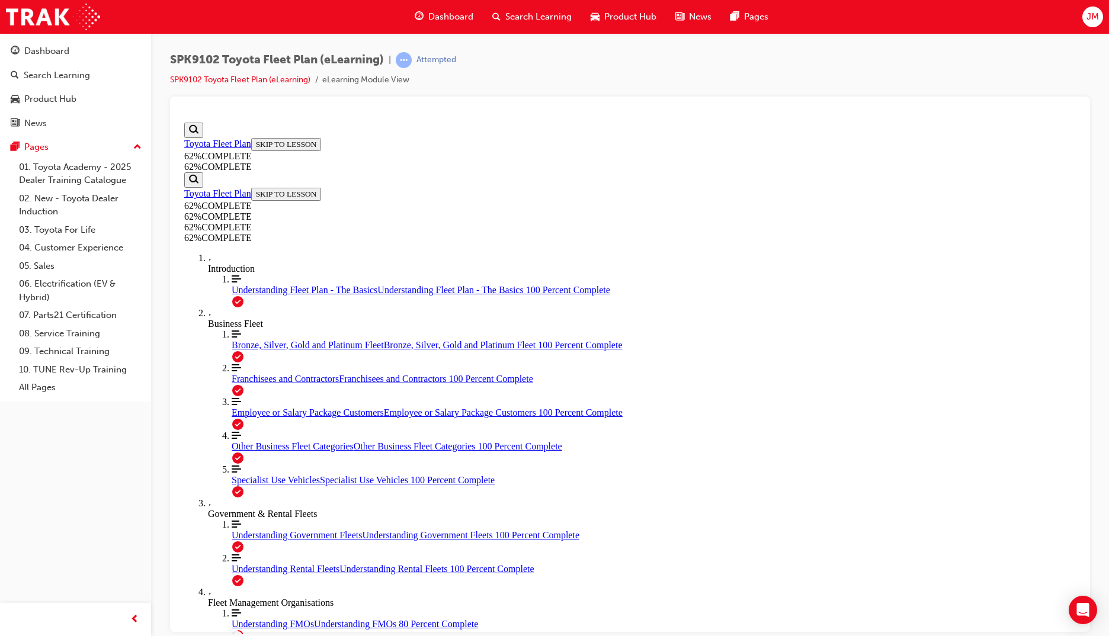
scroll to position [43, 0]
drag, startPoint x: 585, startPoint y: 388, endPoint x: 800, endPoint y: 383, distance: 215.7
drag, startPoint x: 617, startPoint y: 434, endPoint x: 700, endPoint y: 431, distance: 83.0
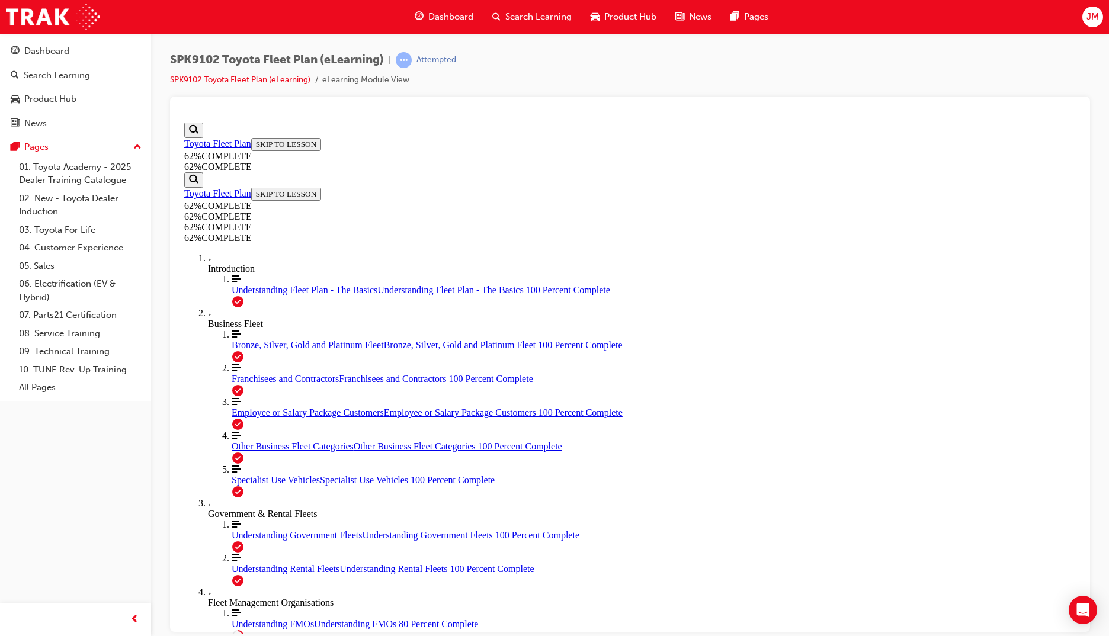
drag, startPoint x: 637, startPoint y: 505, endPoint x: 698, endPoint y: 499, distance: 61.3
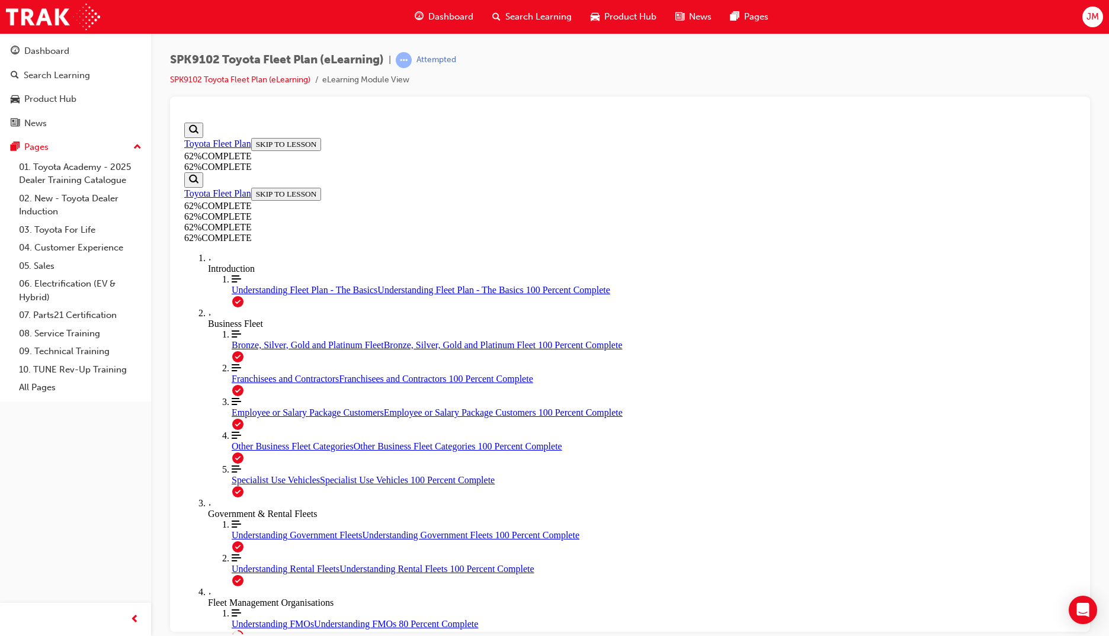
scroll to position [43, 0]
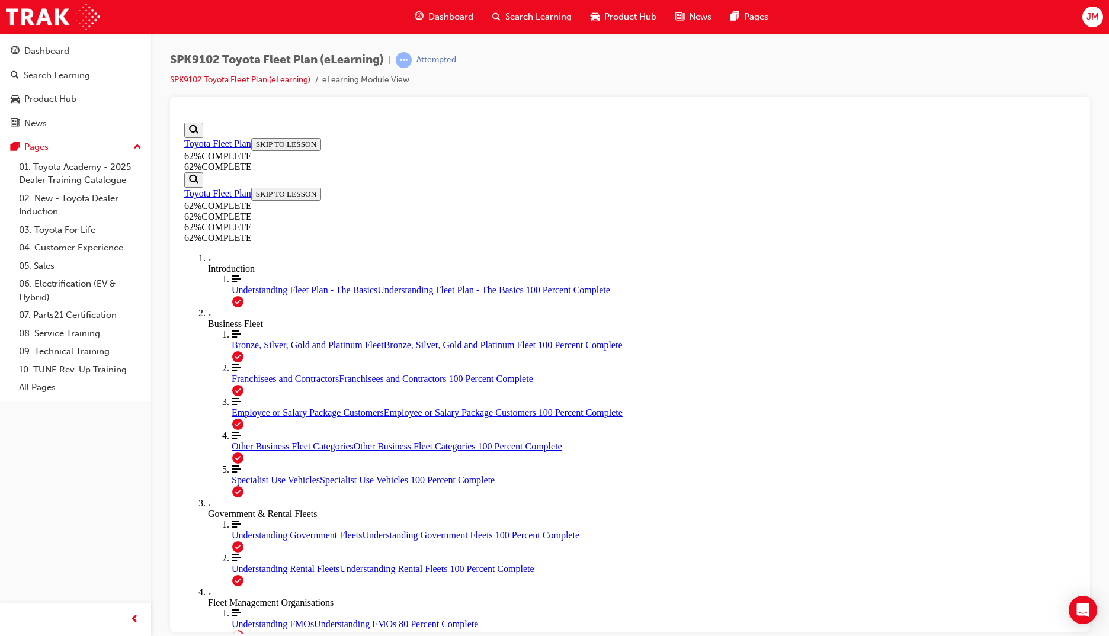
scroll to position [43, 0]
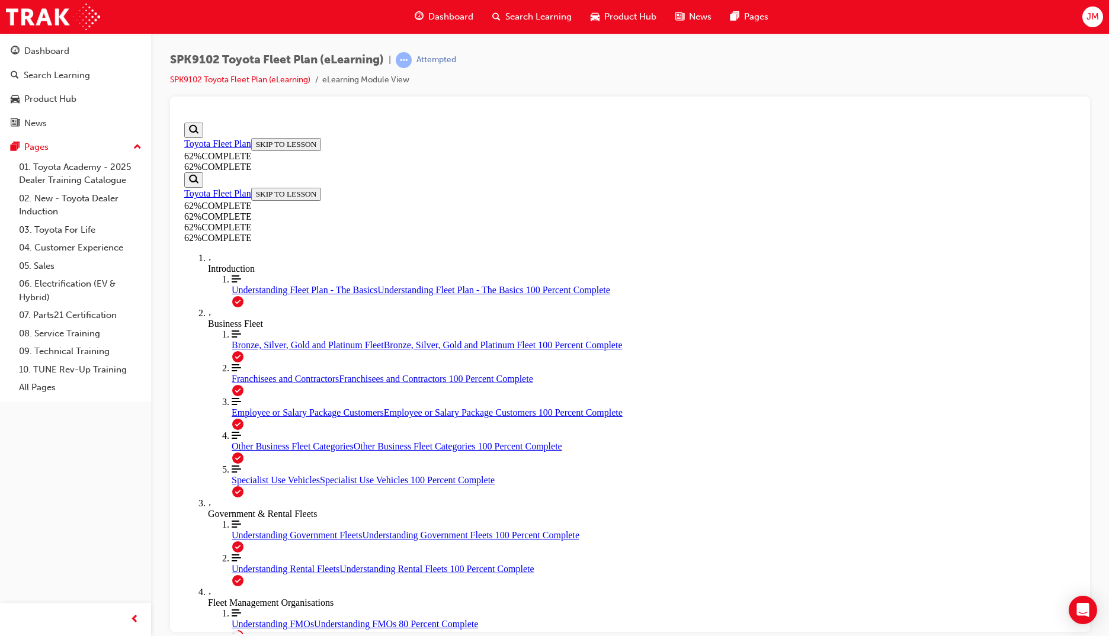
scroll to position [43, 0]
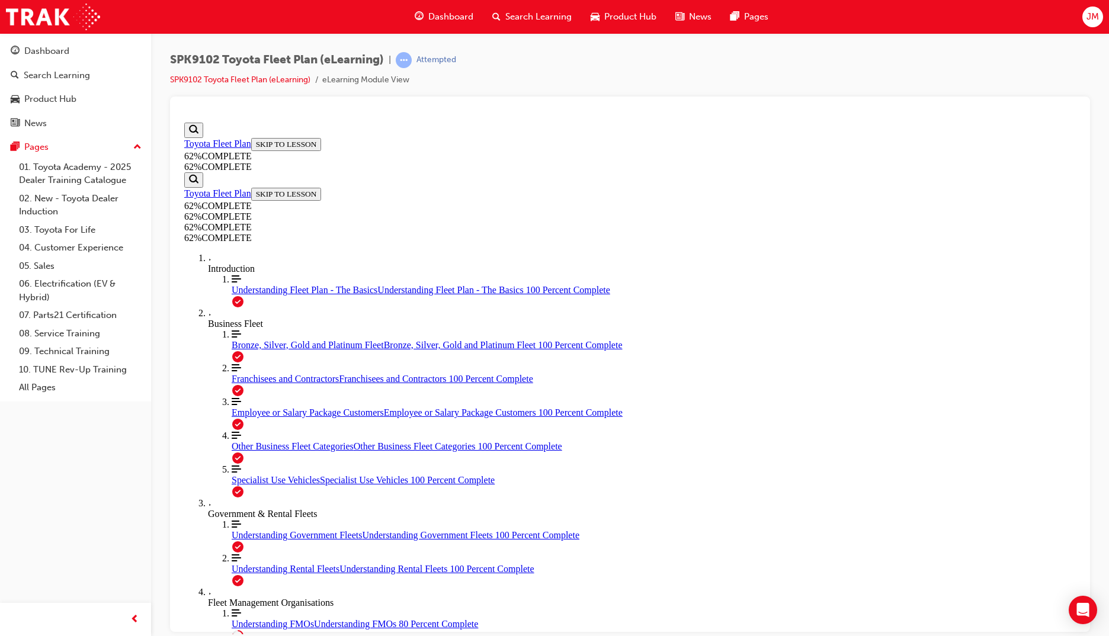
scroll to position [43, 0]
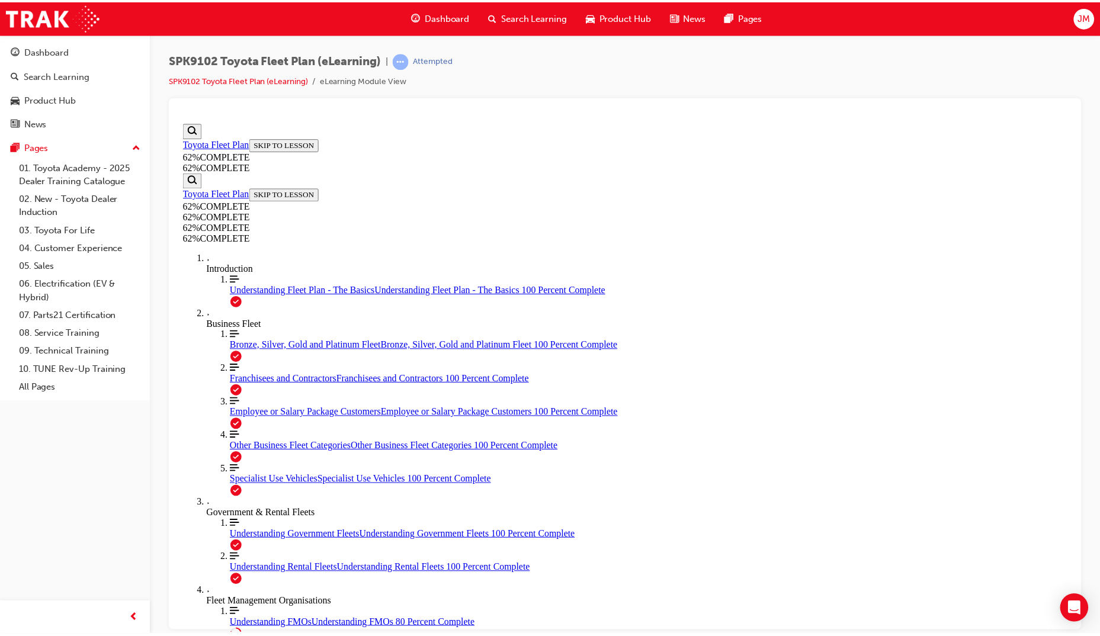
scroll to position [43, 0]
